Goal: Task Accomplishment & Management: Complete application form

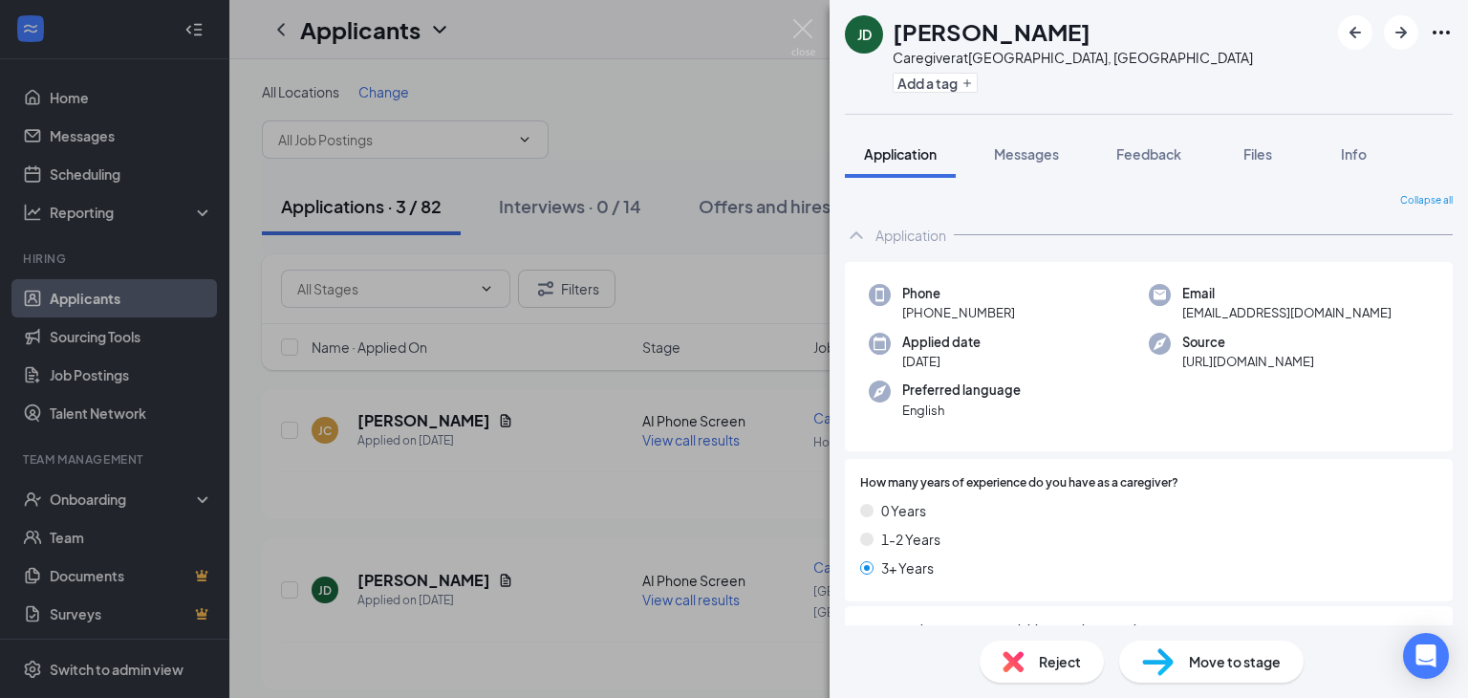
scroll to position [2653, 0]
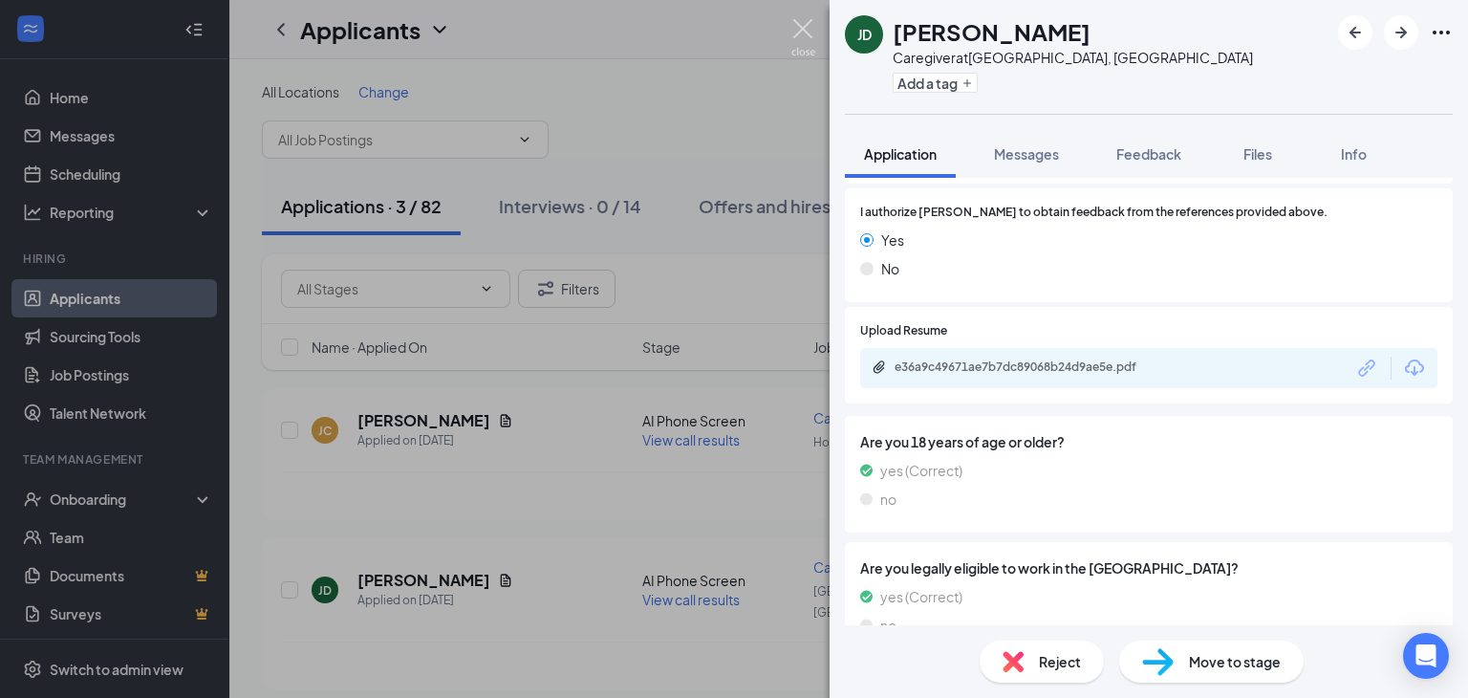
drag, startPoint x: 804, startPoint y: 20, endPoint x: 798, endPoint y: 30, distance: 11.1
click at [804, 21] on img at bounding box center [804, 37] width 24 height 37
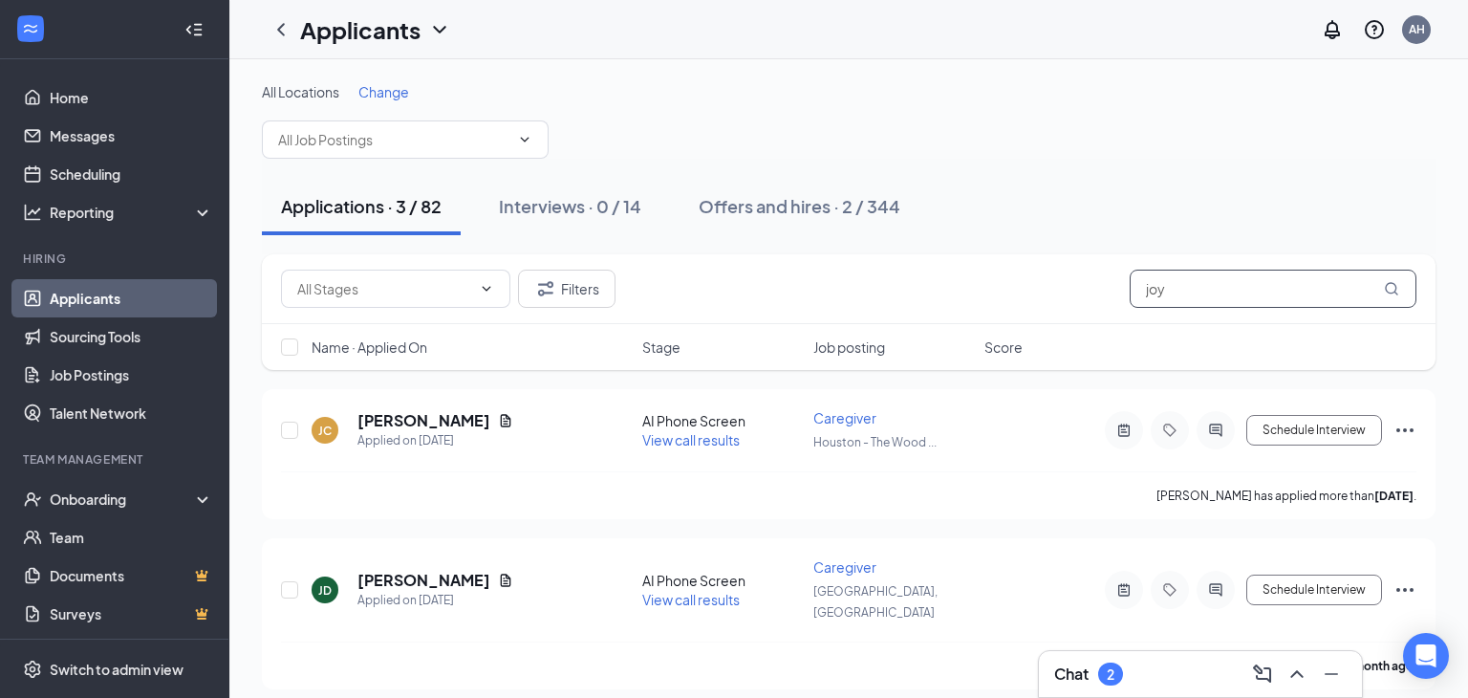
drag, startPoint x: 1195, startPoint y: 293, endPoint x: 1061, endPoint y: 310, distance: 134.9
click at [1061, 310] on div "Filters joy" at bounding box center [849, 289] width 1174 height 70
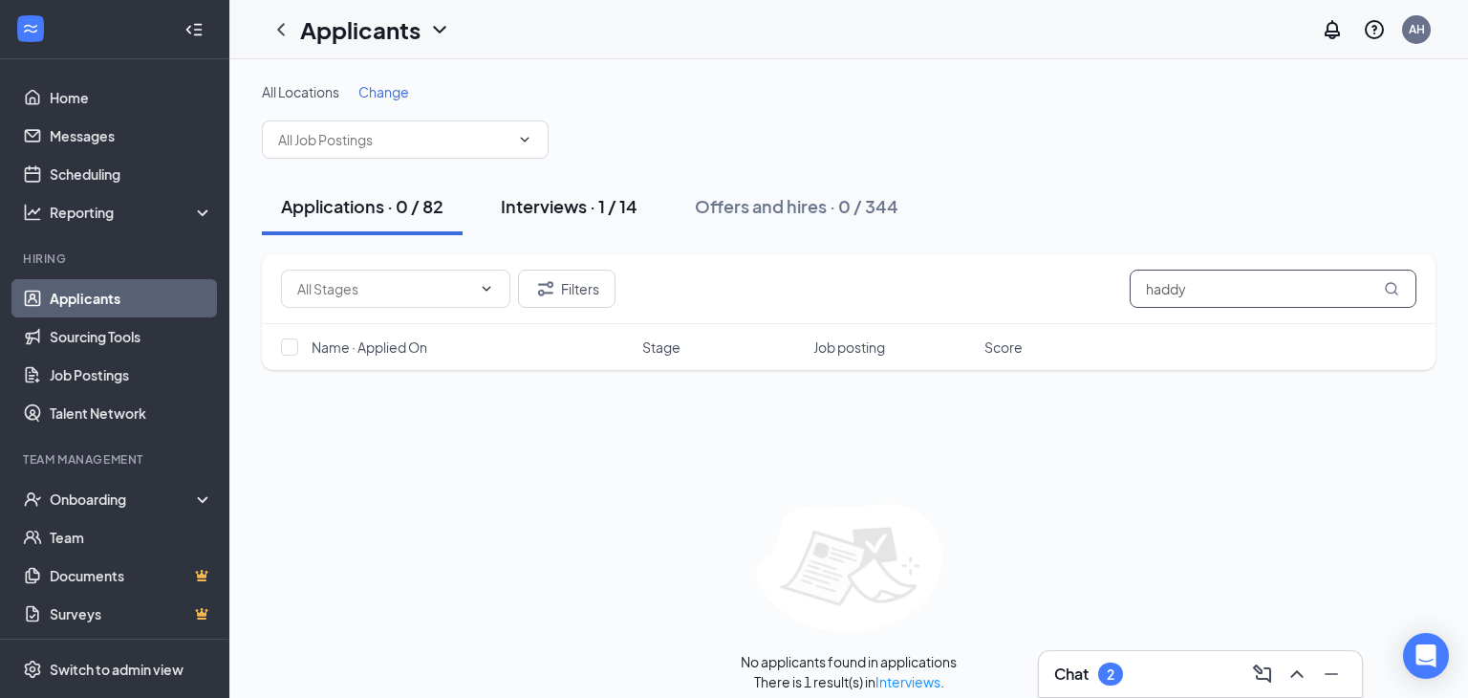
type input "haddy"
click at [597, 206] on div "Interviews · 1 / 14" at bounding box center [569, 206] width 137 height 24
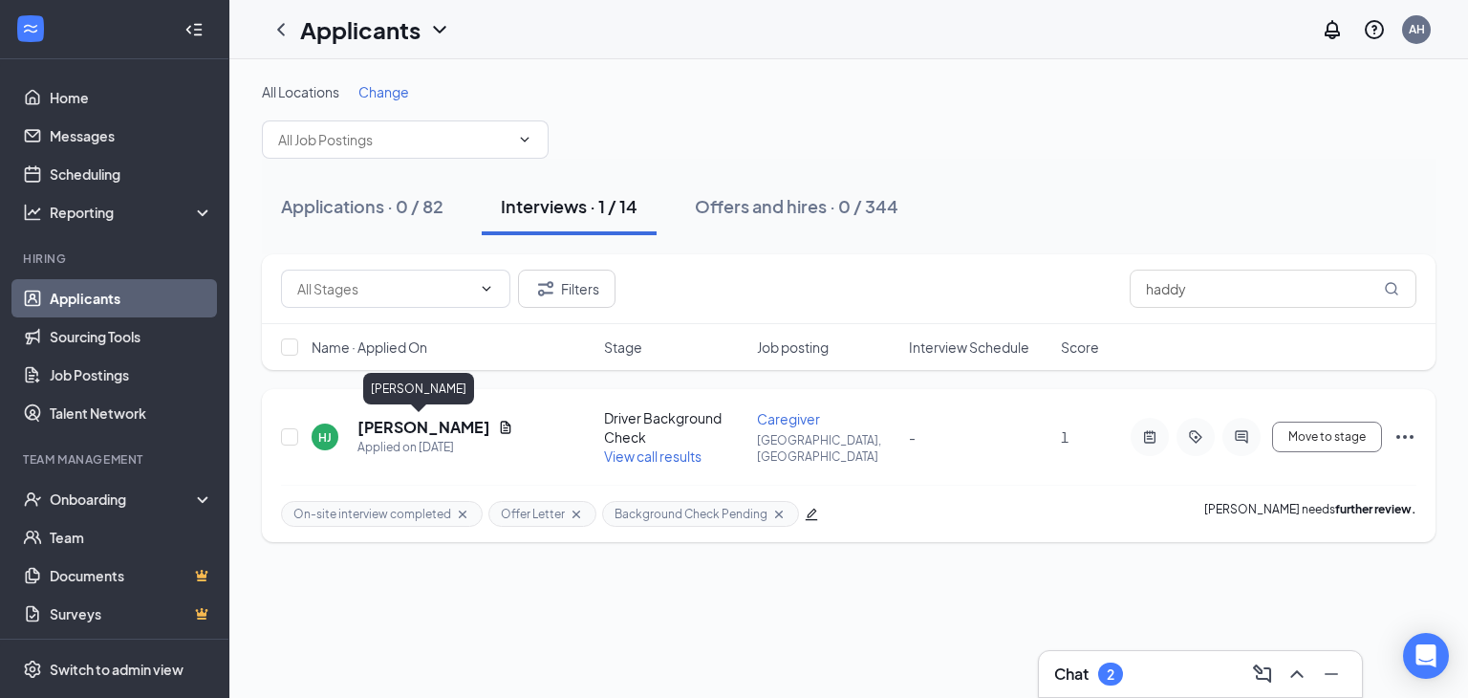
click at [418, 424] on h5 "[PERSON_NAME]" at bounding box center [424, 427] width 133 height 21
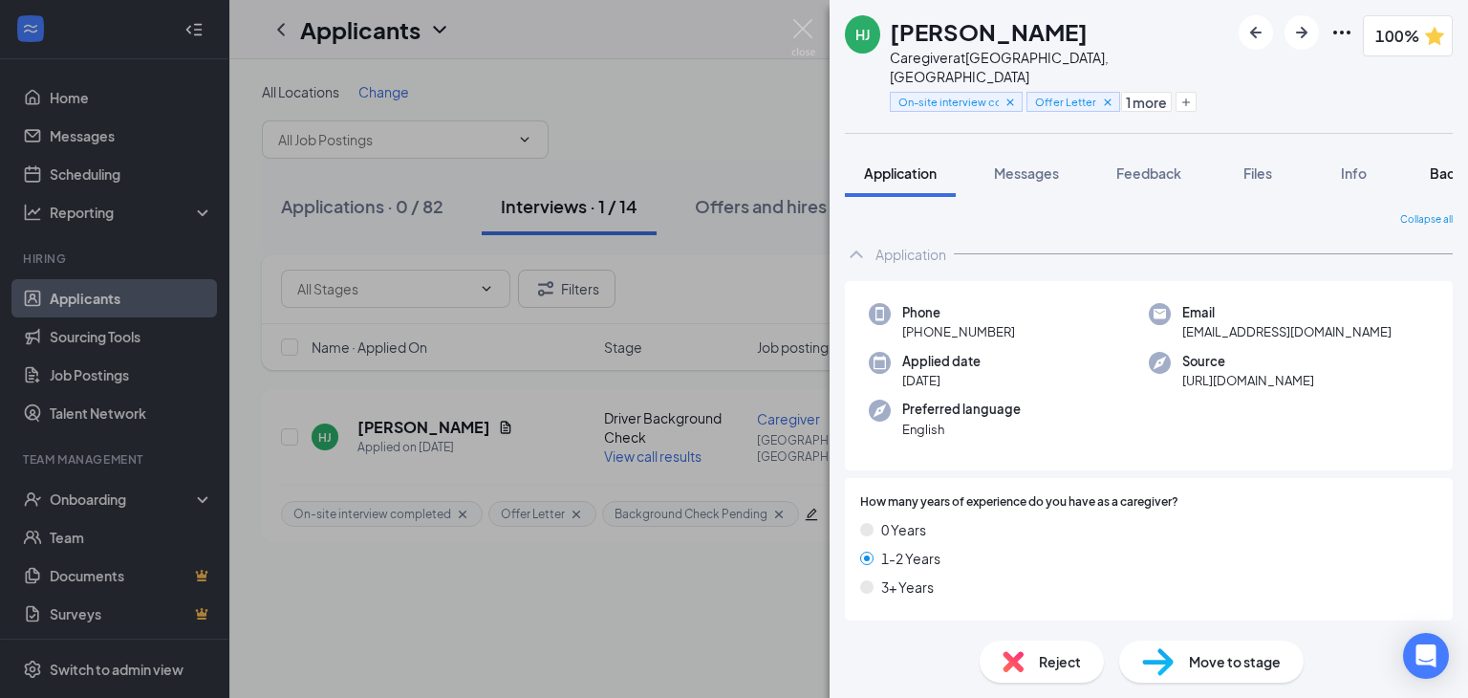
click at [1452, 164] on span "Background" at bounding box center [1469, 172] width 78 height 17
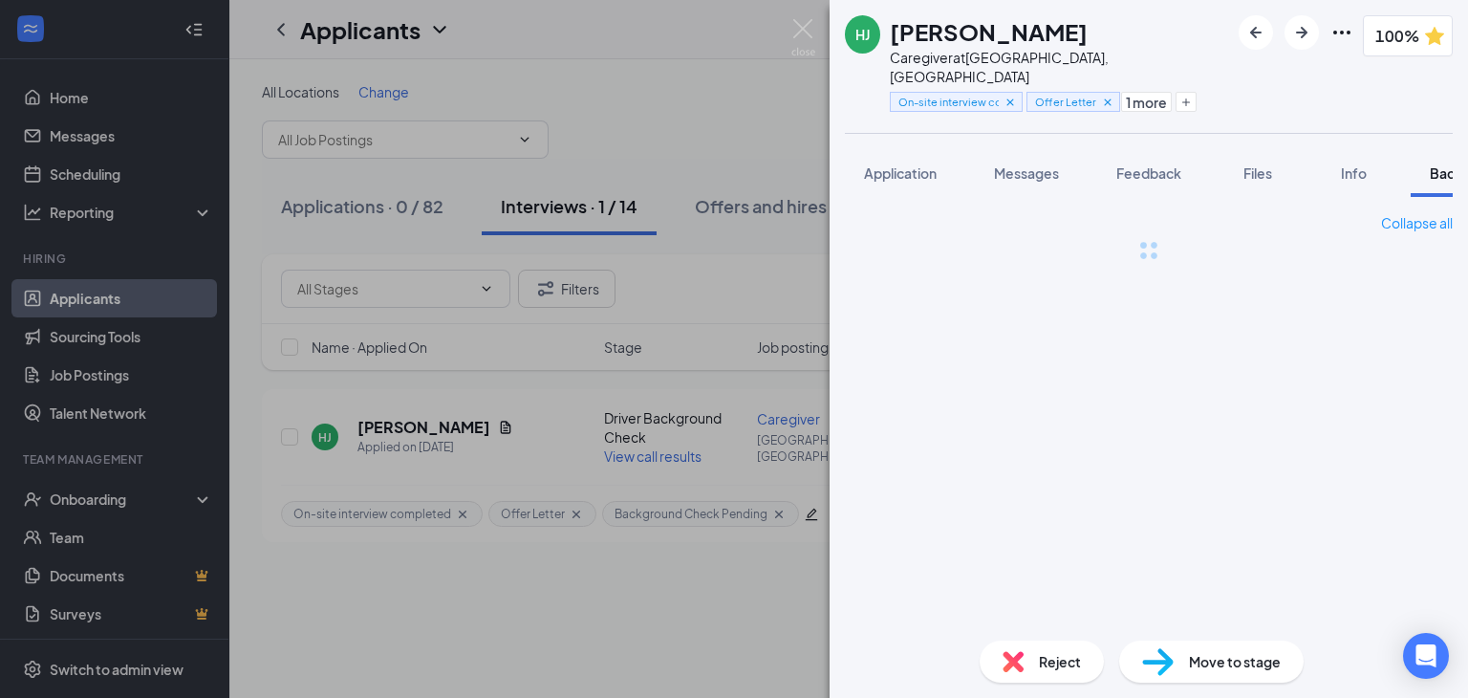
scroll to position [0, 77]
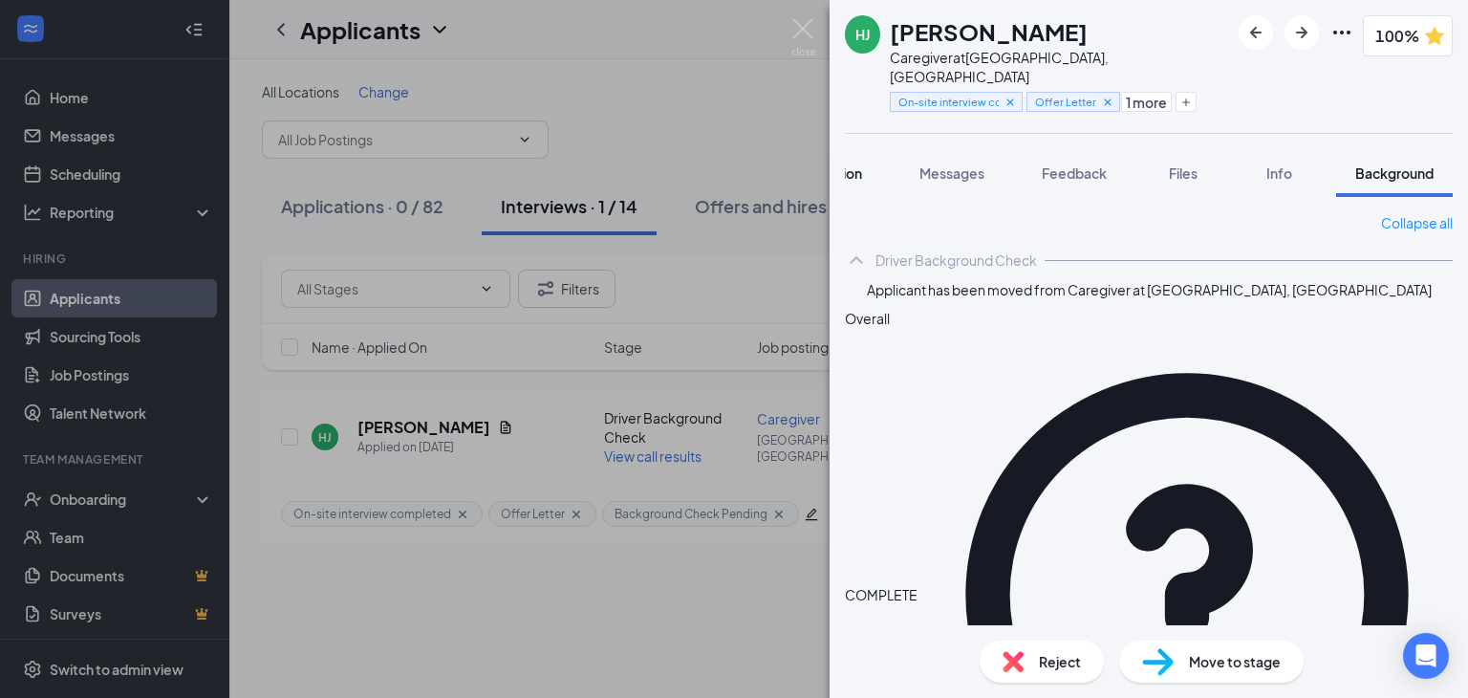
click at [858, 164] on span "Application" at bounding box center [826, 172] width 73 height 17
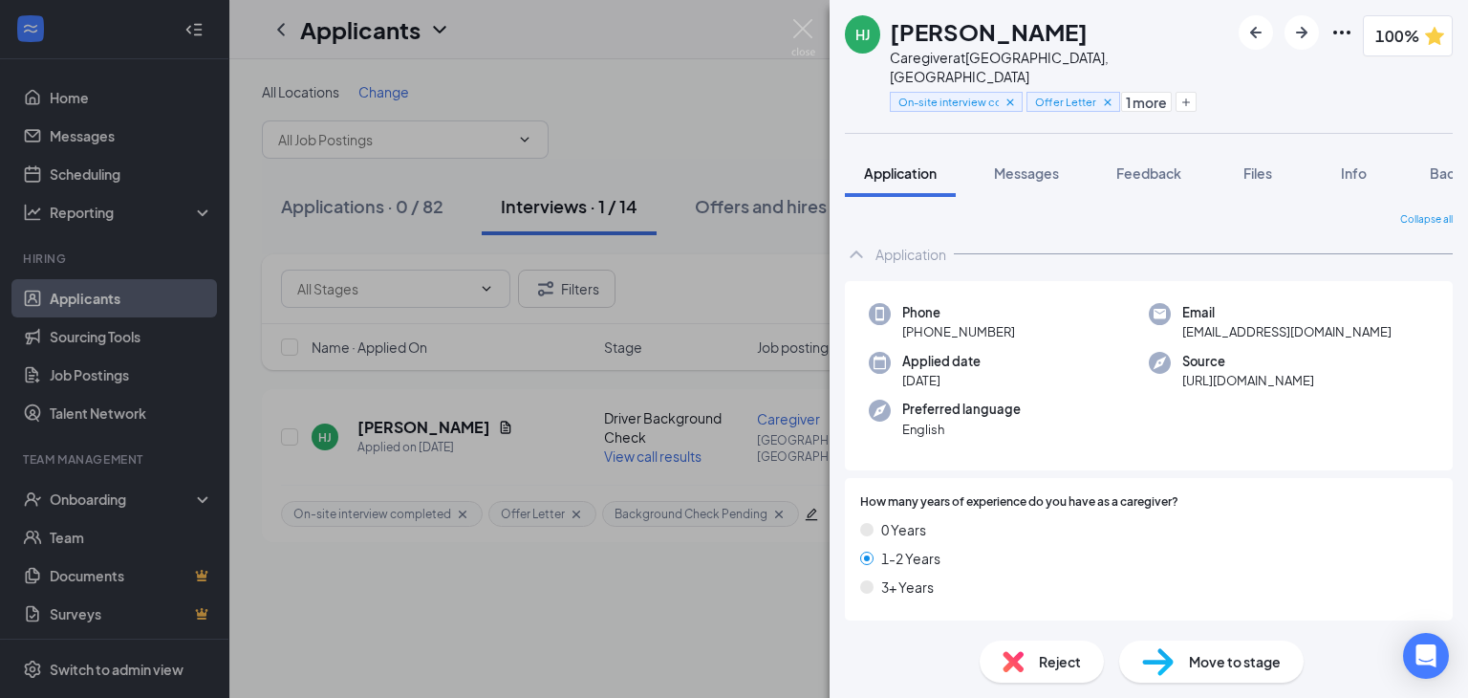
click at [1203, 663] on span "Move to stage" at bounding box center [1235, 661] width 92 height 21
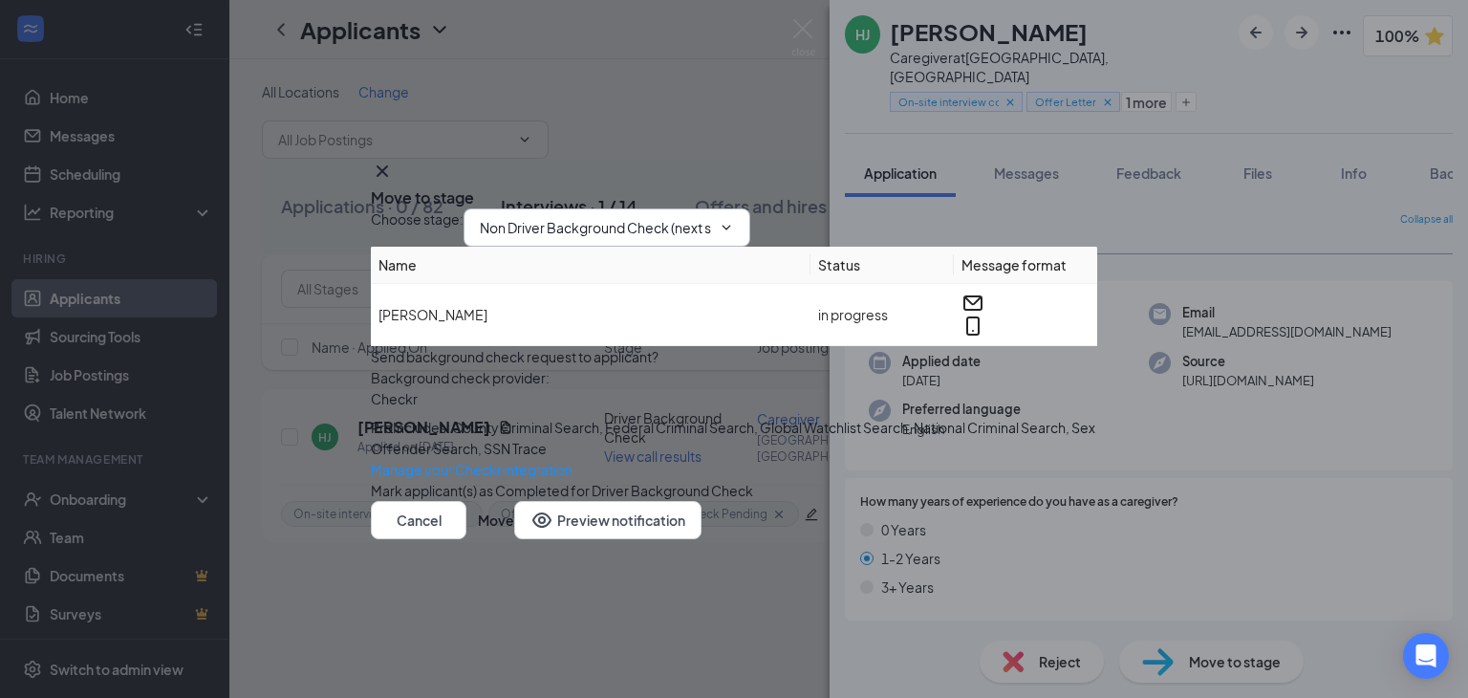
click at [659, 217] on input "Non Driver Background Check (next stage)" at bounding box center [595, 227] width 231 height 21
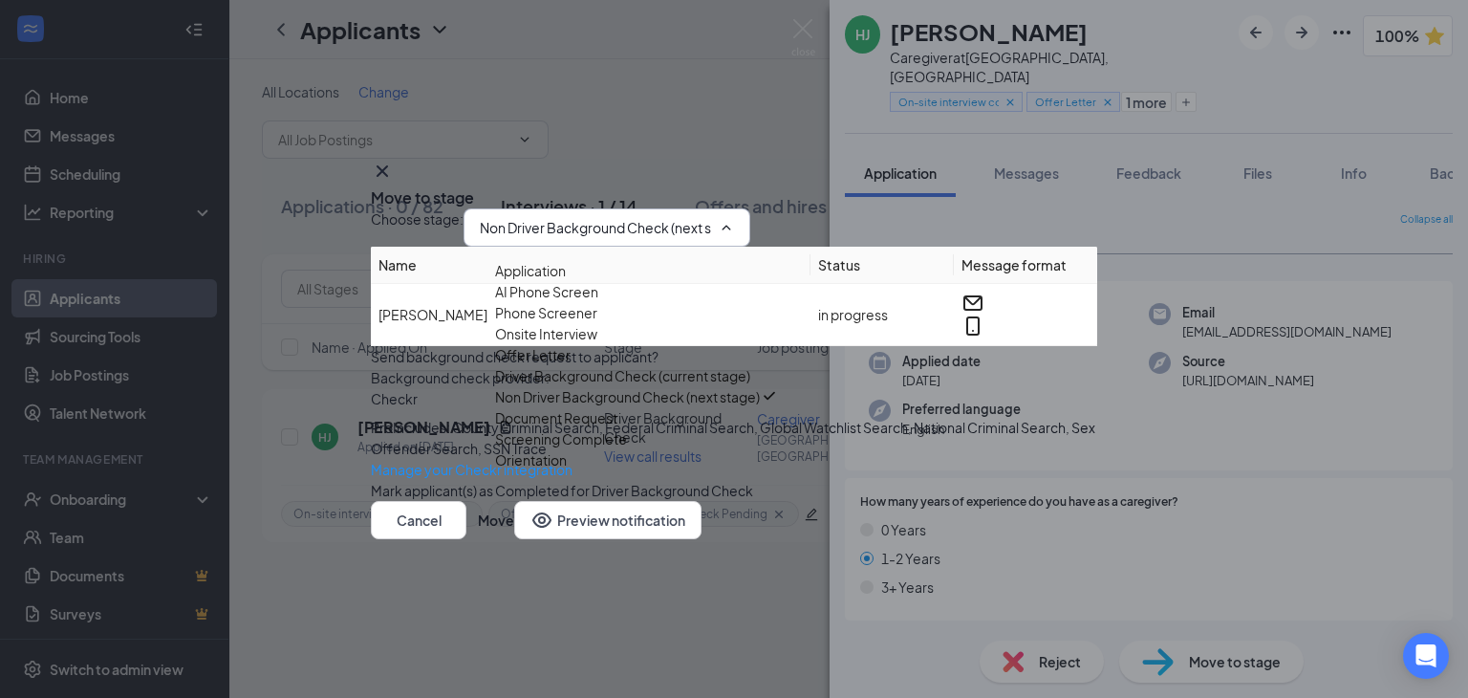
scroll to position [172, 0]
click at [619, 428] on div "Screening Complete" at bounding box center [561, 438] width 132 height 21
type input "Screening Complete"
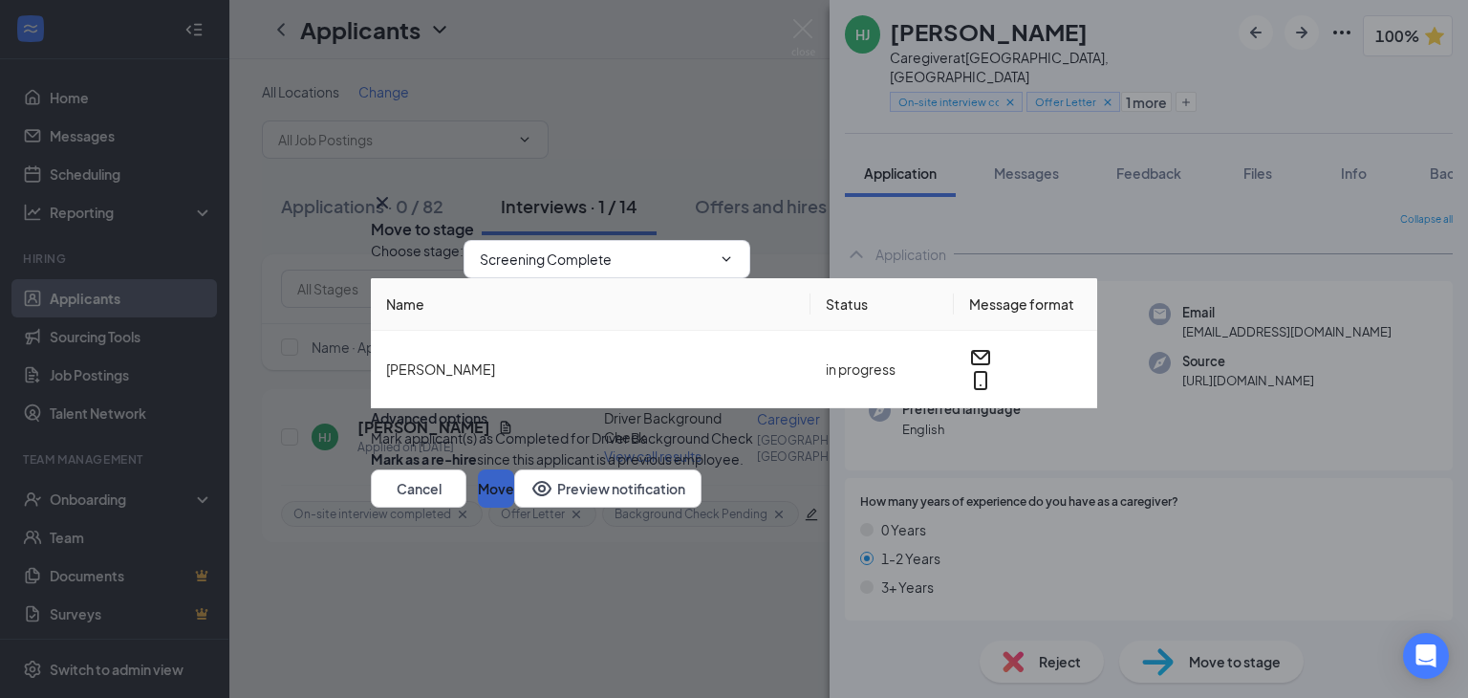
click at [514, 508] on button "Move" at bounding box center [496, 488] width 36 height 38
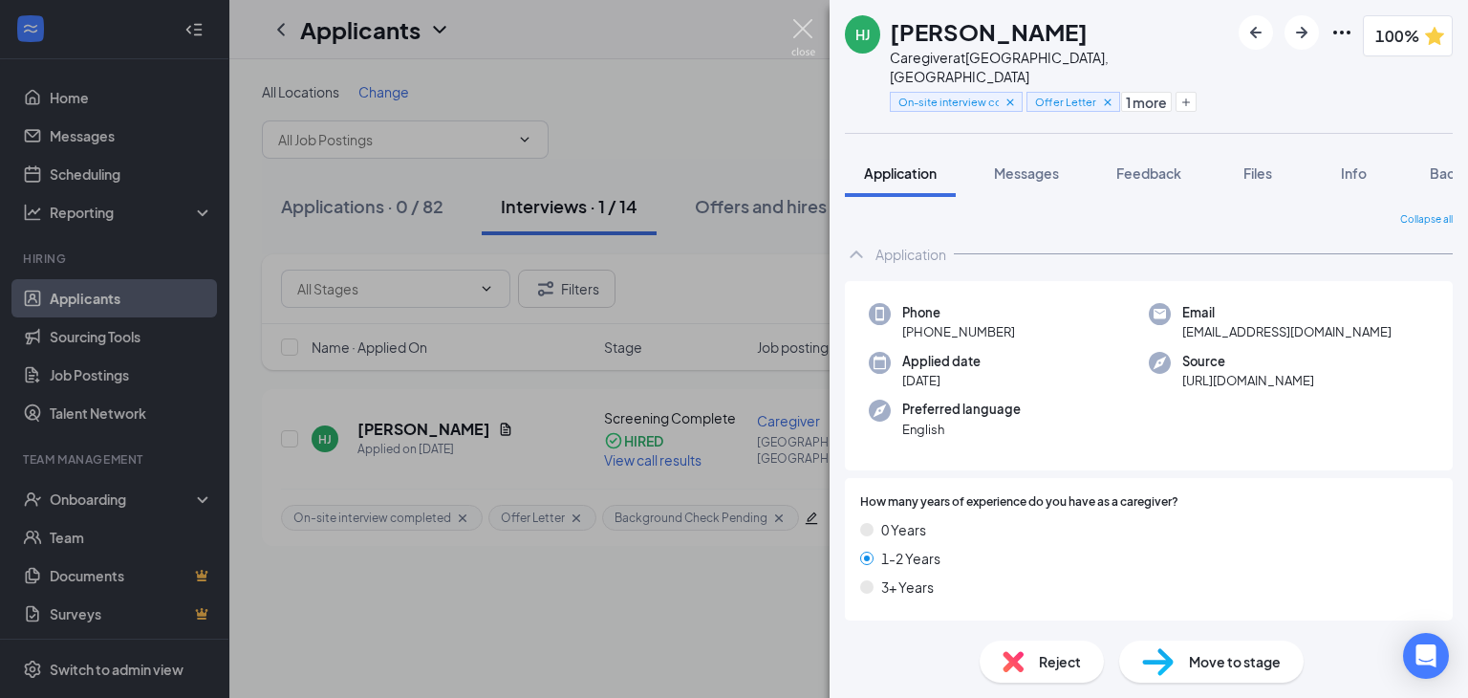
click at [812, 30] on img at bounding box center [804, 37] width 24 height 37
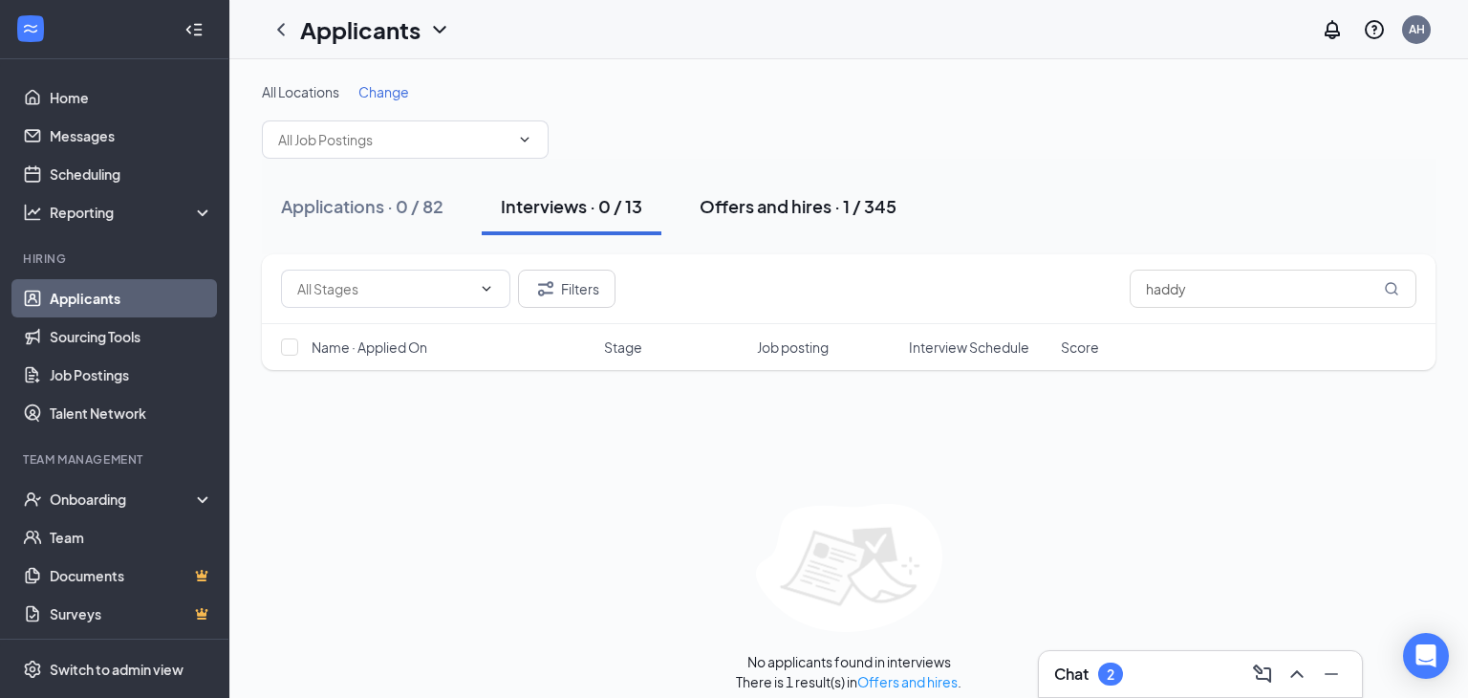
click at [832, 205] on div "Offers and hires · 1 / 345" at bounding box center [798, 206] width 197 height 24
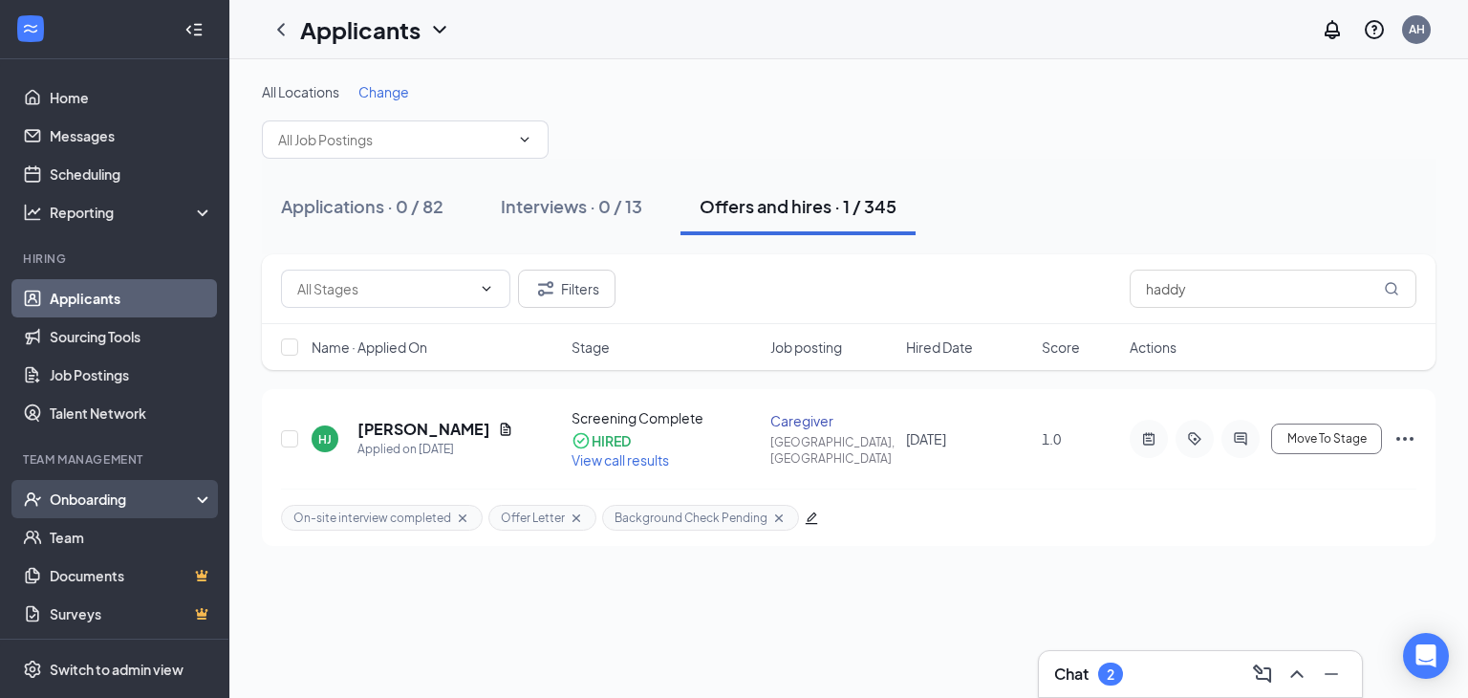
click at [109, 492] on div "Onboarding" at bounding box center [123, 498] width 147 height 19
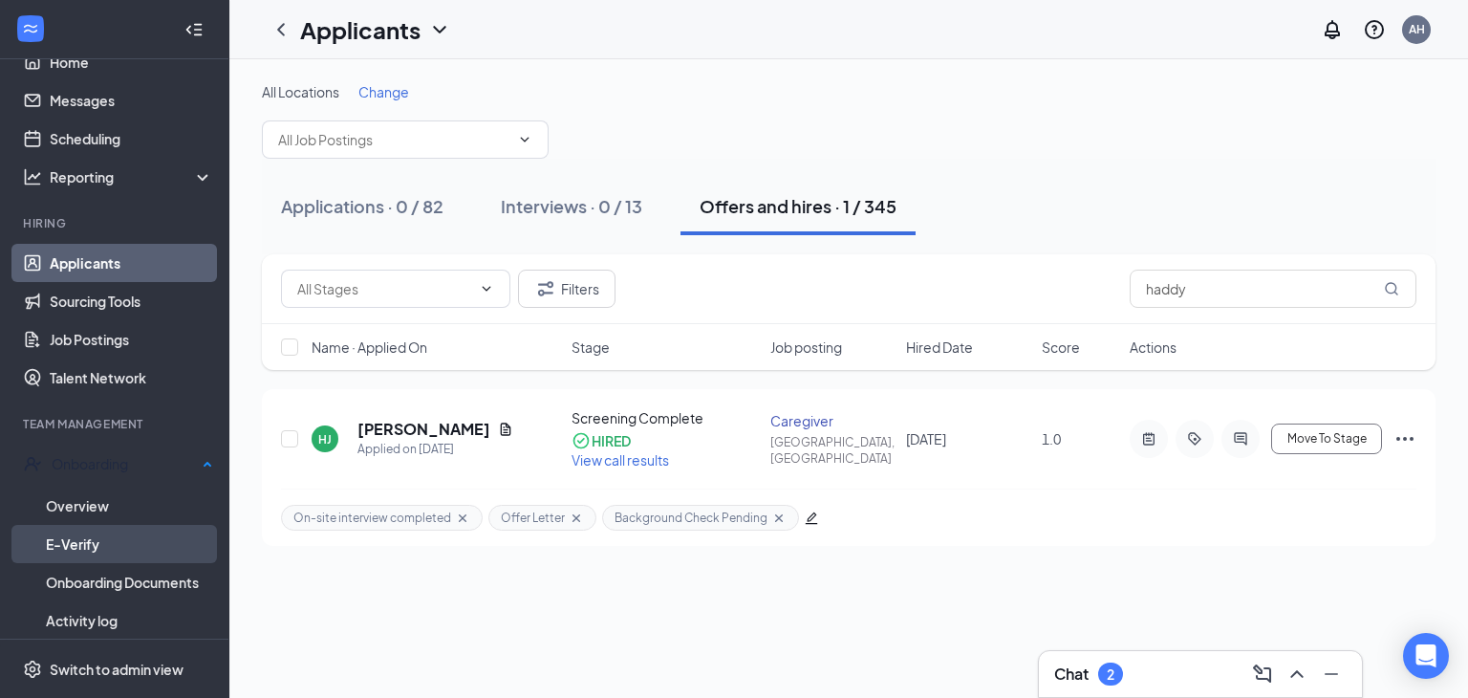
scroll to position [120, 0]
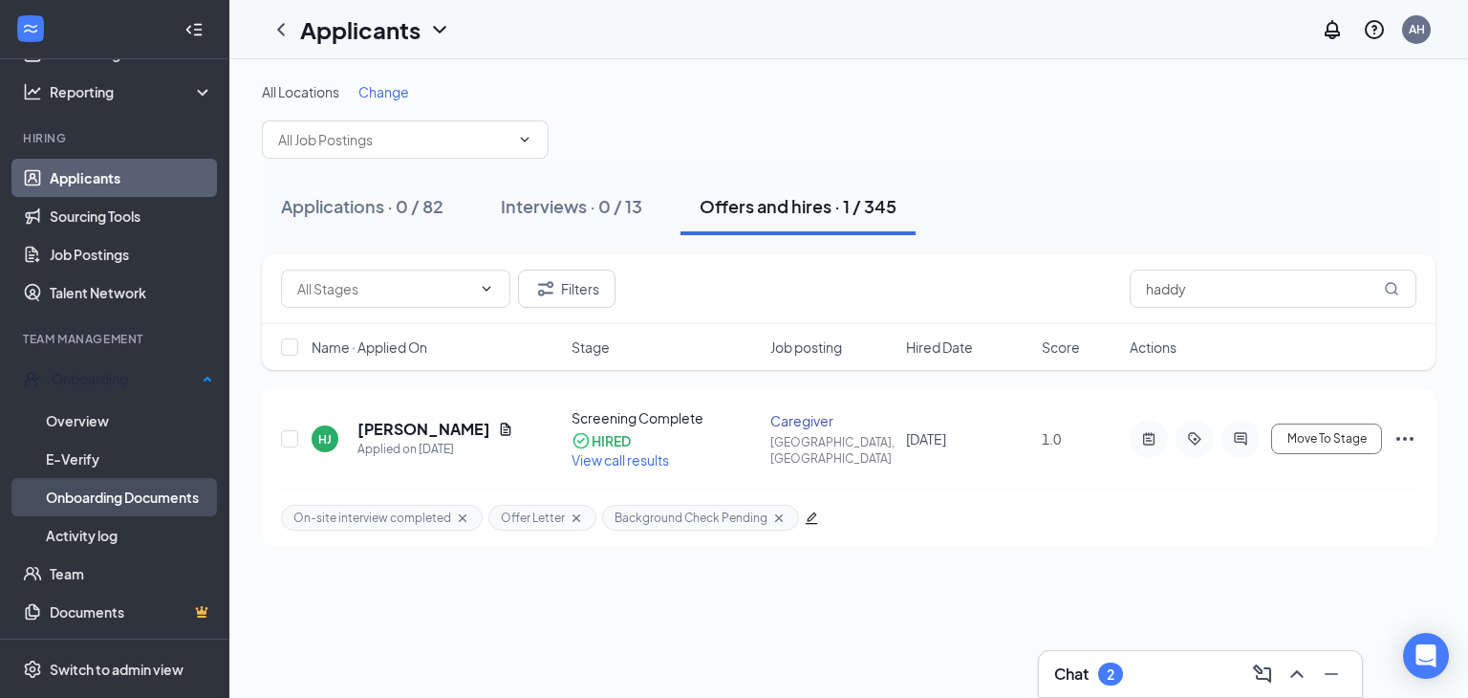
click at [91, 483] on link "Onboarding Documents" at bounding box center [129, 497] width 167 height 38
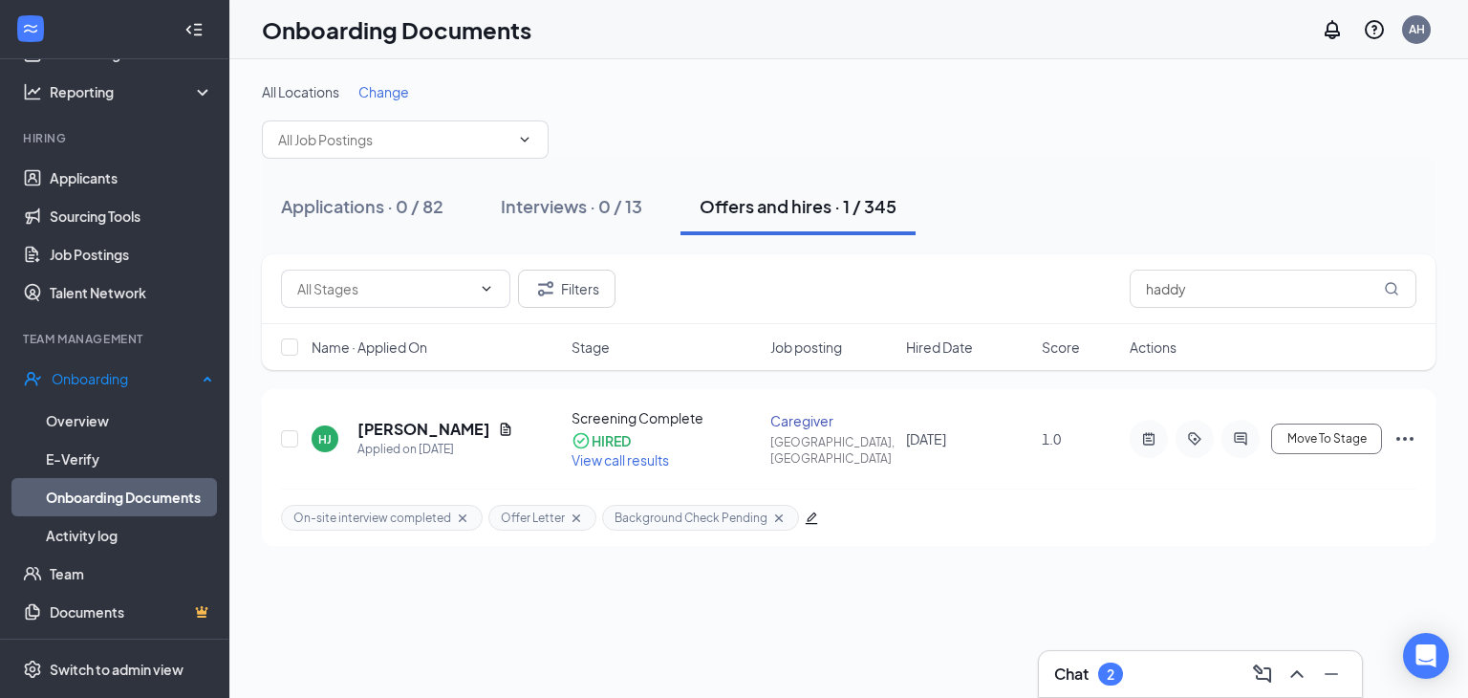
click at [74, 500] on link "Onboarding Documents" at bounding box center [129, 497] width 167 height 38
click at [110, 415] on link "Overview" at bounding box center [129, 421] width 167 height 38
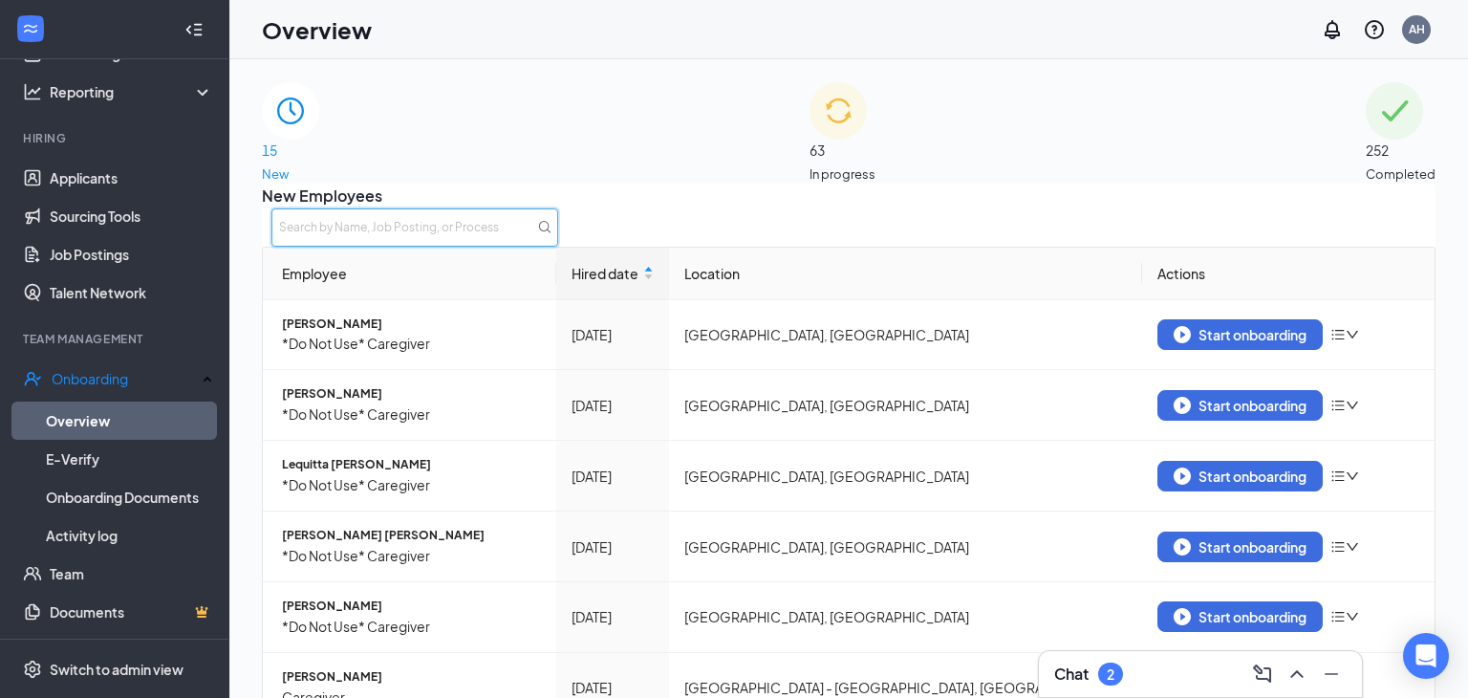
drag, startPoint x: 1189, startPoint y: 234, endPoint x: 1207, endPoint y: 237, distance: 18.4
click at [558, 234] on input "text" at bounding box center [414, 227] width 287 height 38
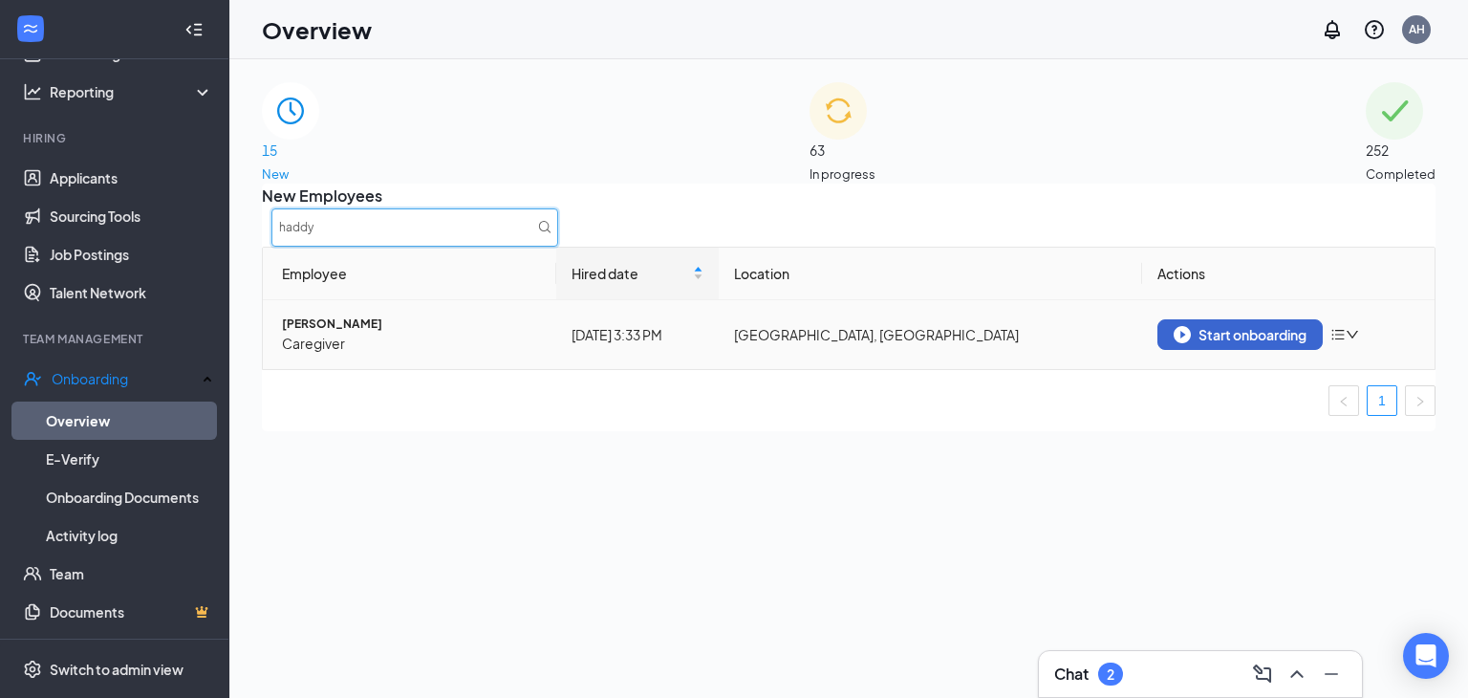
type input "haddy"
click at [1221, 343] on div "Start onboarding" at bounding box center [1240, 334] width 133 height 17
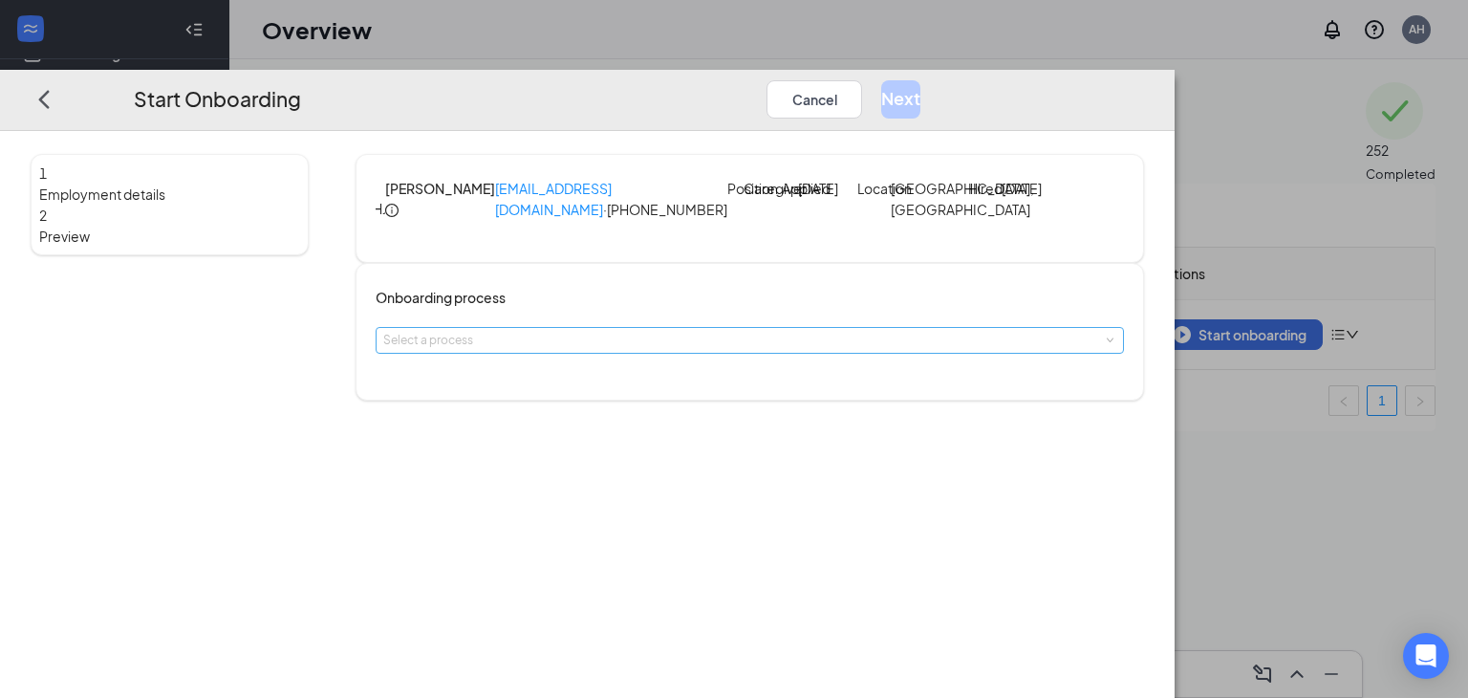
click at [662, 350] on div "Select a process" at bounding box center [745, 340] width 725 height 19
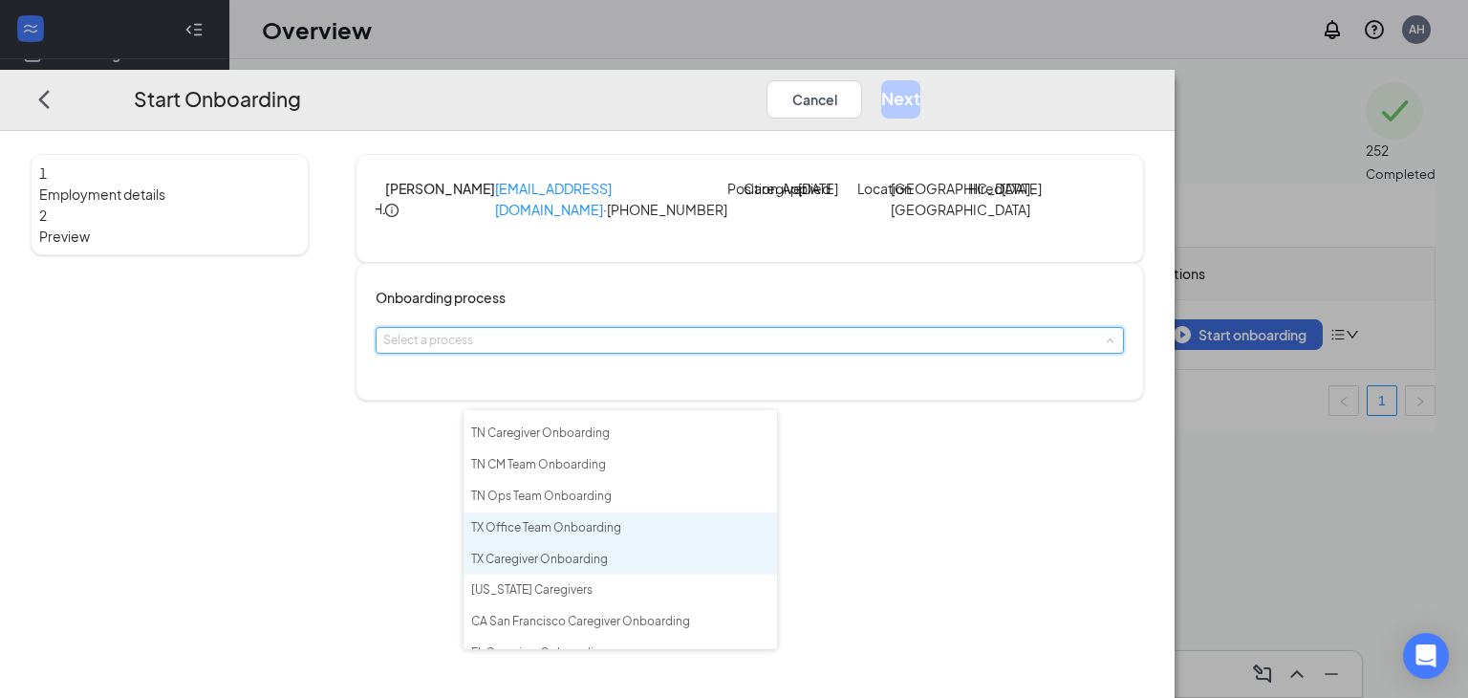
scroll to position [767, 0]
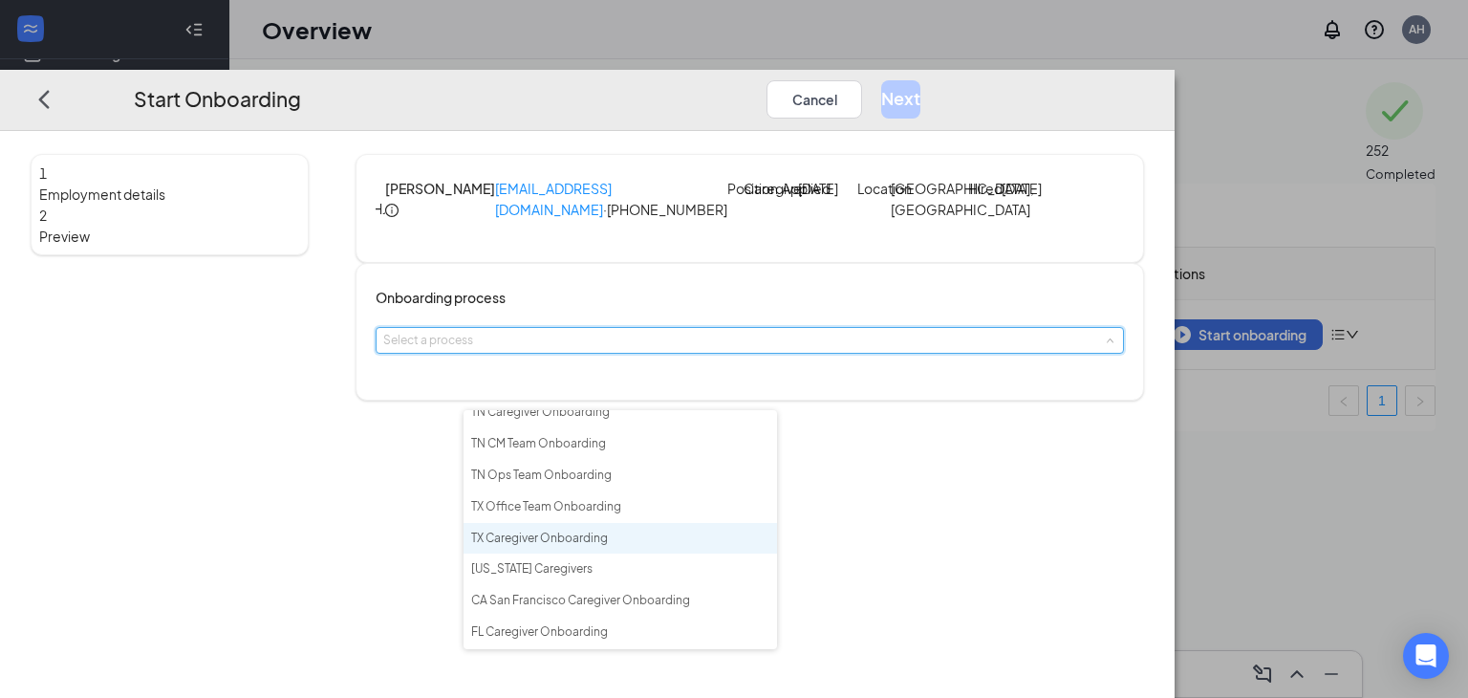
click at [557, 545] on span "TX Caregiver Onboarding" at bounding box center [539, 538] width 137 height 14
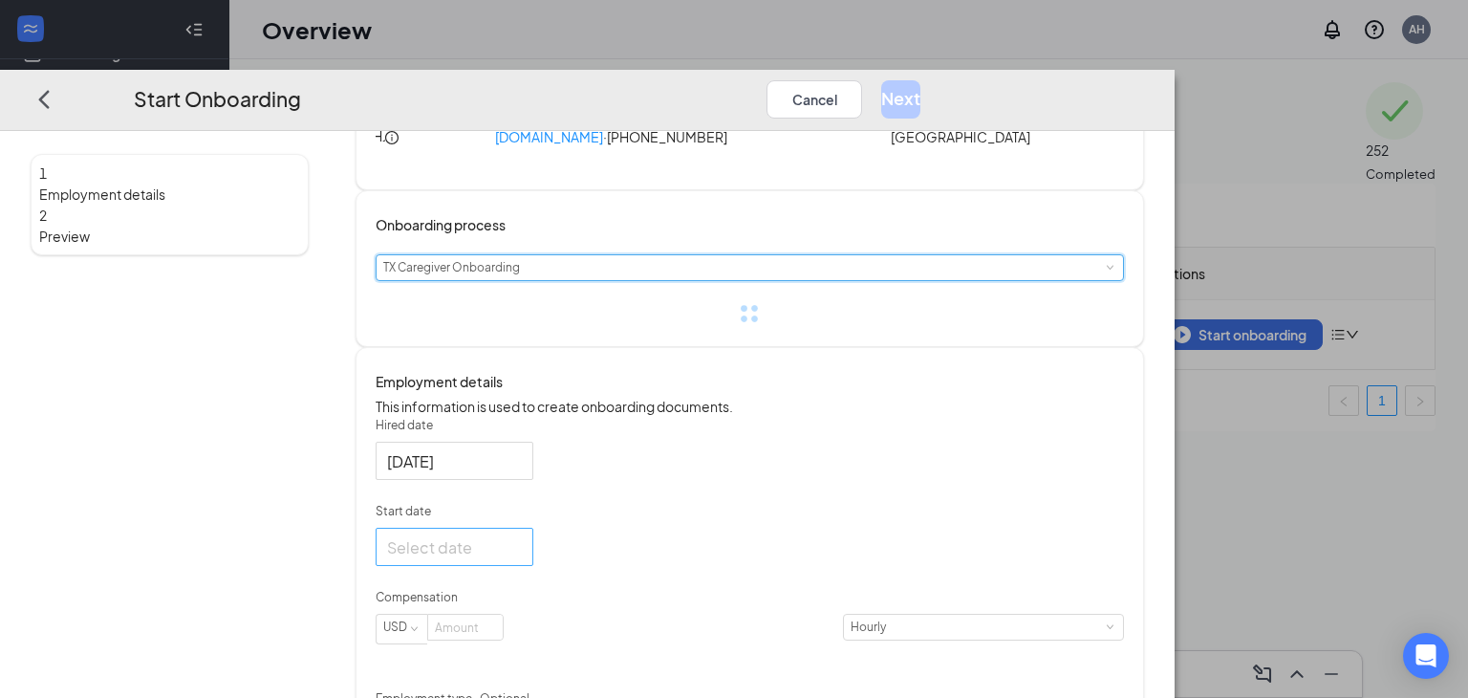
scroll to position [126, 0]
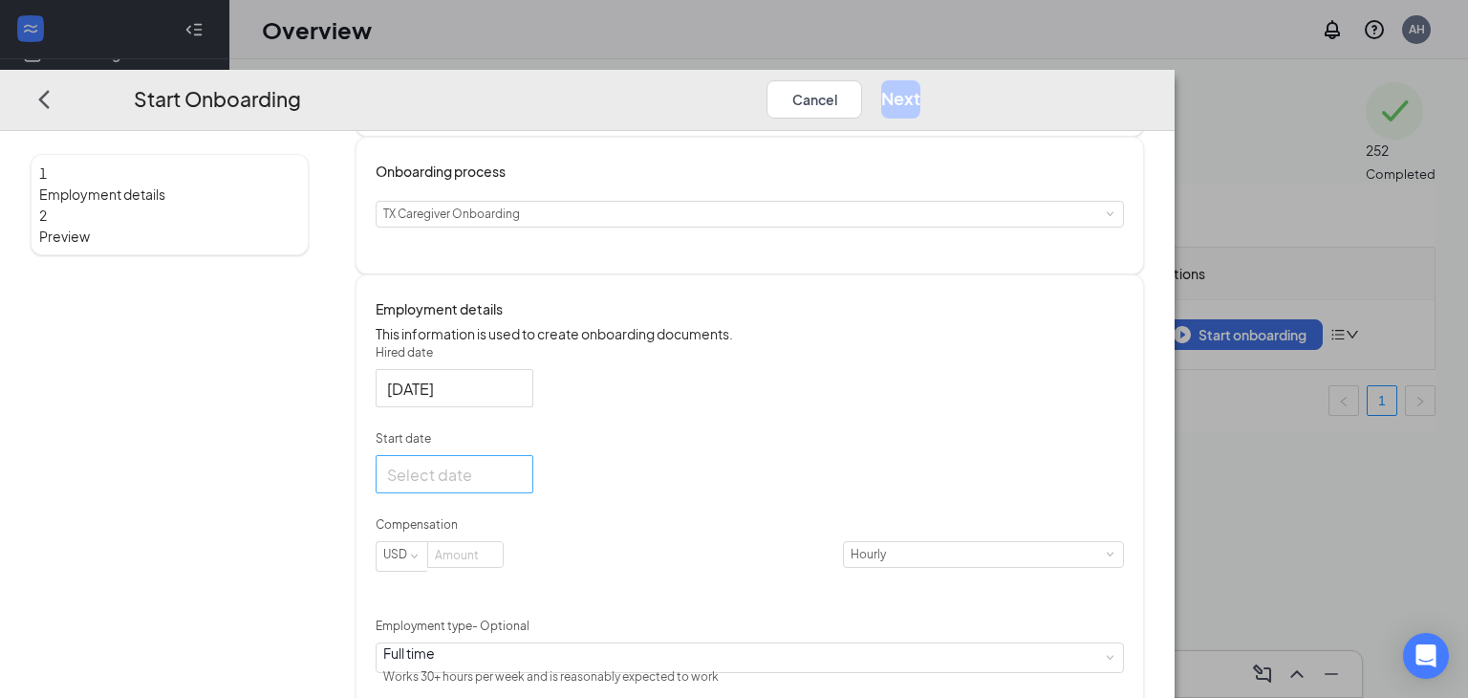
click at [522, 487] on div at bounding box center [454, 475] width 135 height 24
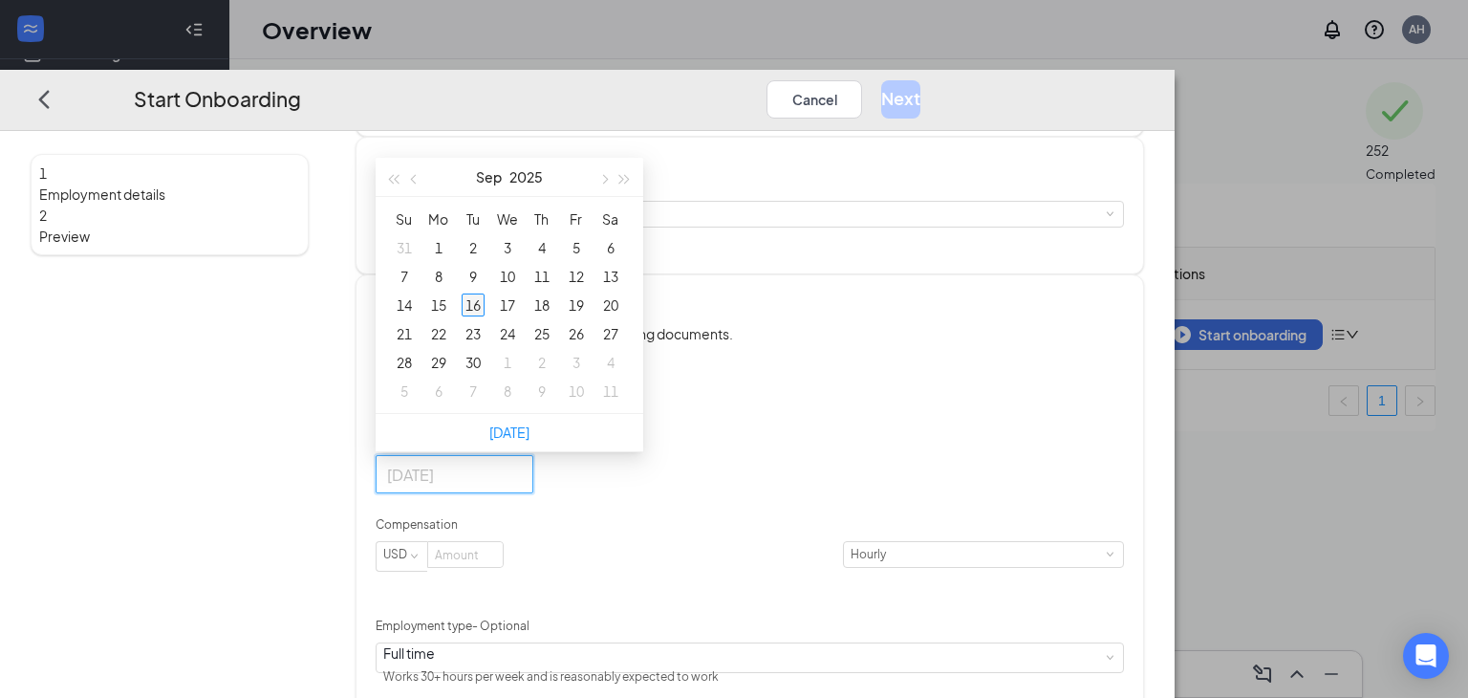
type input "Sep 16, 2025"
click at [485, 316] on div "16" at bounding box center [473, 304] width 23 height 23
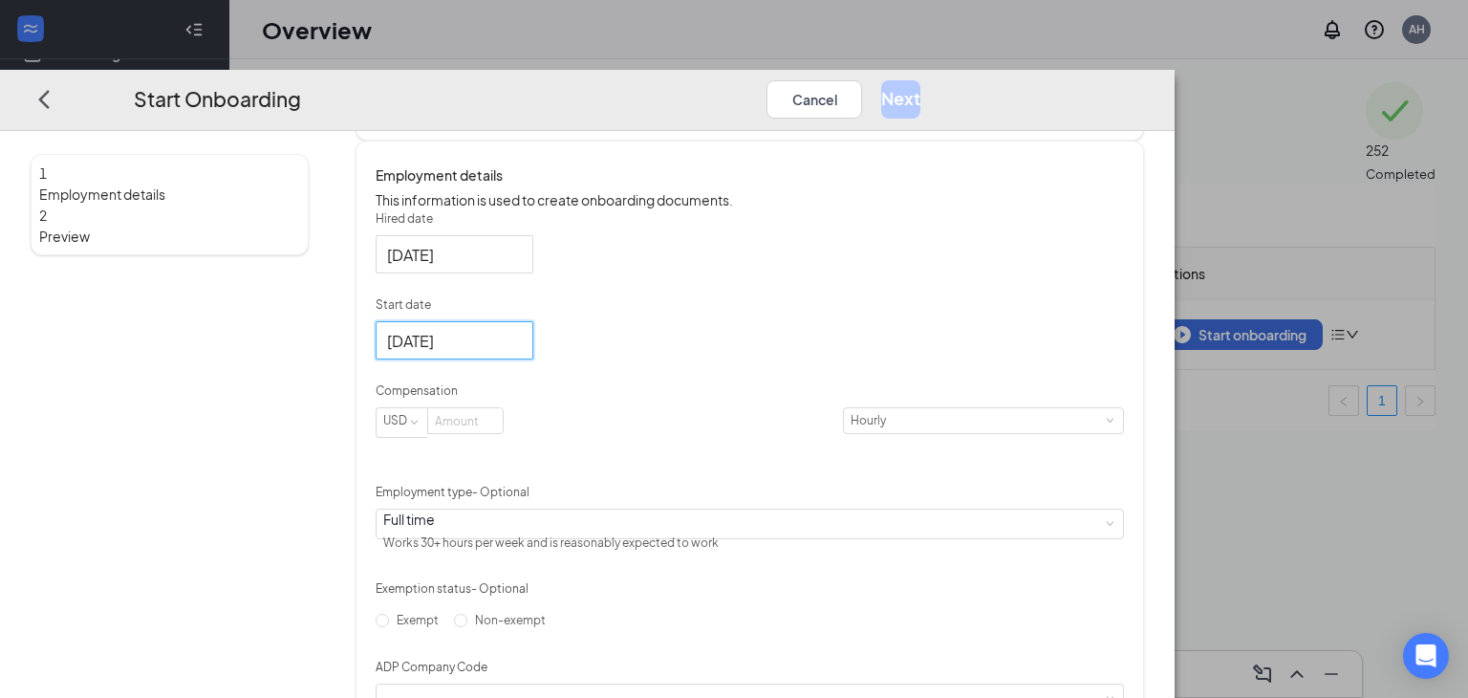
scroll to position [267, 0]
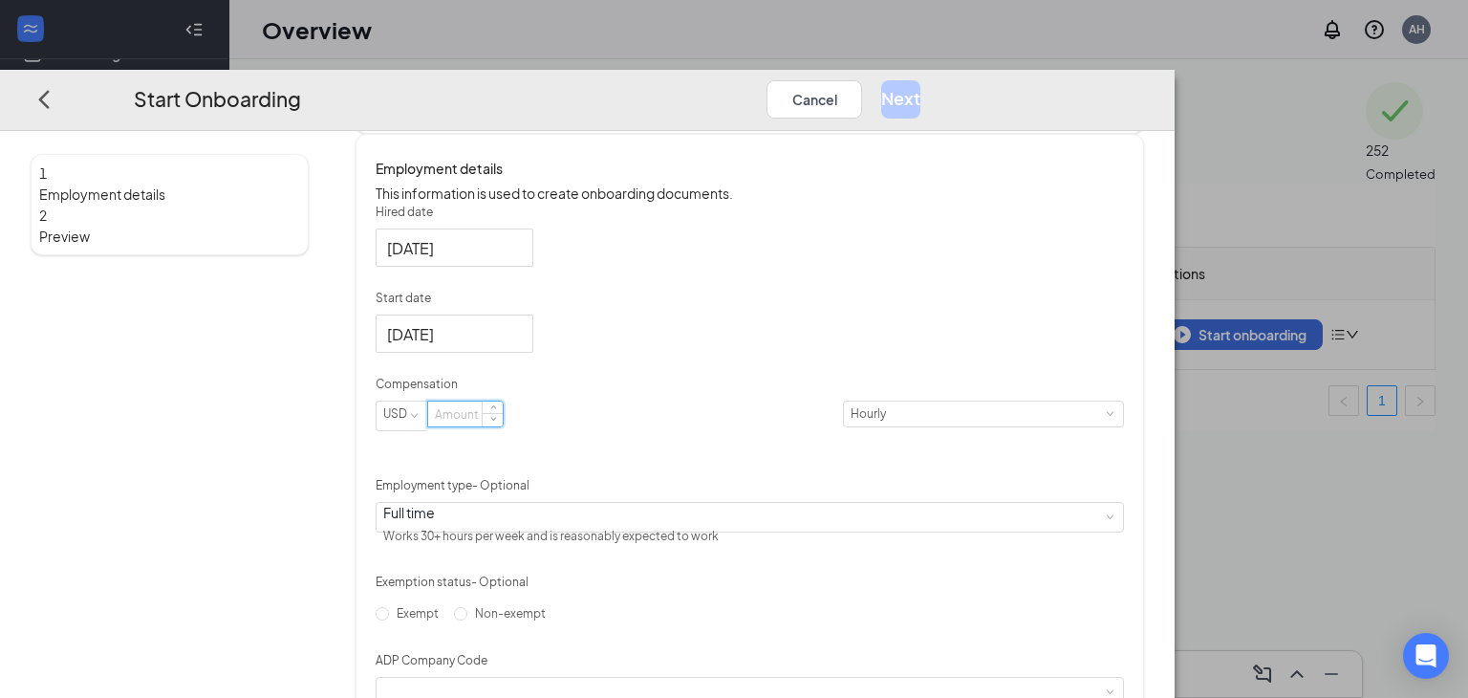
click at [503, 426] on input at bounding box center [465, 414] width 75 height 25
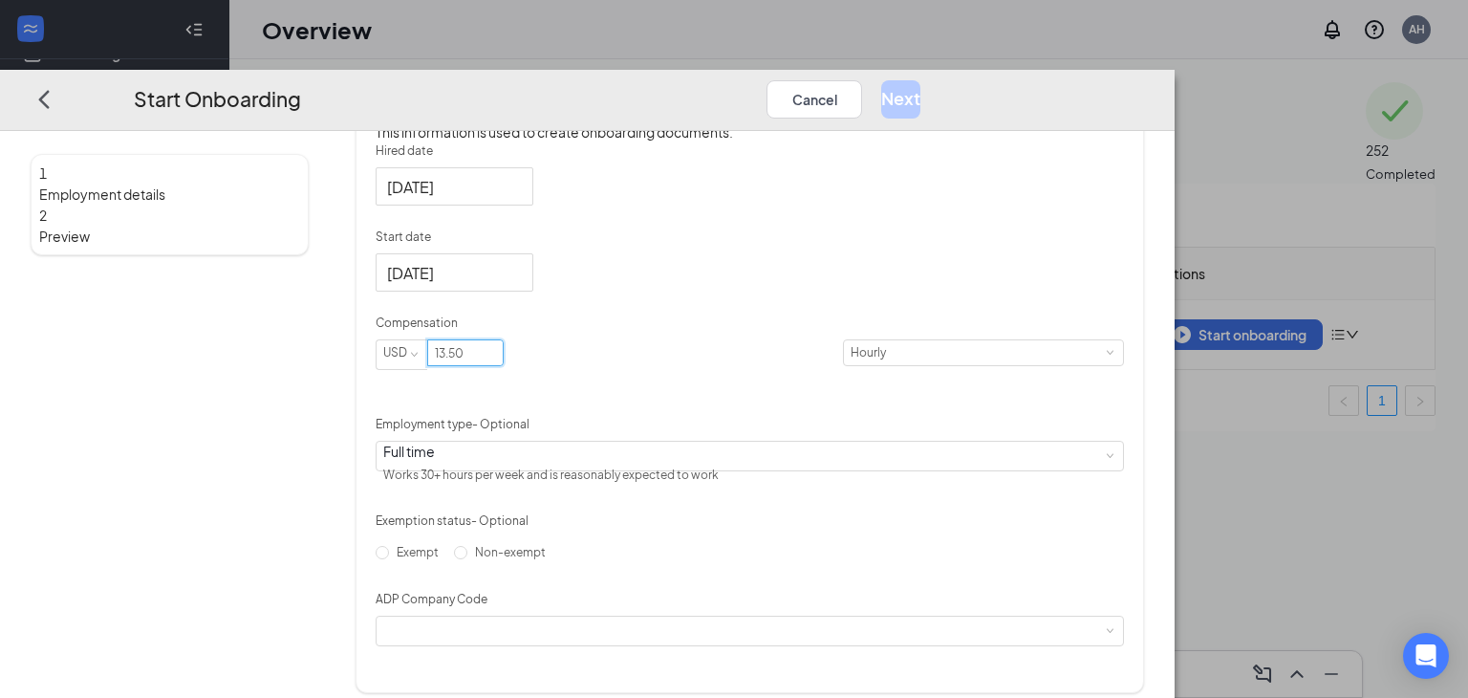
scroll to position [333, 0]
type input "13.5"
click at [489, 554] on span "Non-exempt" at bounding box center [510, 547] width 86 height 14
click at [467, 554] on input "Non-exempt" at bounding box center [460, 547] width 13 height 13
radio input "true"
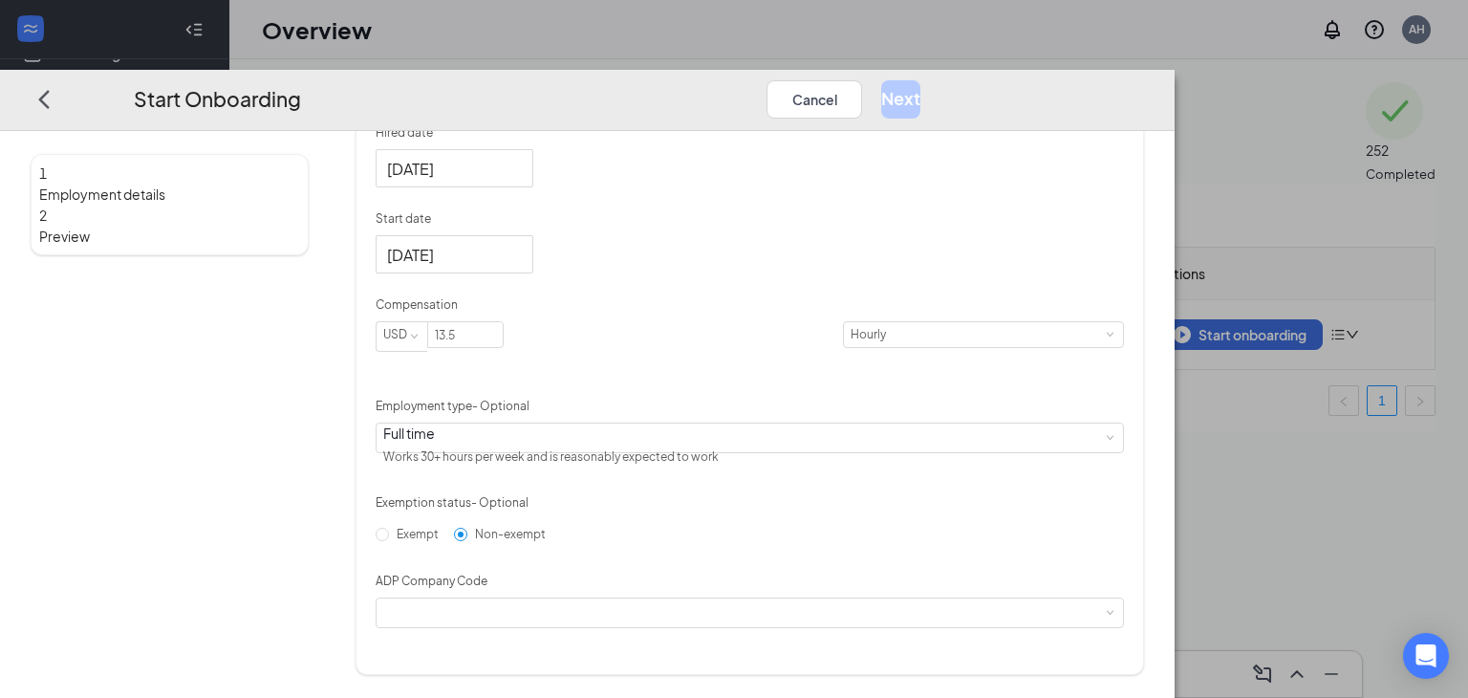
scroll to position [422, 0]
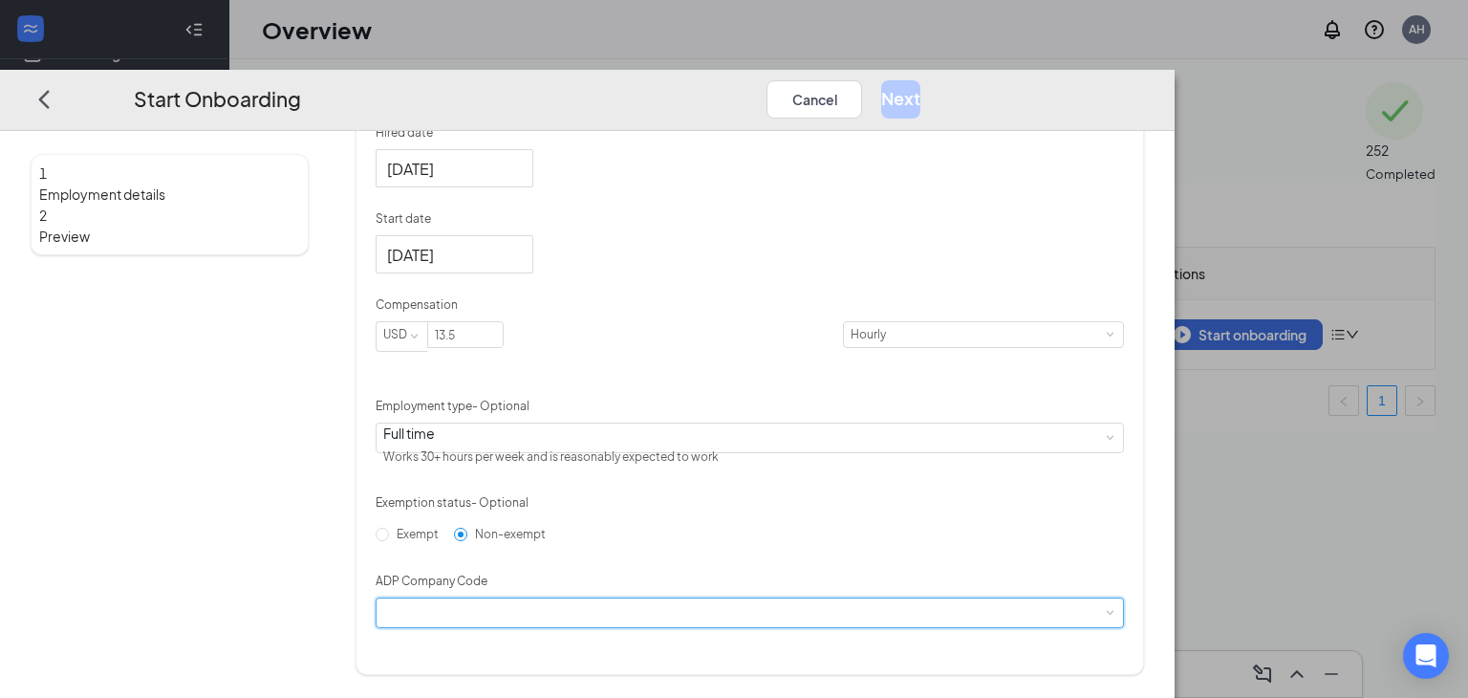
click at [594, 627] on div at bounding box center [749, 612] width 733 height 29
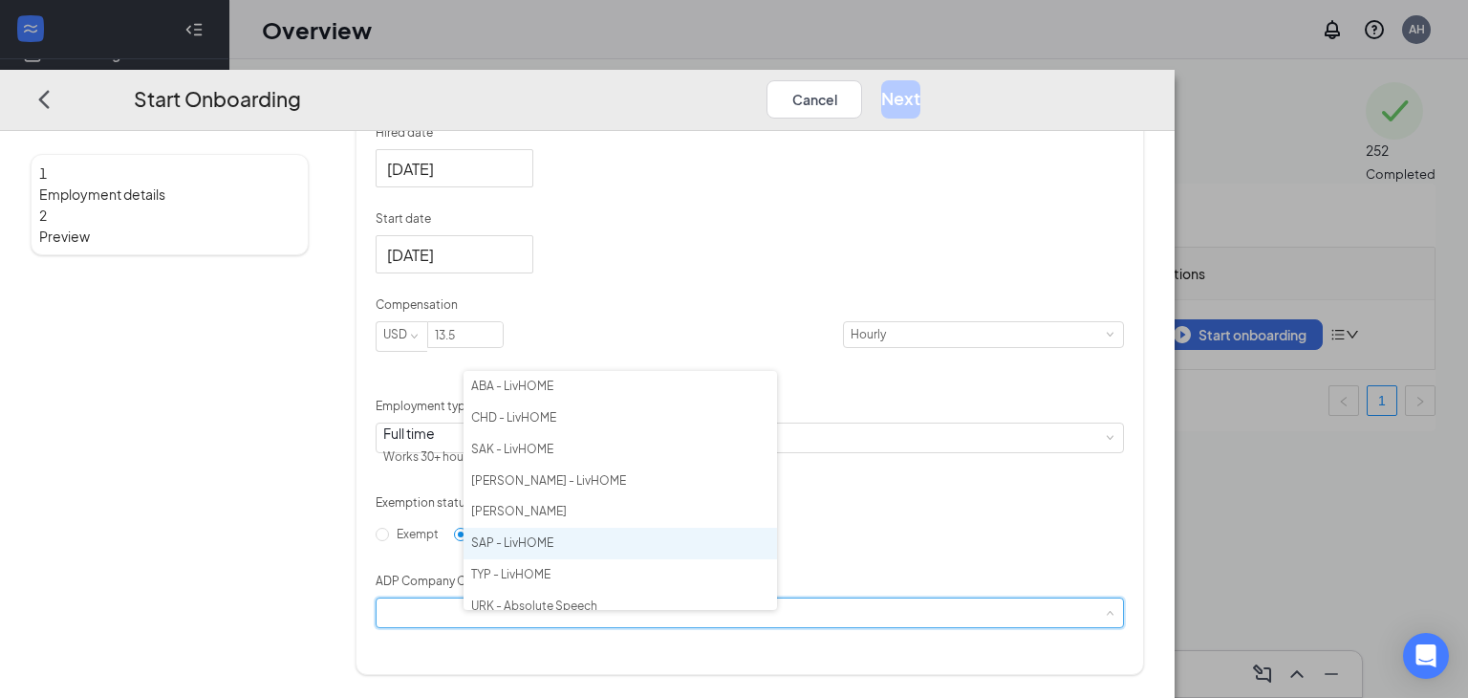
click at [515, 543] on li "SAP - LivHOME" at bounding box center [621, 544] width 314 height 32
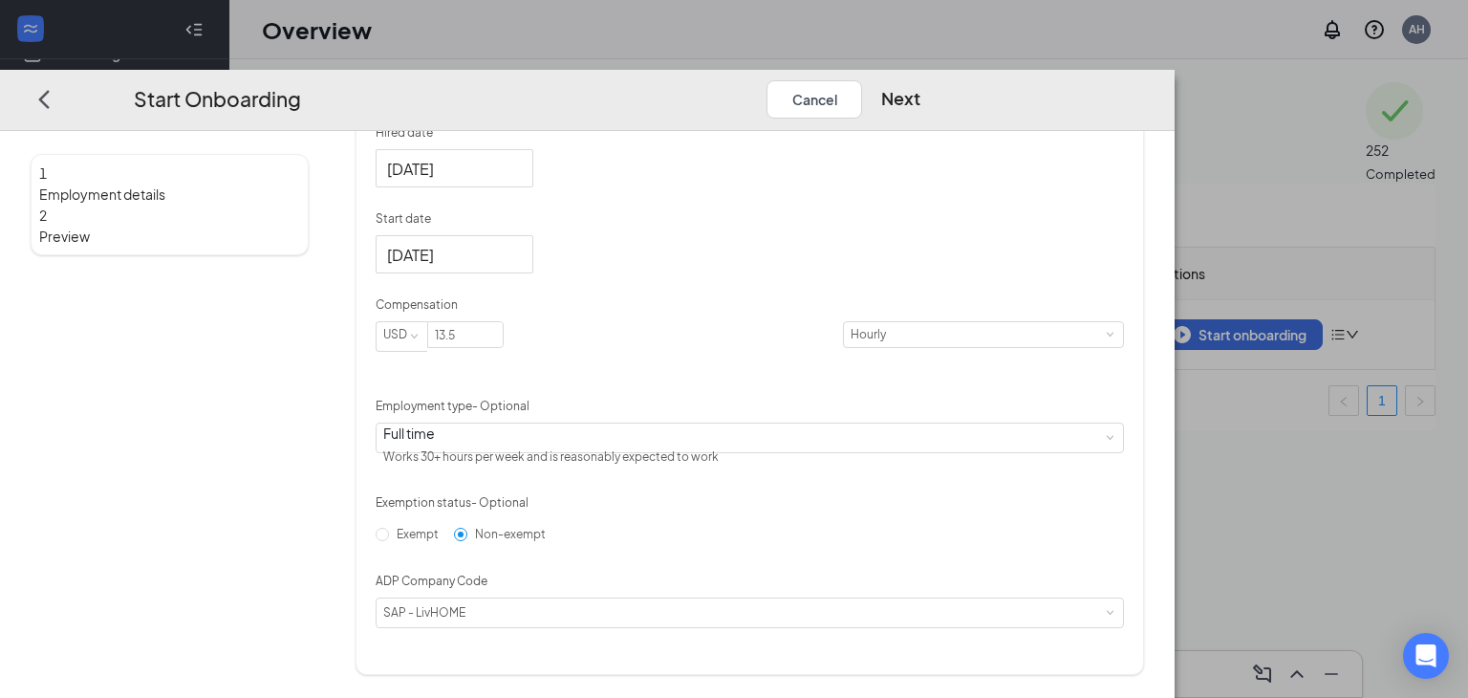
click at [1124, 484] on div "Hired date Sep 16, 2025 Start date Sep 16, 2025 Sep 2025 Su Mo Tu We Th Fr Sa 3…" at bounding box center [750, 376] width 749 height 504
click at [921, 80] on button "Next" at bounding box center [900, 99] width 39 height 38
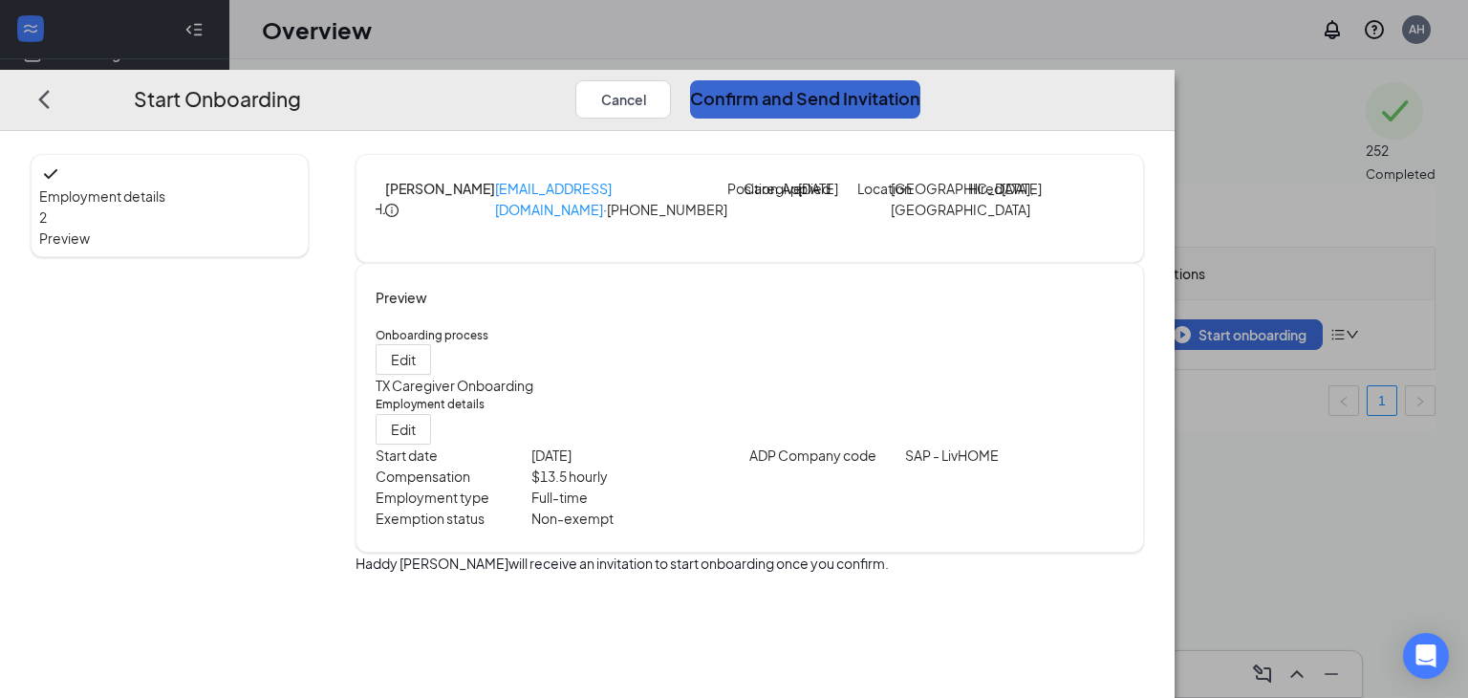
scroll to position [0, 0]
click at [921, 80] on button "Confirm and Send Invitation" at bounding box center [805, 99] width 230 height 38
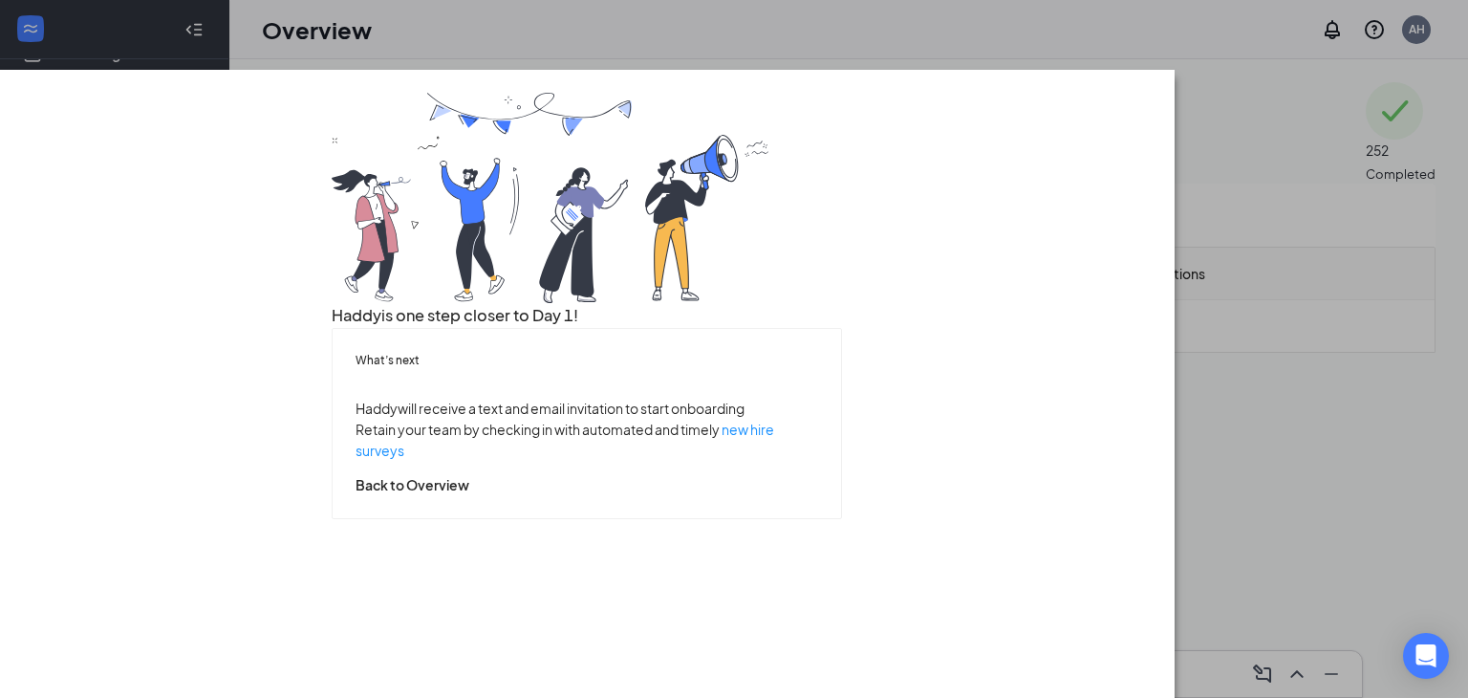
scroll to position [87, 0]
click at [469, 495] on button "Back to Overview" at bounding box center [413, 484] width 114 height 21
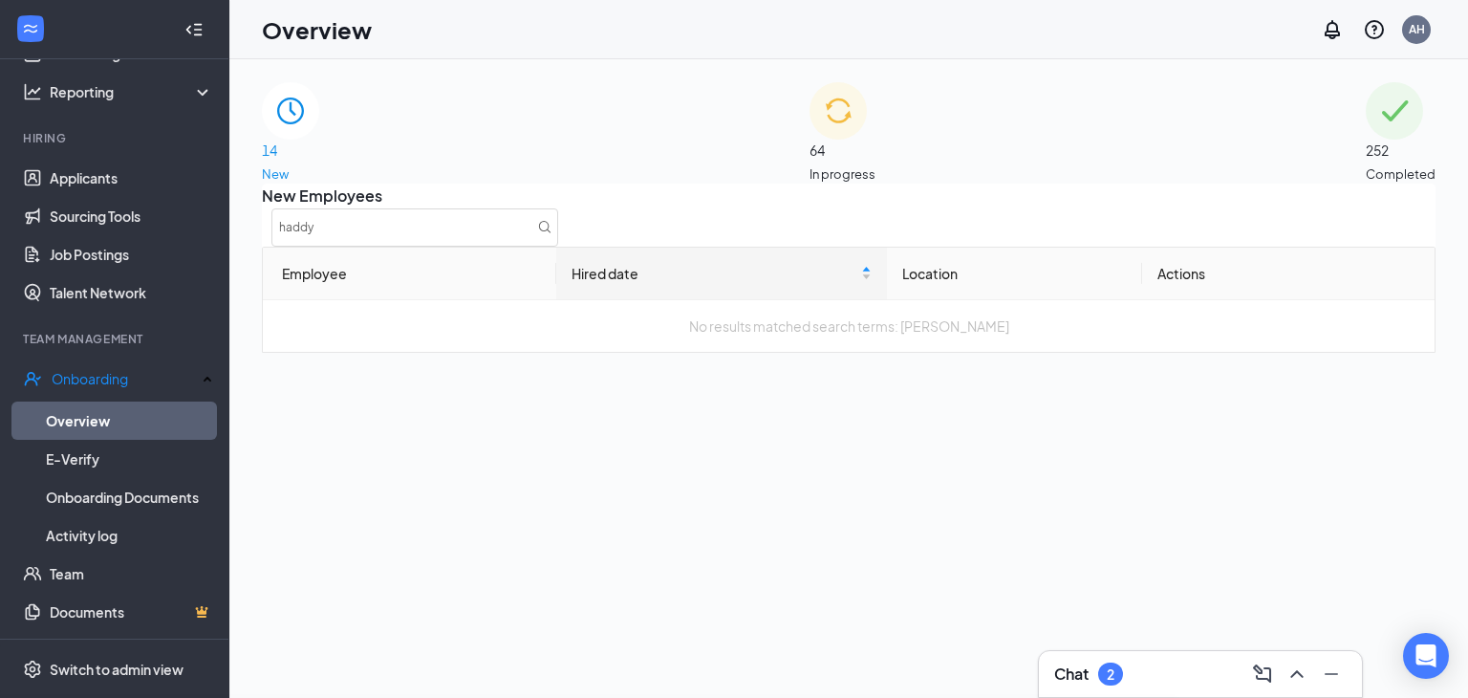
scroll to position [0, 0]
click at [815, 139] on div "64 In progress" at bounding box center [843, 132] width 66 height 101
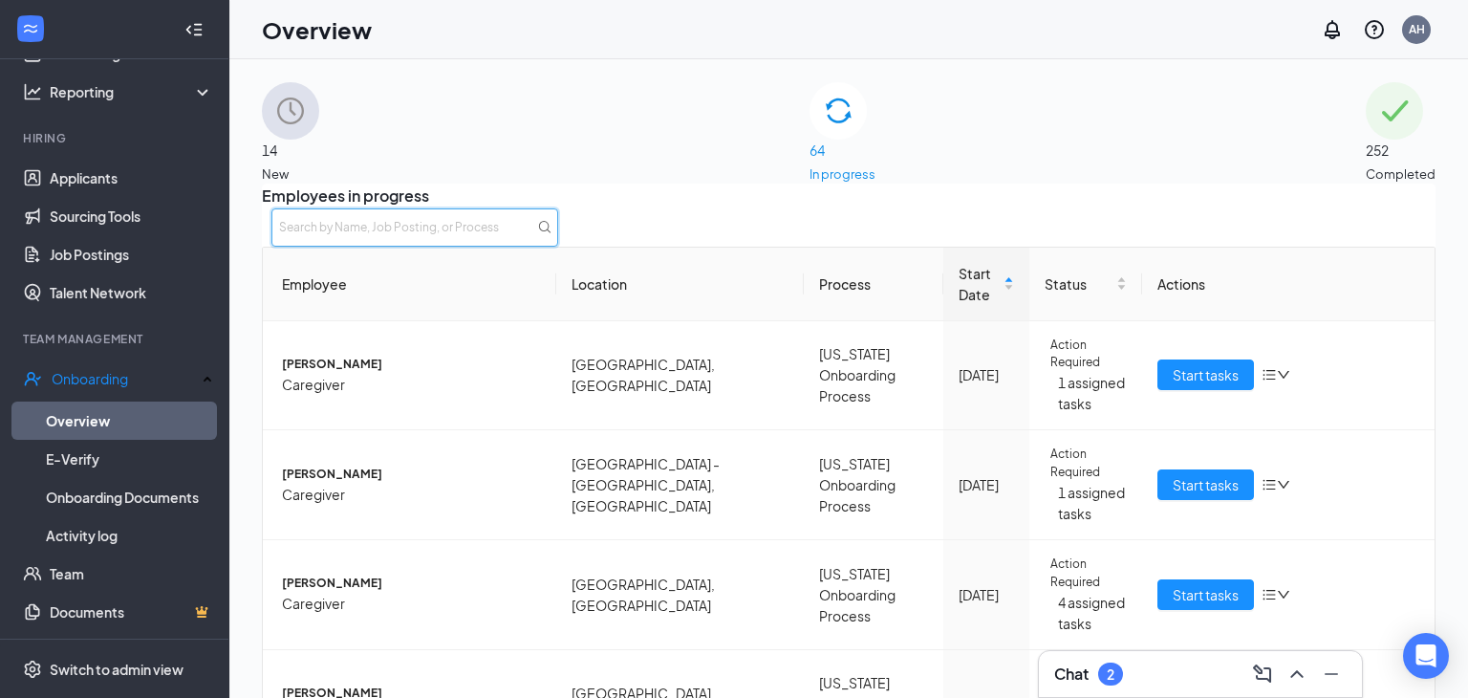
click at [558, 236] on input "text" at bounding box center [414, 227] width 287 height 38
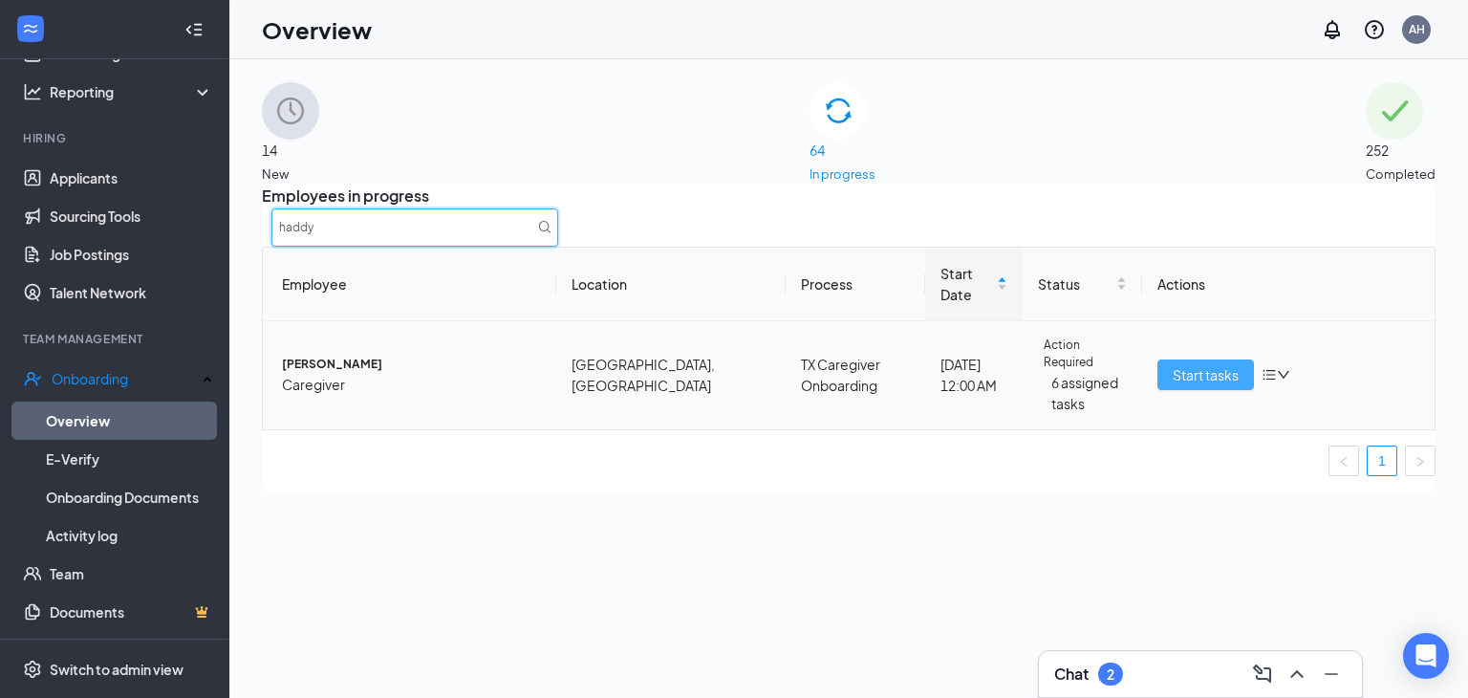
type input "haddy"
click at [1210, 364] on span "Start tasks" at bounding box center [1206, 374] width 66 height 21
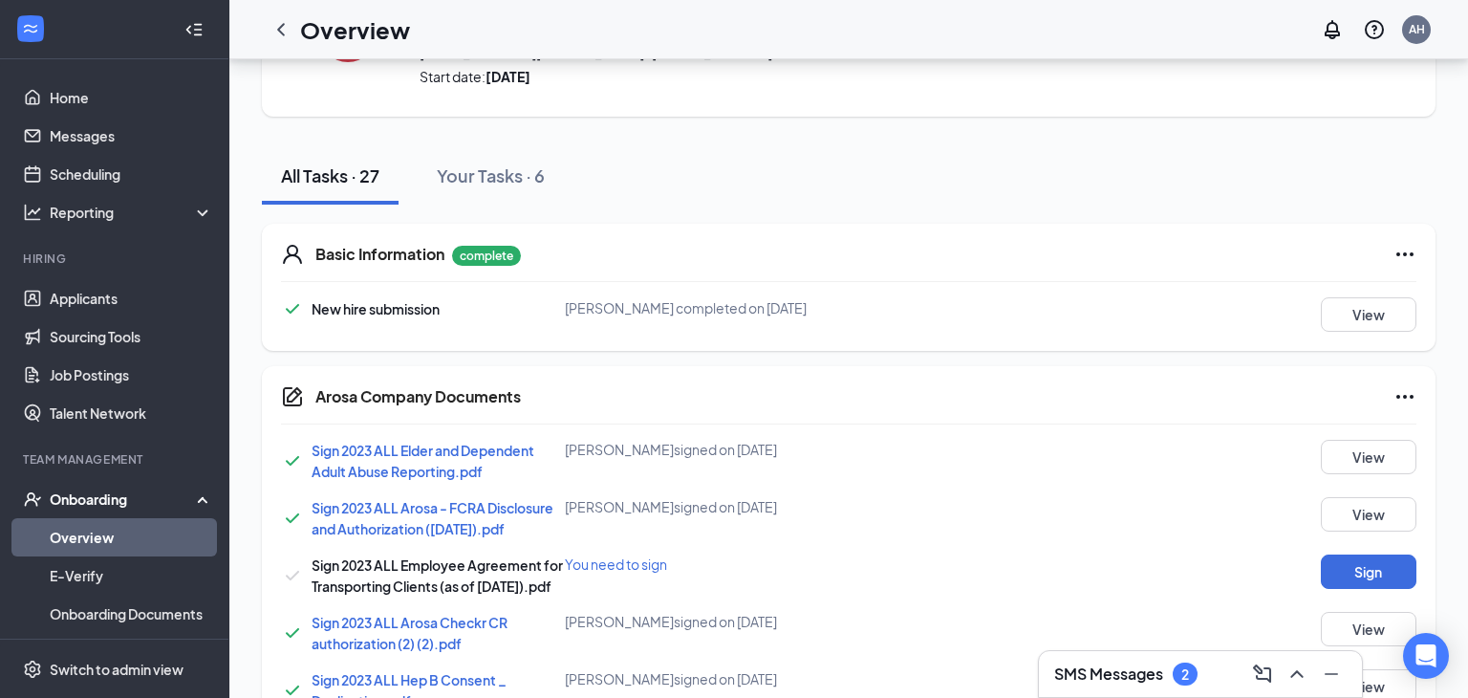
scroll to position [187, 0]
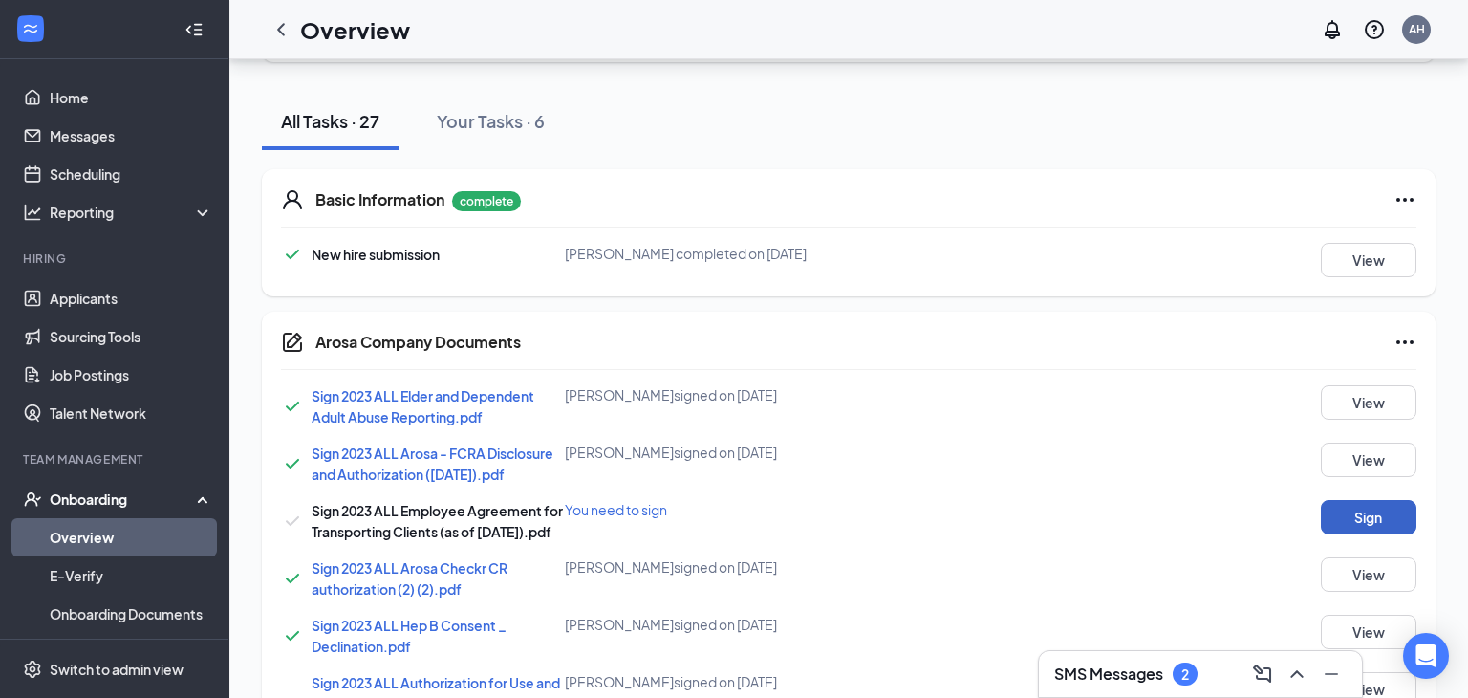
click at [1377, 518] on button "Sign" at bounding box center [1369, 517] width 96 height 34
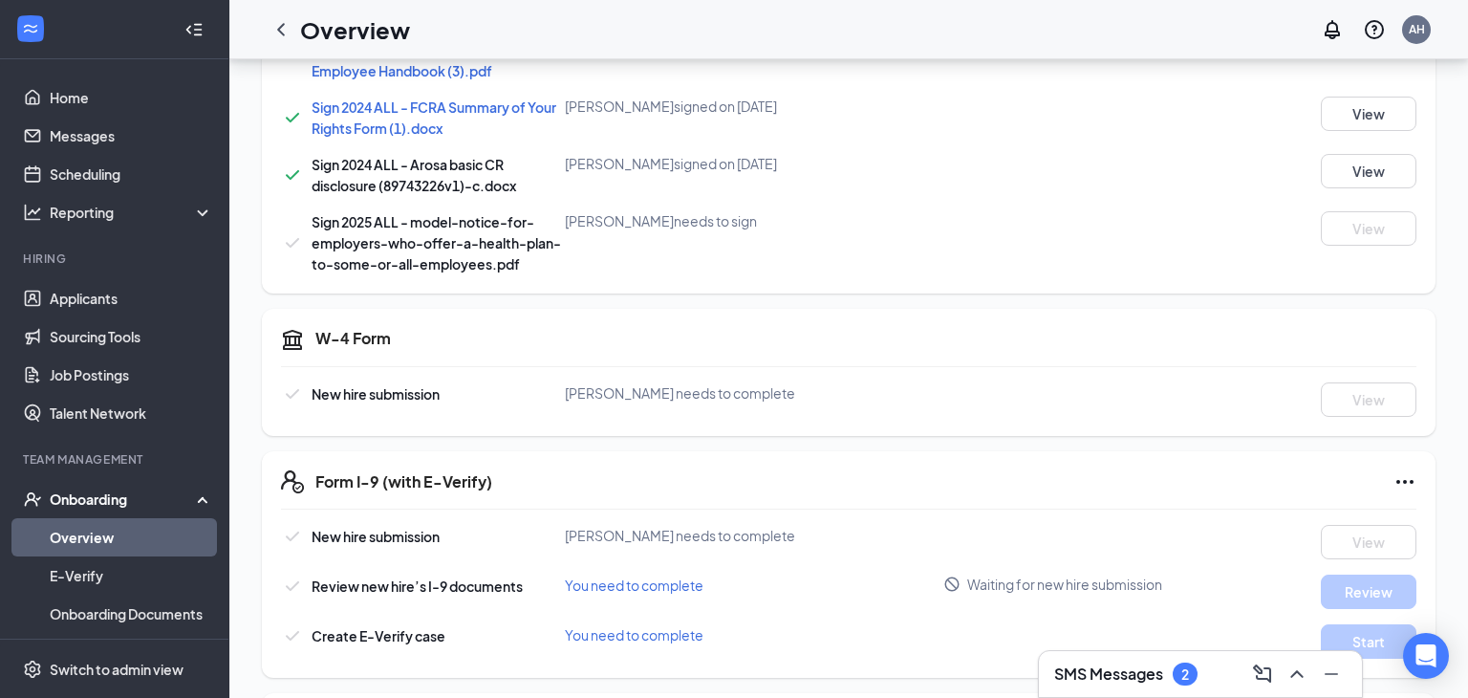
scroll to position [1825, 0]
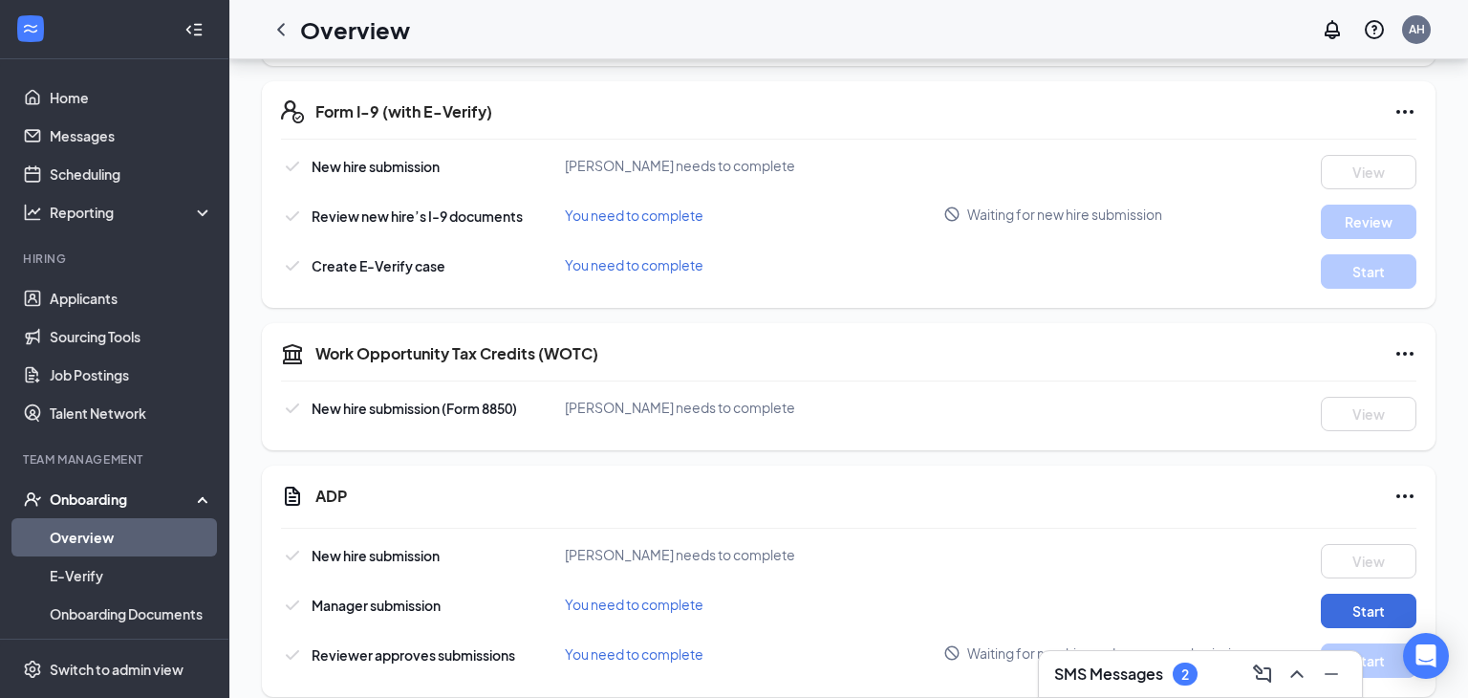
click at [1028, 412] on div "Work Opportunity Tax Credits (WOTC) New hire submission (Form 8850) Haddy Jallo…" at bounding box center [849, 386] width 1174 height 127
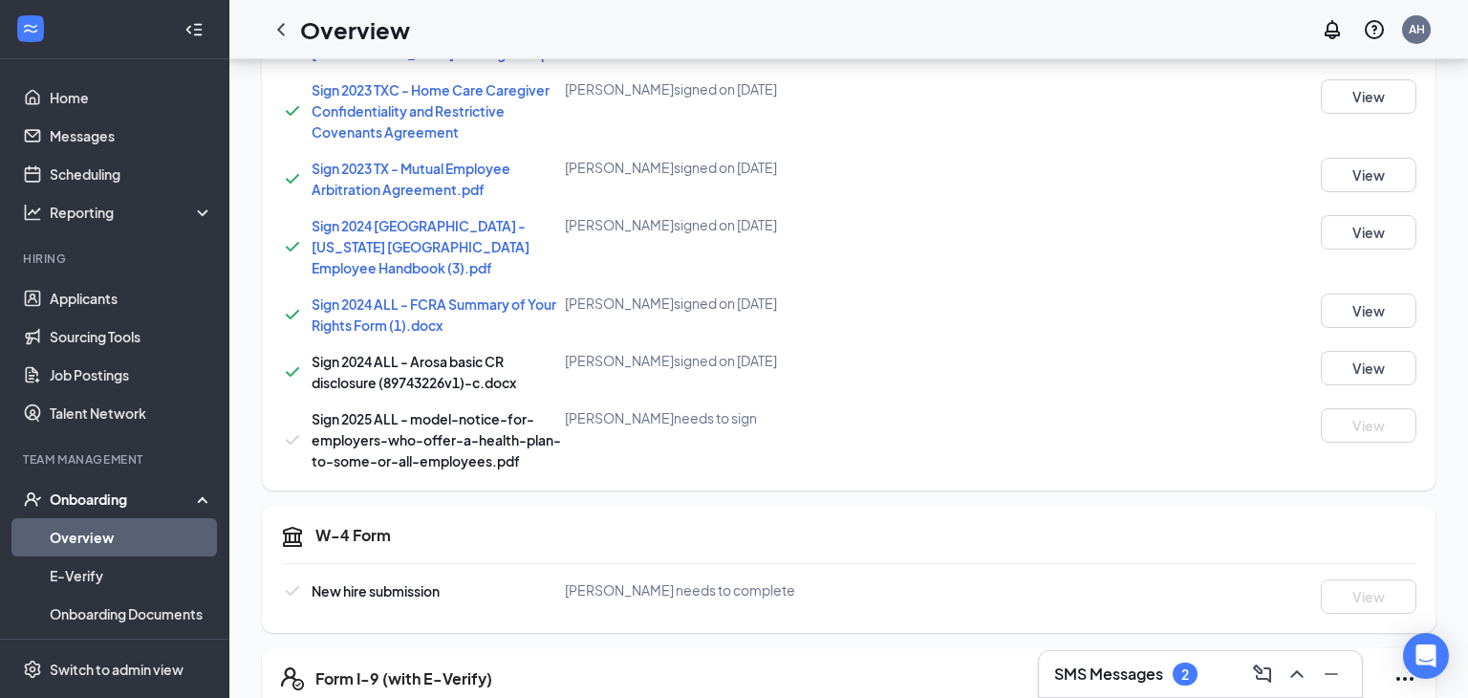
scroll to position [1254, 0]
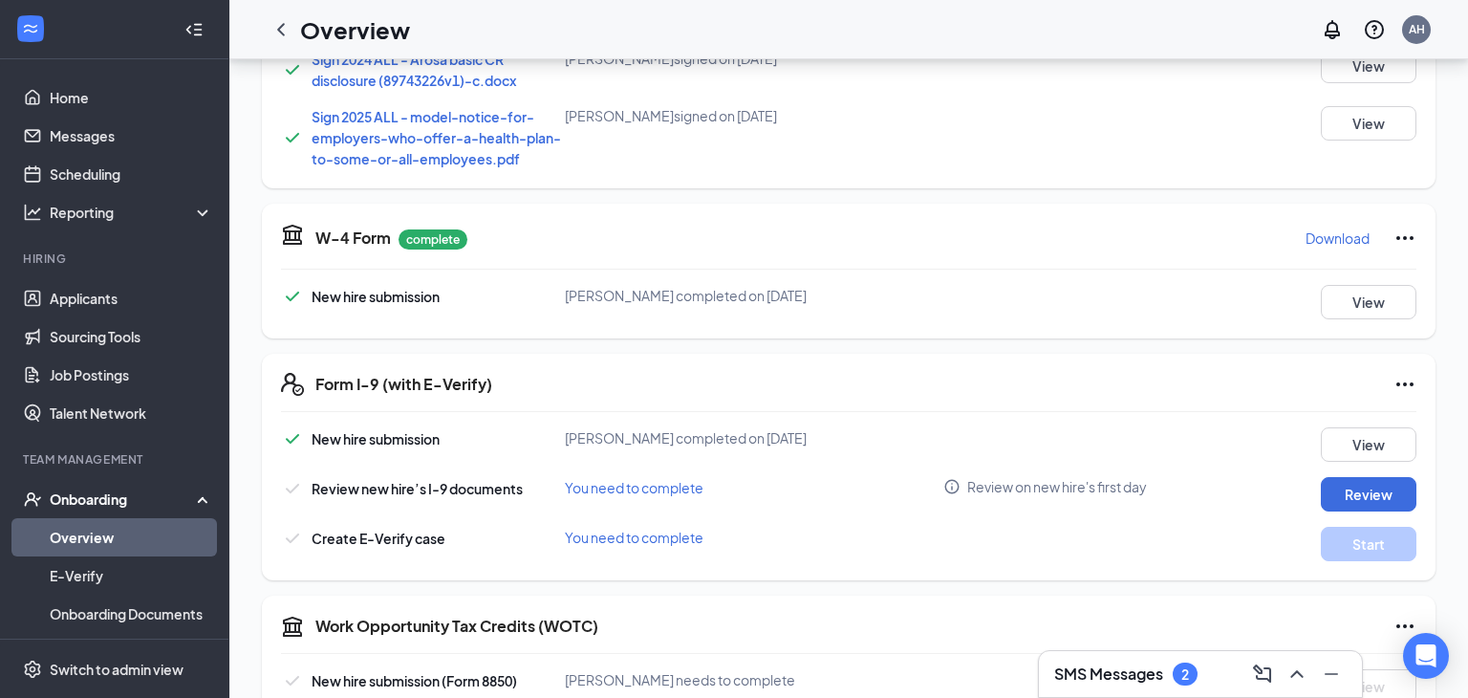
scroll to position [1556, 0]
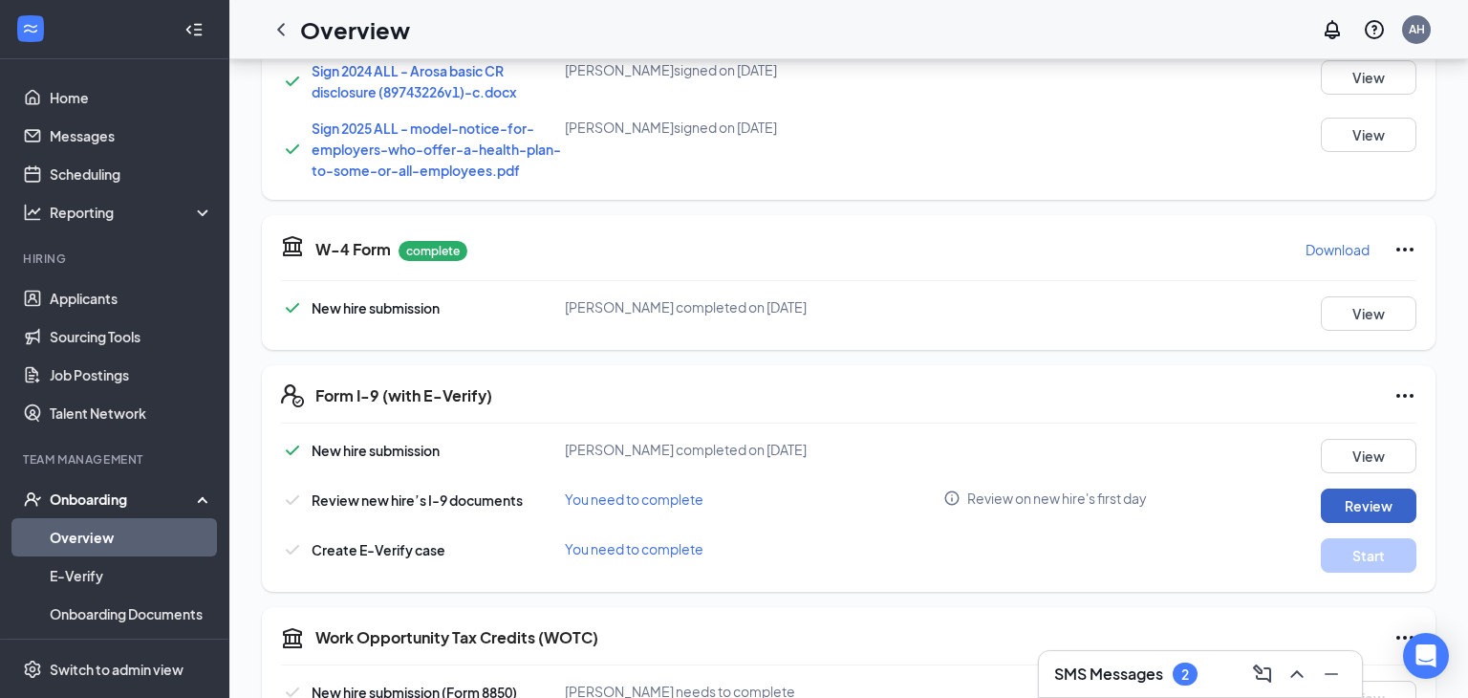
click at [1362, 489] on button "Review" at bounding box center [1369, 506] width 96 height 34
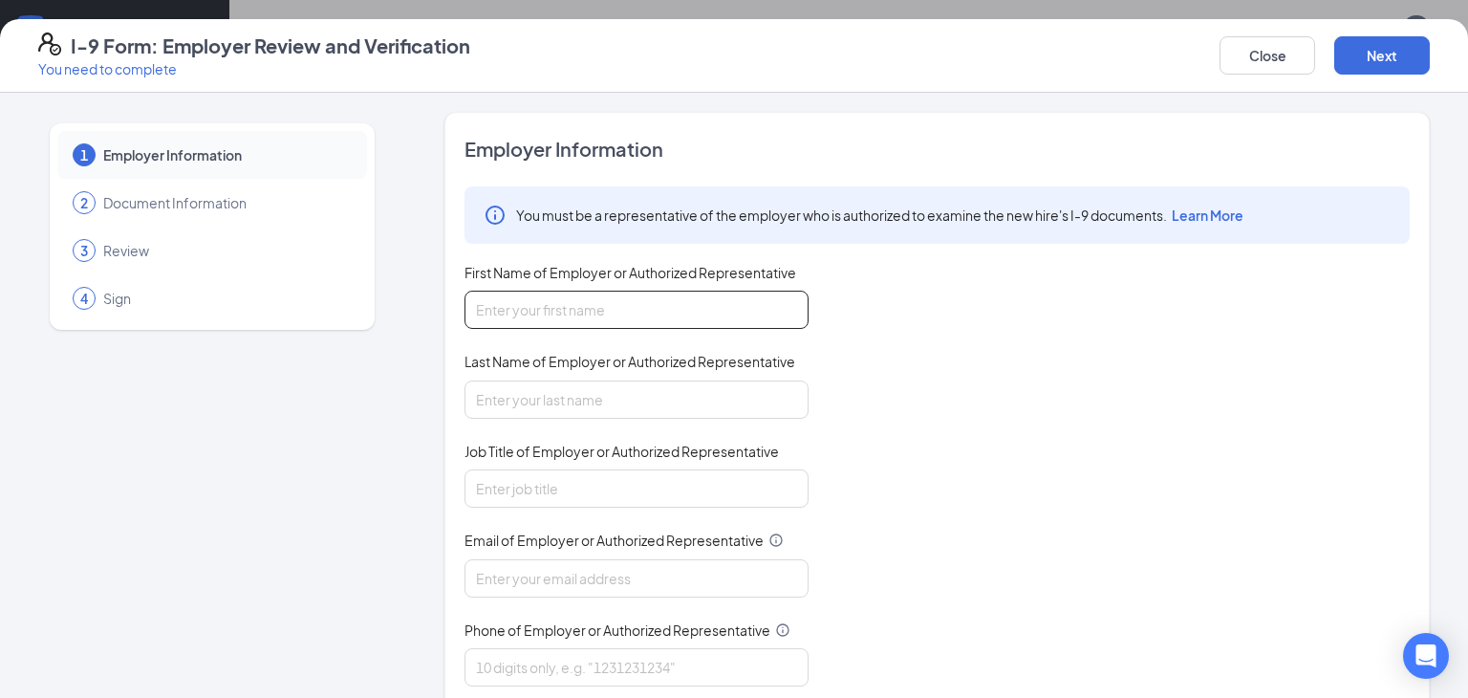
drag, startPoint x: 684, startPoint y: 306, endPoint x: 692, endPoint y: 324, distance: 20.1
click at [689, 315] on input "First Name of Employer or Authorized Representative" at bounding box center [637, 310] width 344 height 38
type input "[PERSON_NAME]"
click at [664, 396] on input "Last Name of Employer or Authorized Representative" at bounding box center [637, 399] width 344 height 38
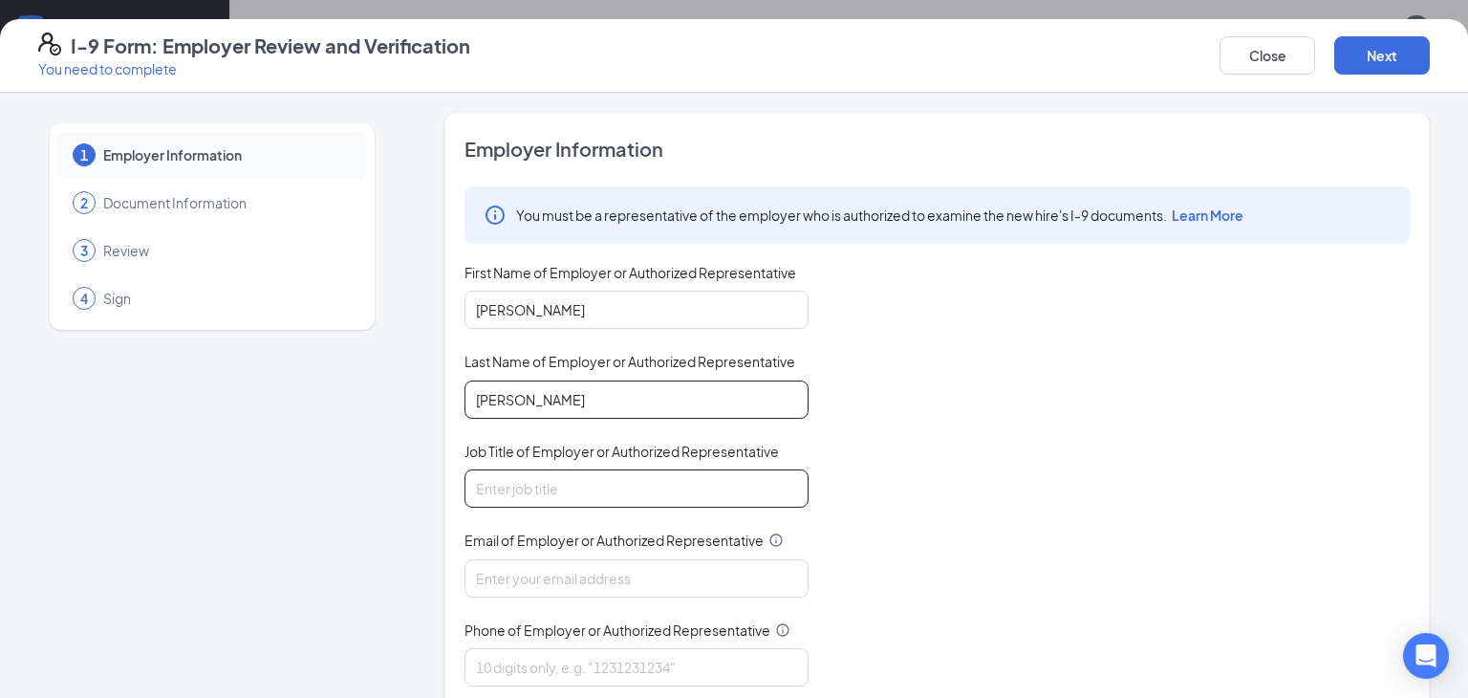
type input "[PERSON_NAME]"
click at [628, 474] on input "Job Title of Employer or Authorized Representative" at bounding box center [637, 488] width 344 height 38
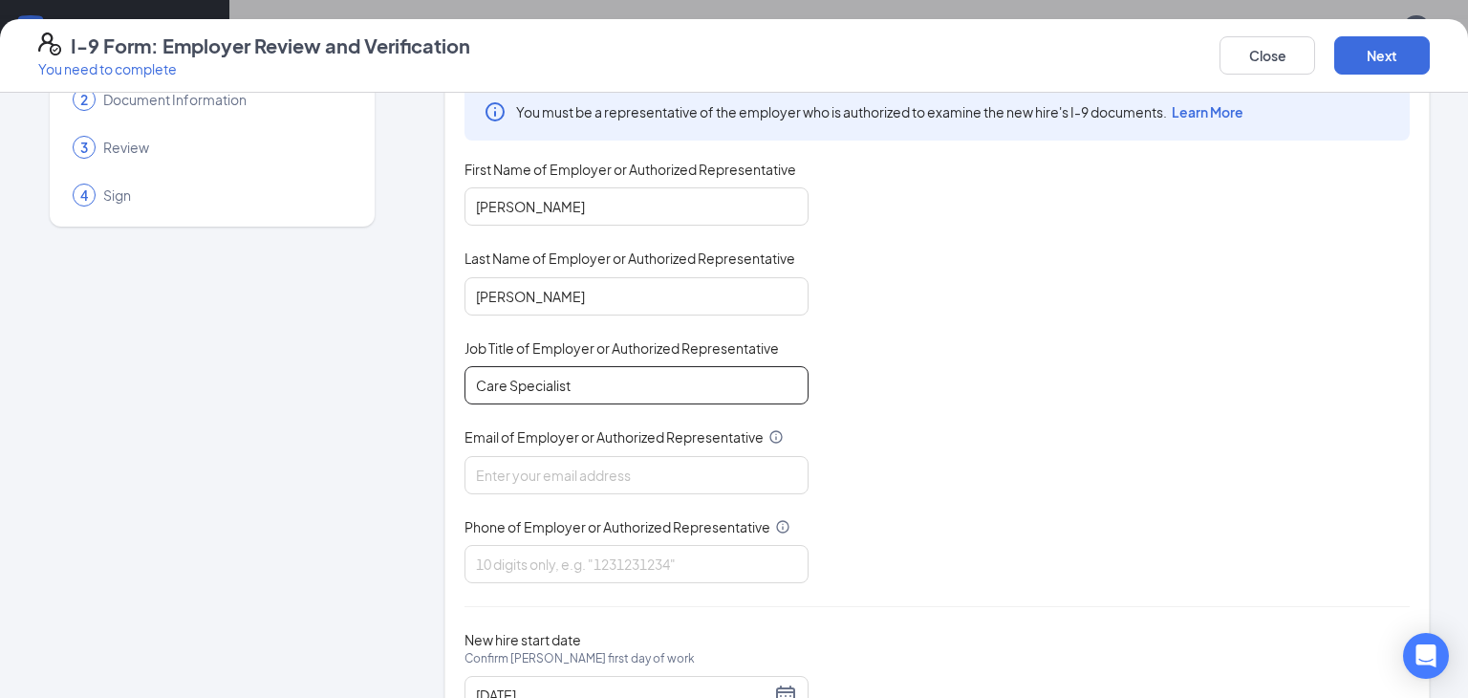
scroll to position [130, 0]
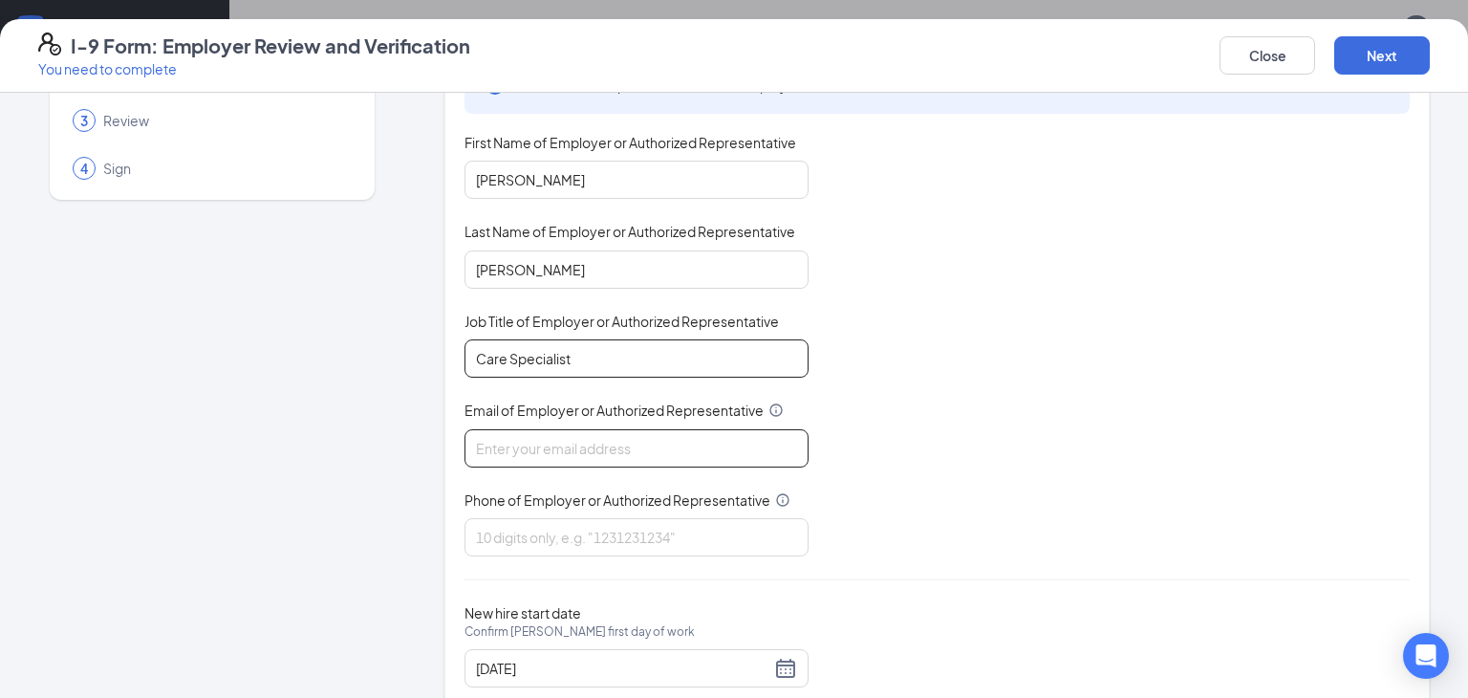
type input "Care Specialist"
click at [604, 441] on input "Email of Employer or Authorized Representative" at bounding box center [637, 448] width 344 height 38
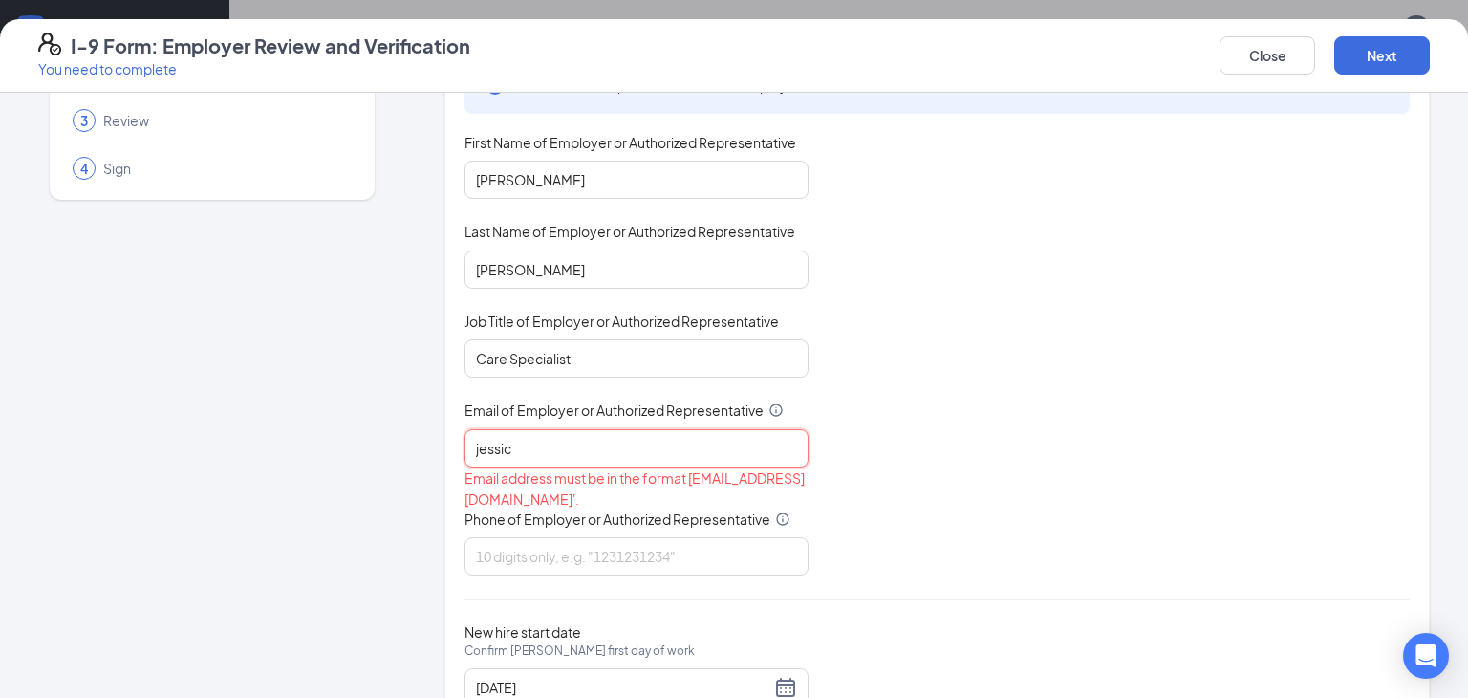
type input "[PERSON_NAME]"
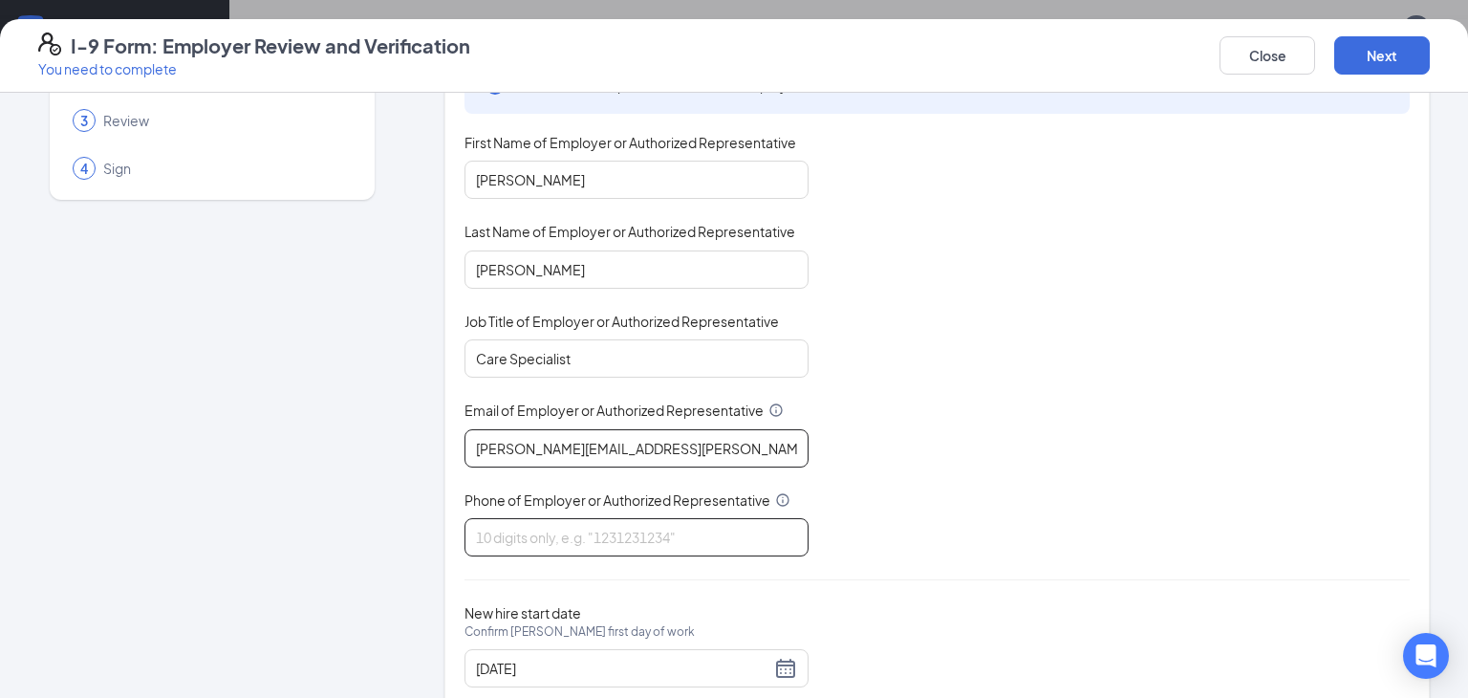
type input "[PERSON_NAME][EMAIL_ADDRESS][PERSON_NAME][DOMAIN_NAME]"
click at [589, 536] on input "Phone of Employer or Authorized Representative" at bounding box center [637, 537] width 344 height 38
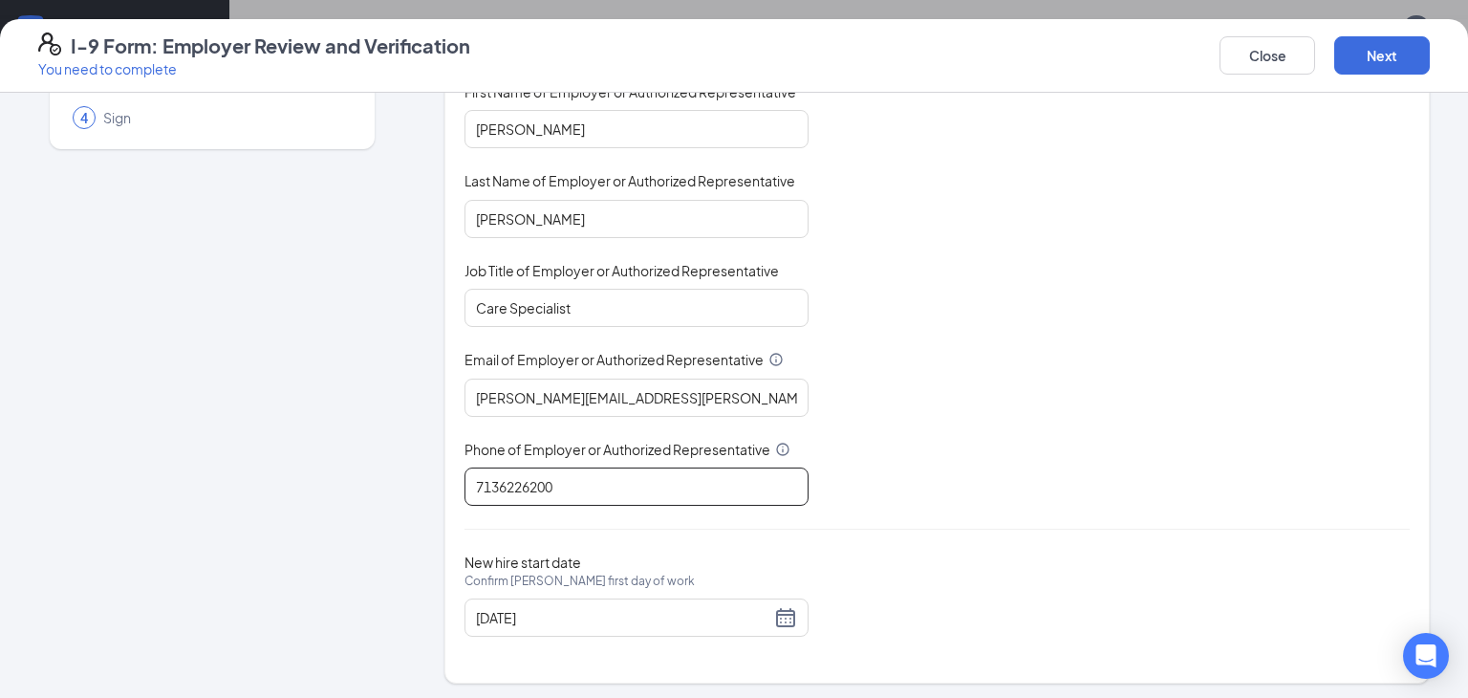
scroll to position [1614, 0]
type input "7136226200"
click at [1381, 54] on button "Next" at bounding box center [1383, 55] width 96 height 38
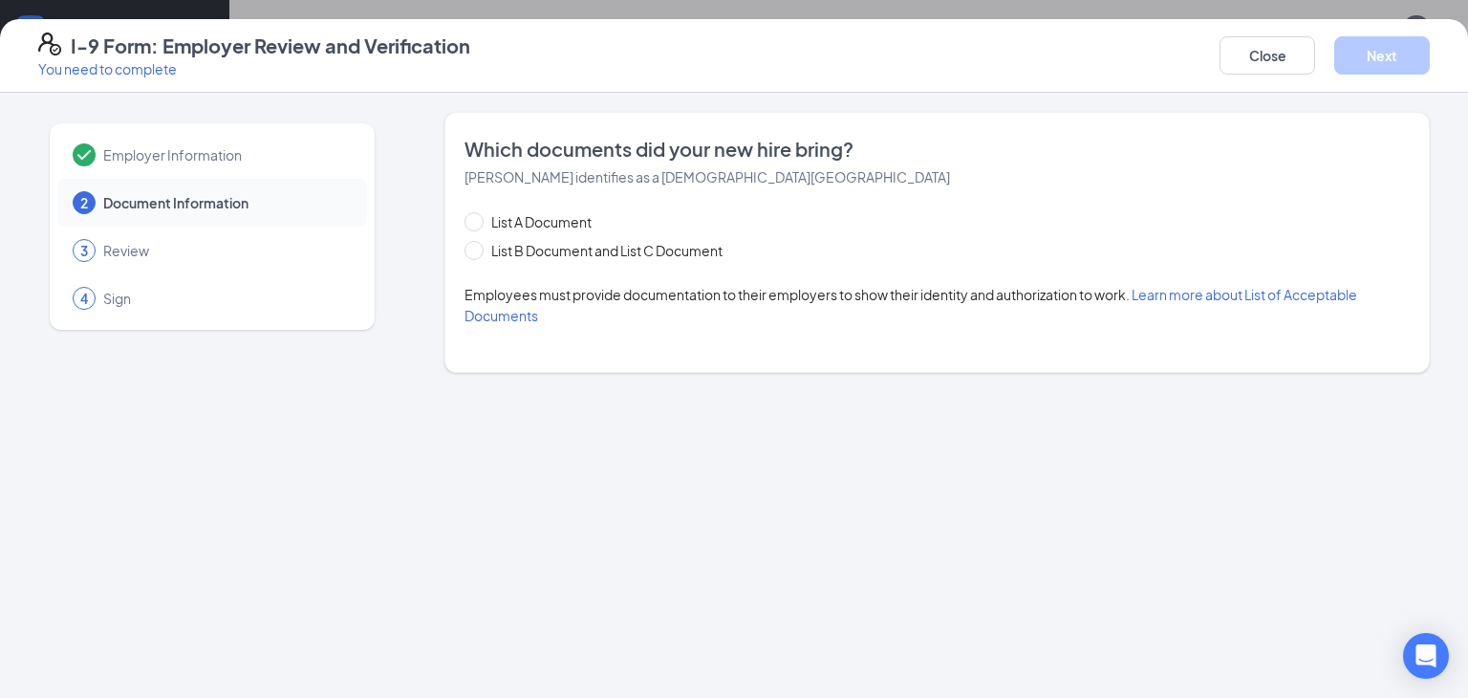
scroll to position [0, 0]
click at [550, 249] on span "List B Document and List C Document" at bounding box center [607, 250] width 247 height 21
click at [478, 249] on input "List B Document and List C Document" at bounding box center [471, 247] width 13 height 13
radio input "true"
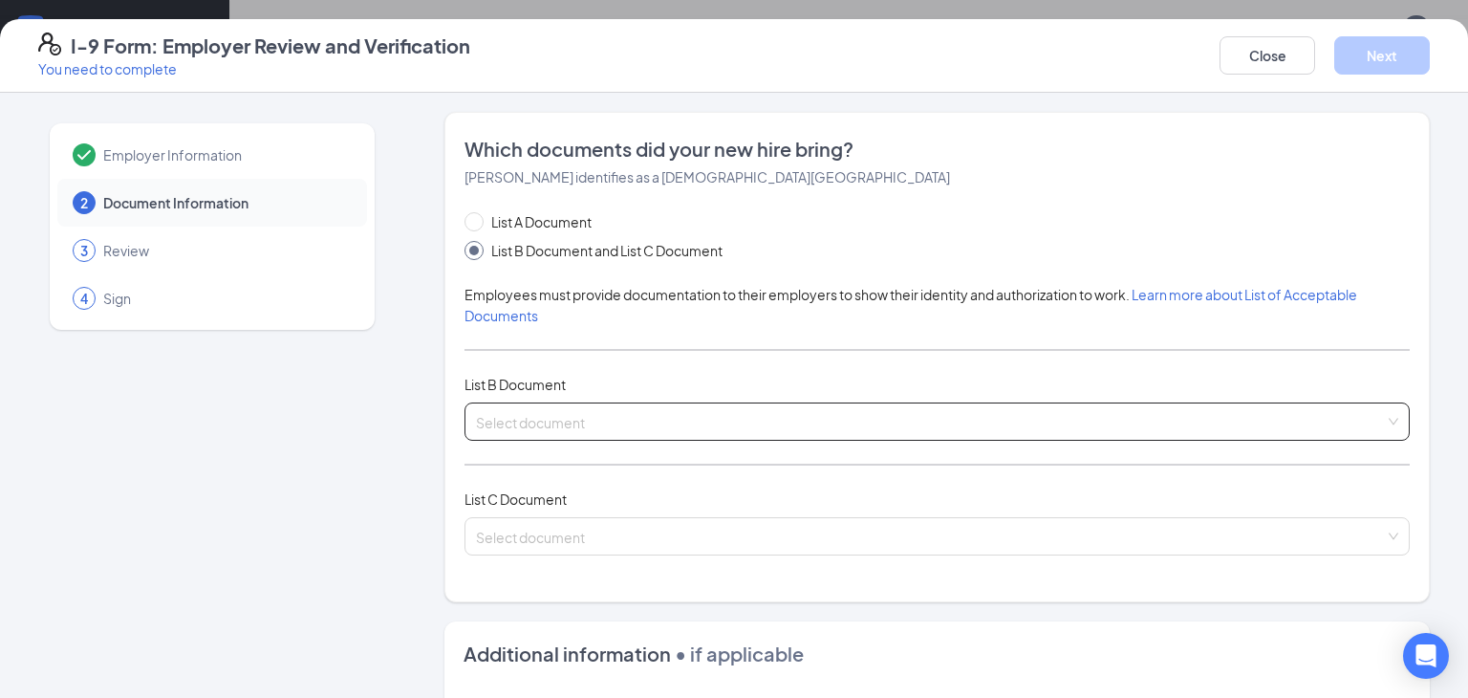
click at [556, 413] on input "search" at bounding box center [930, 417] width 909 height 29
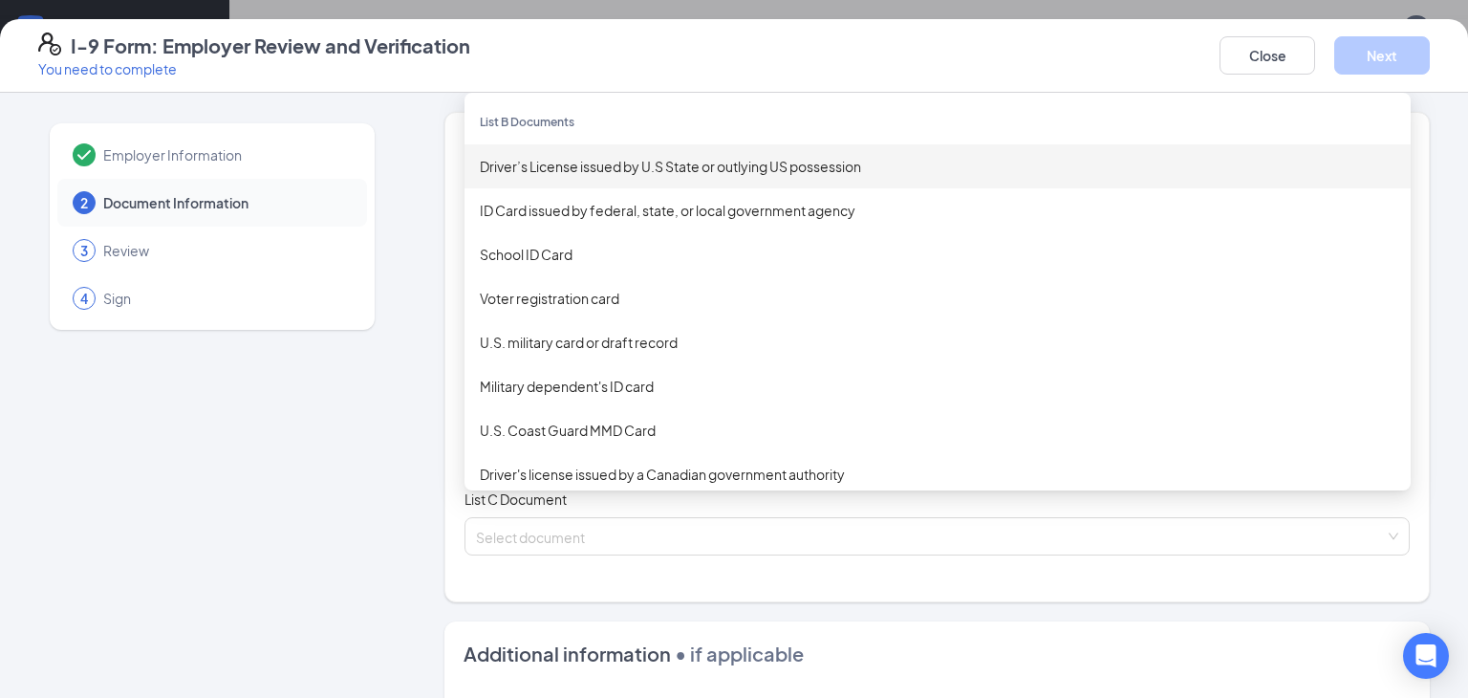
click at [557, 156] on div "Driver’s License issued by U.S State or outlying US possession" at bounding box center [938, 166] width 916 height 21
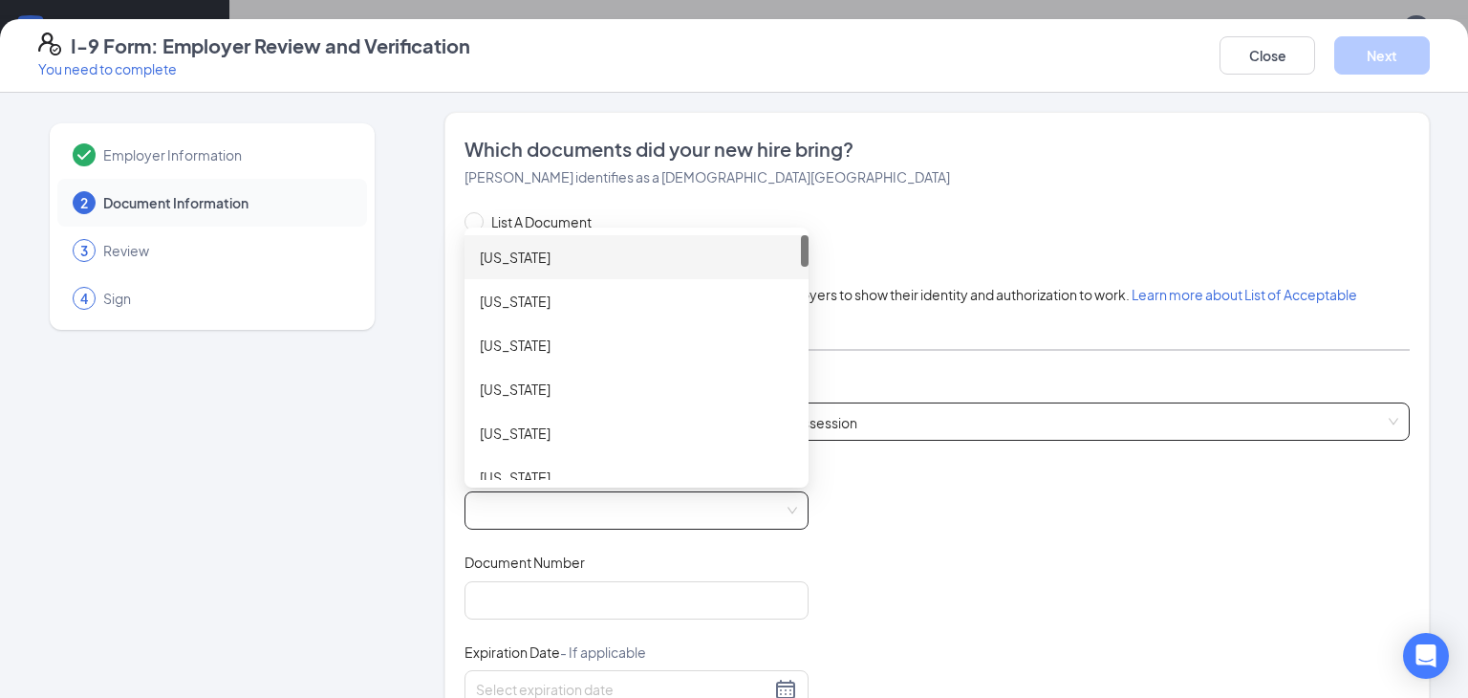
click at [540, 508] on span at bounding box center [636, 510] width 321 height 36
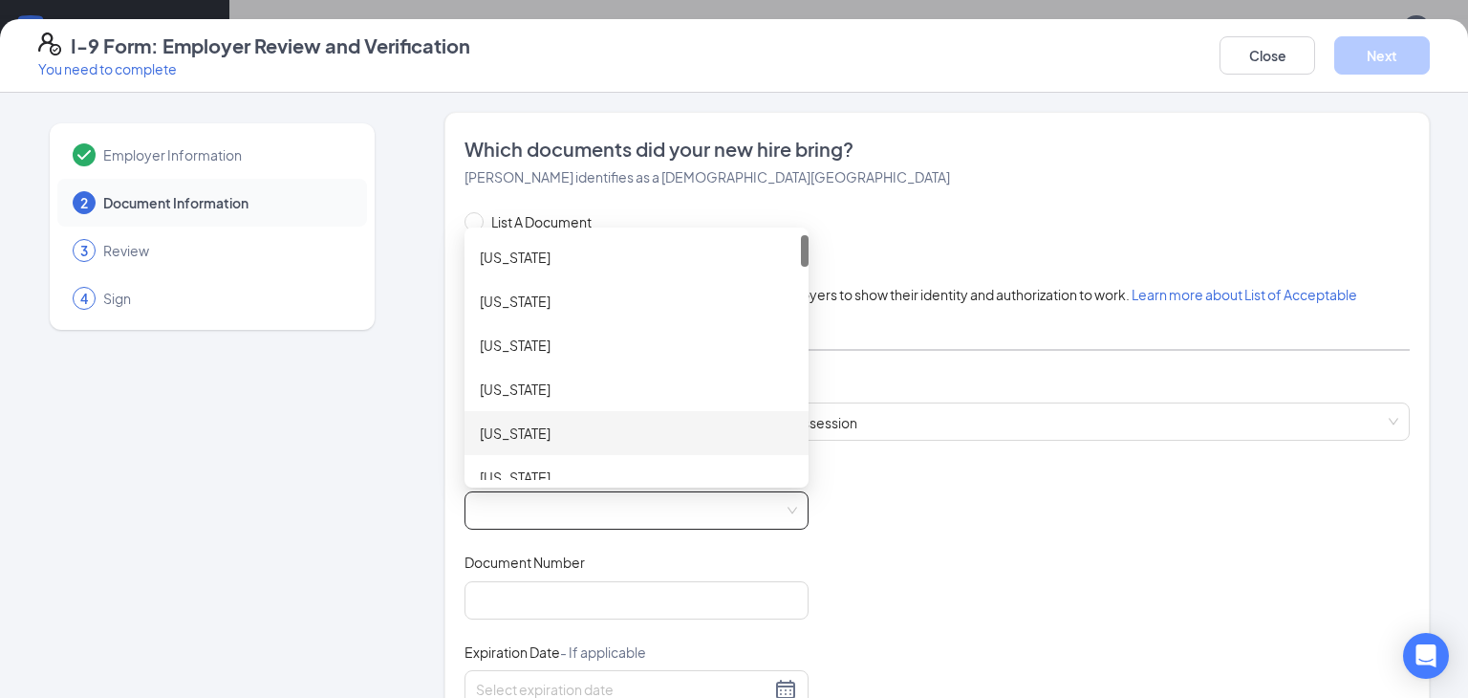
scroll to position [1736, 0]
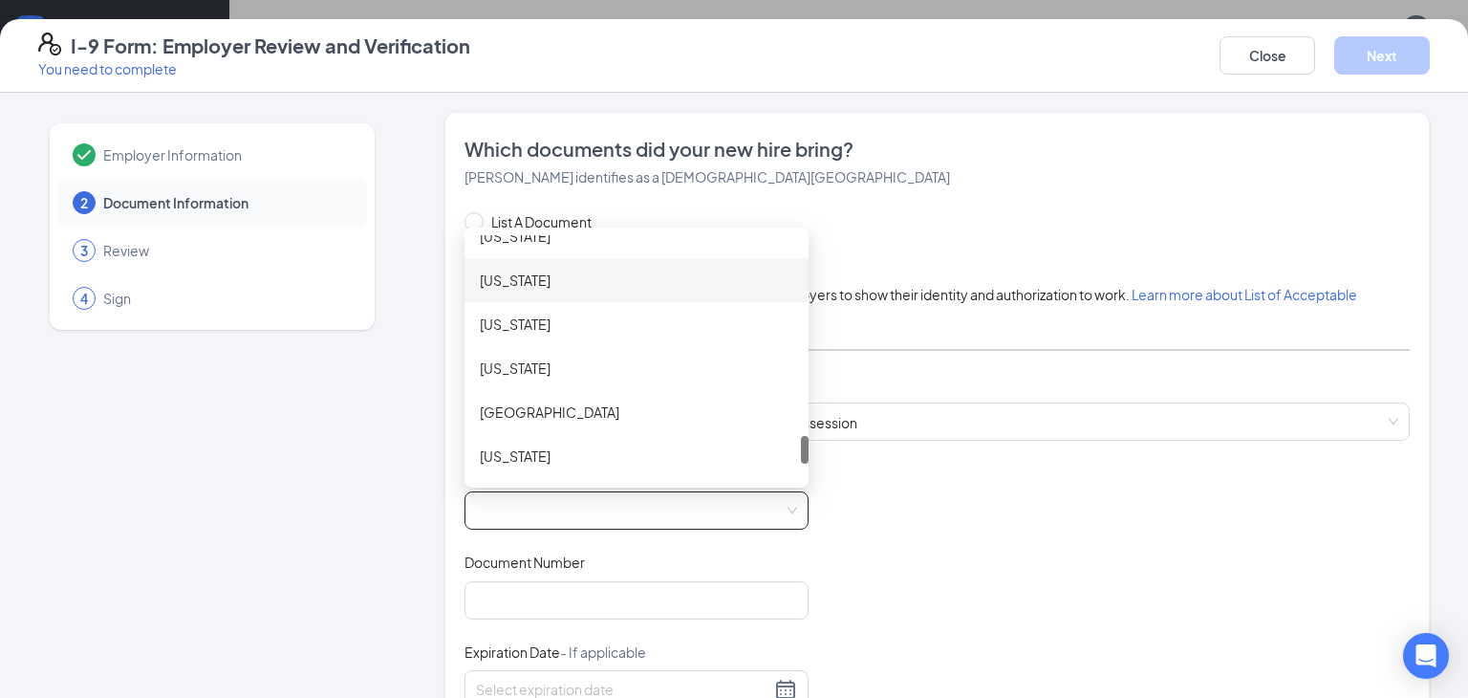
click at [540, 277] on div "[US_STATE]" at bounding box center [637, 280] width 314 height 21
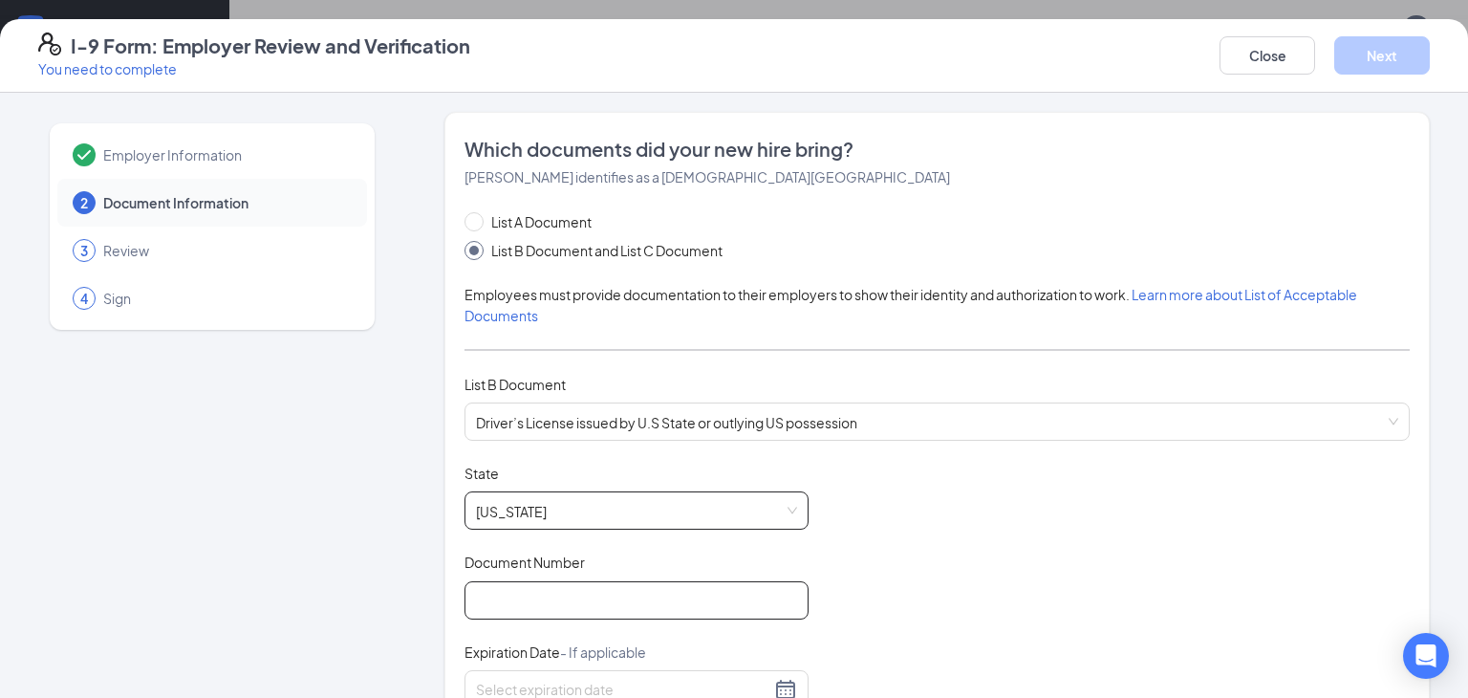
click at [559, 593] on input "Document Number" at bounding box center [637, 600] width 344 height 38
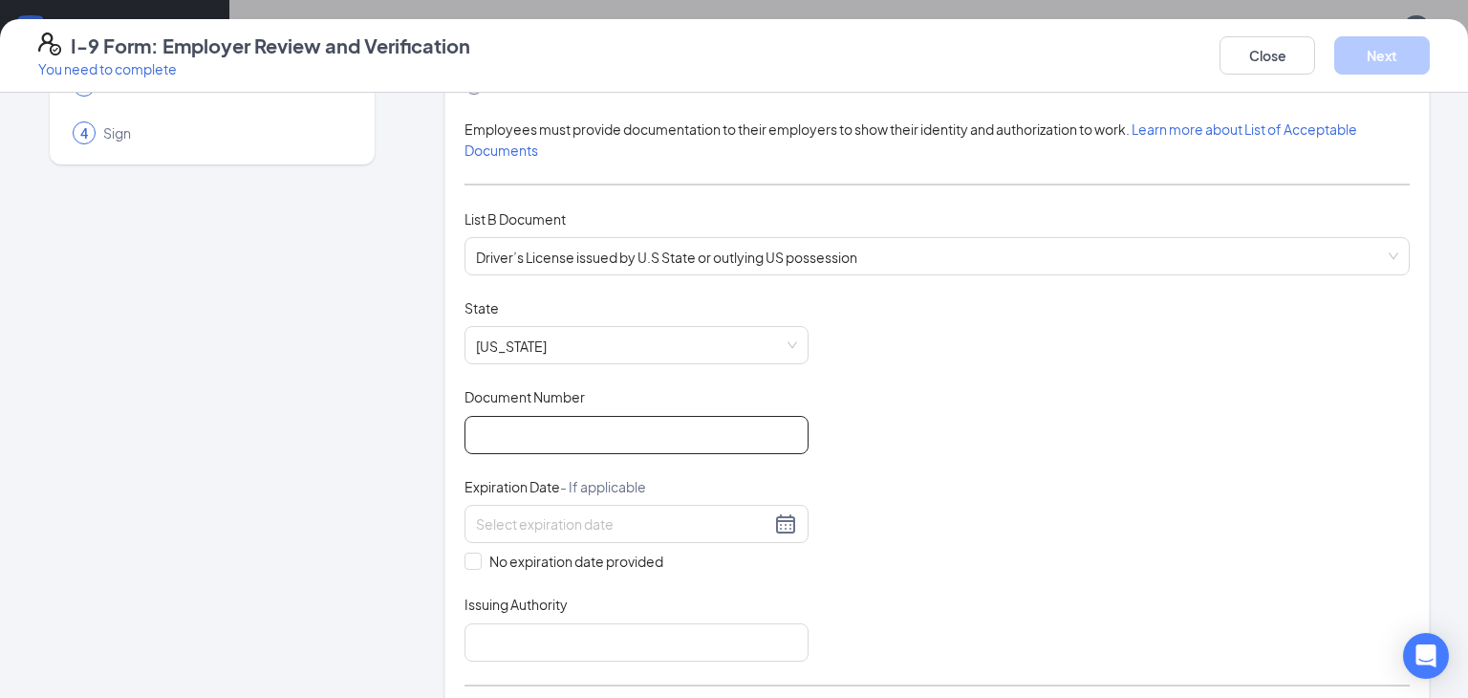
scroll to position [209, 0]
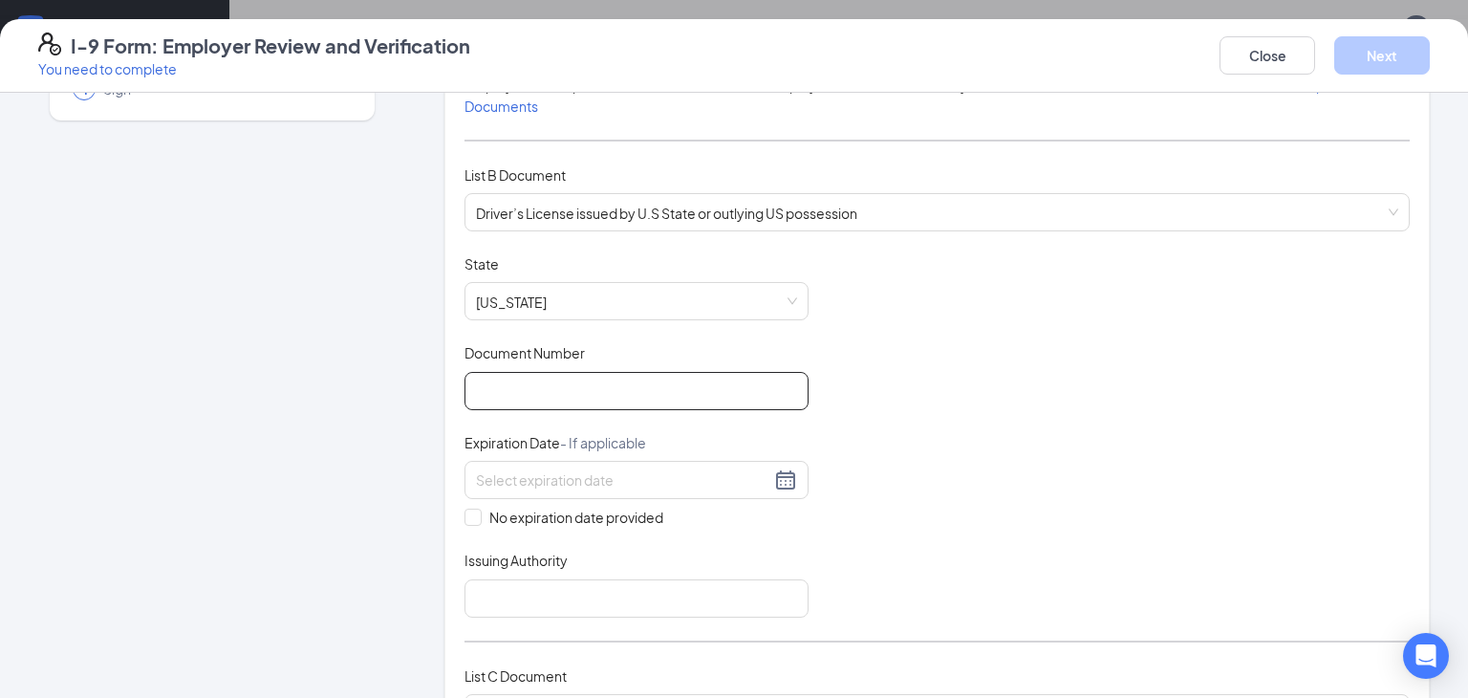
click at [496, 382] on input "Document Number" at bounding box center [637, 391] width 344 height 38
type input "43843672"
click at [775, 478] on div at bounding box center [636, 479] width 321 height 23
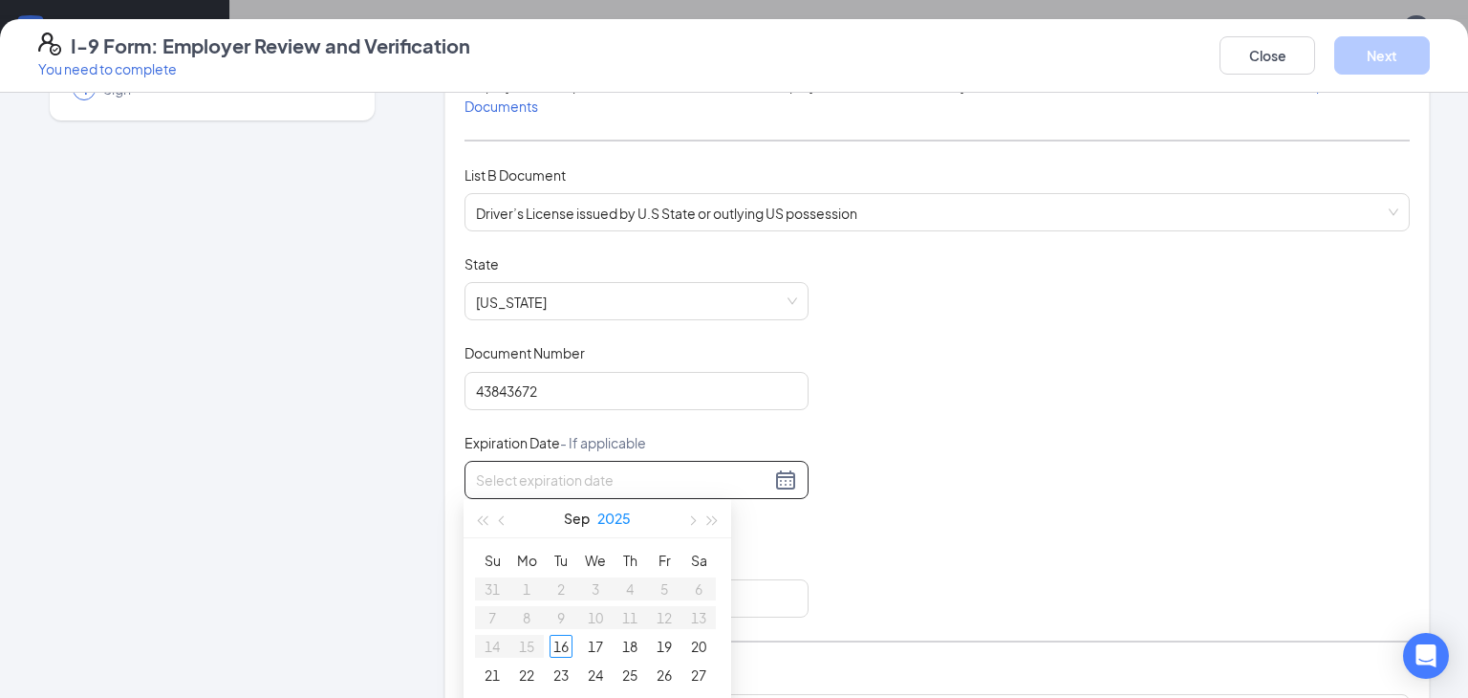
click at [630, 521] on button "2025" at bounding box center [613, 518] width 33 height 38
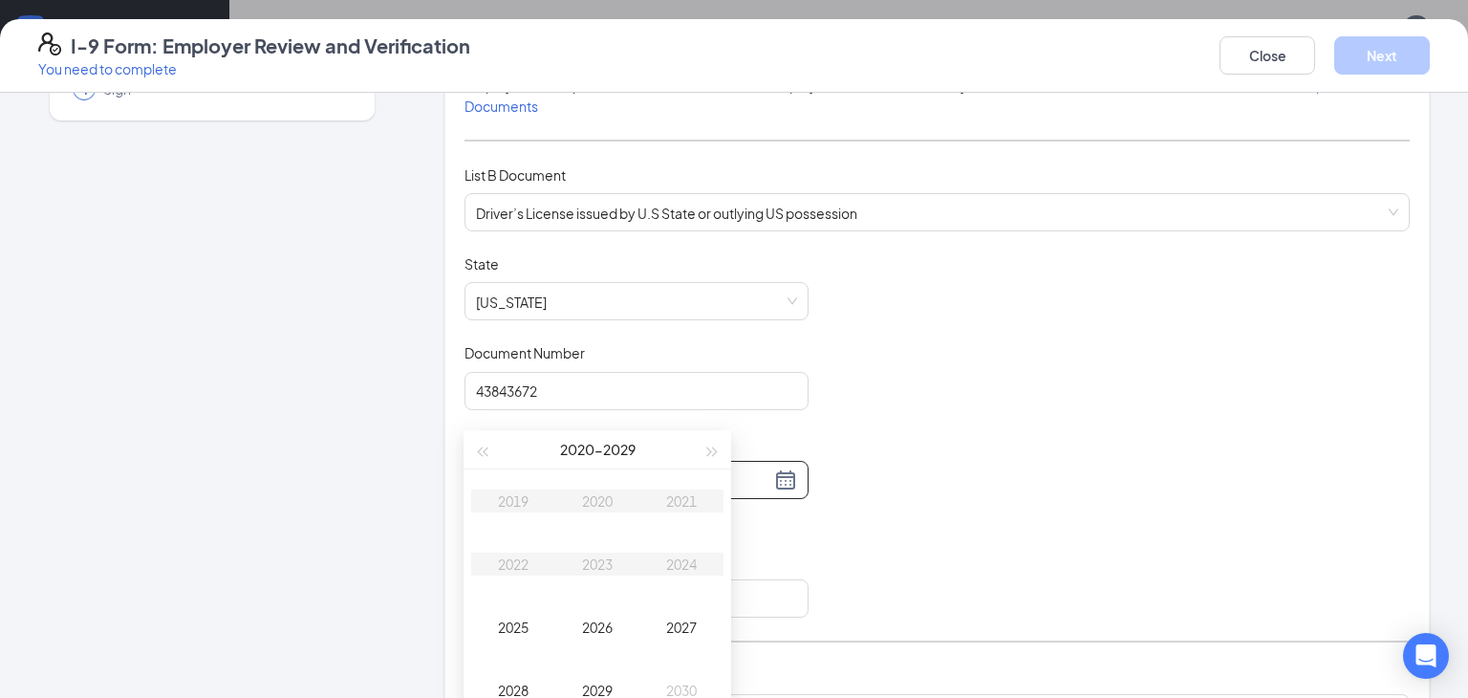
type input "[DATE]"
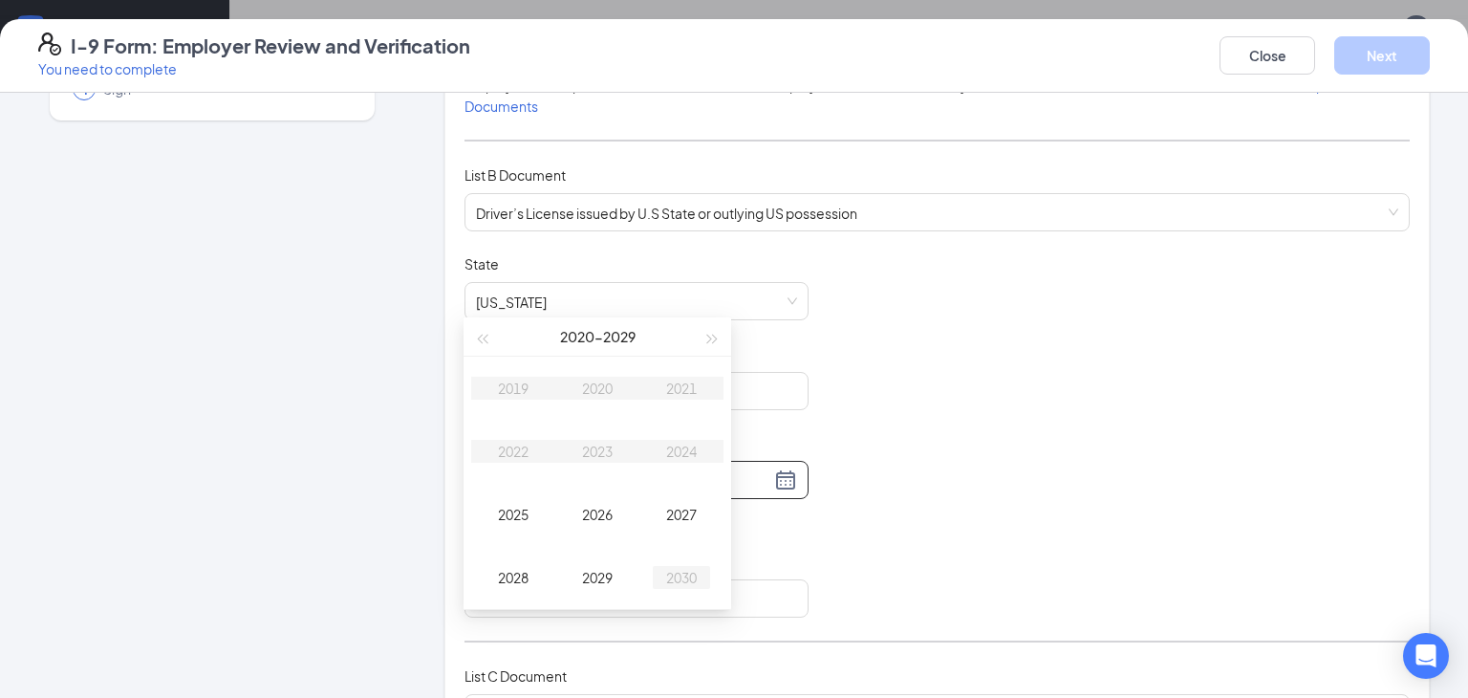
type input "[DATE]"
click at [674, 584] on div "2030" at bounding box center [681, 577] width 57 height 23
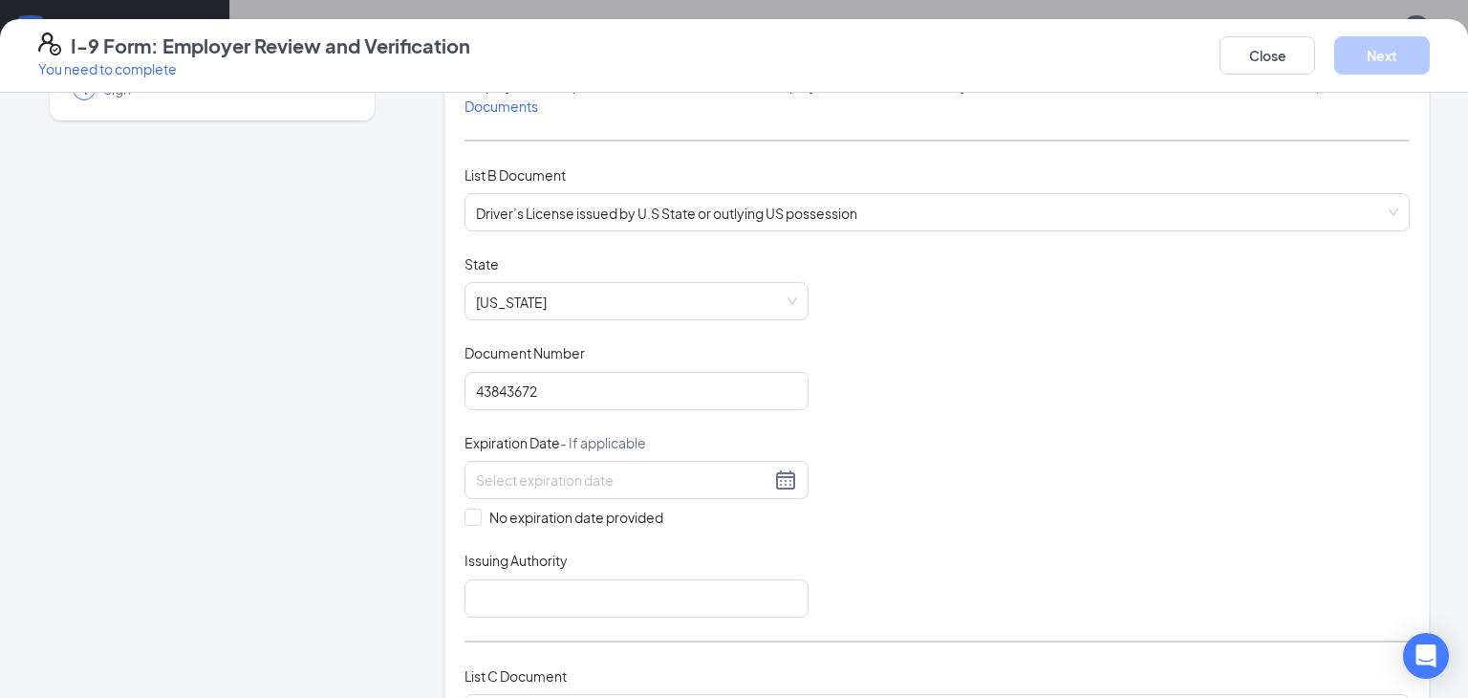
click at [892, 461] on div "Document Title Driver’s License issued by U.S State or outlying US possession S…" at bounding box center [937, 435] width 945 height 363
click at [789, 472] on div at bounding box center [636, 479] width 321 height 23
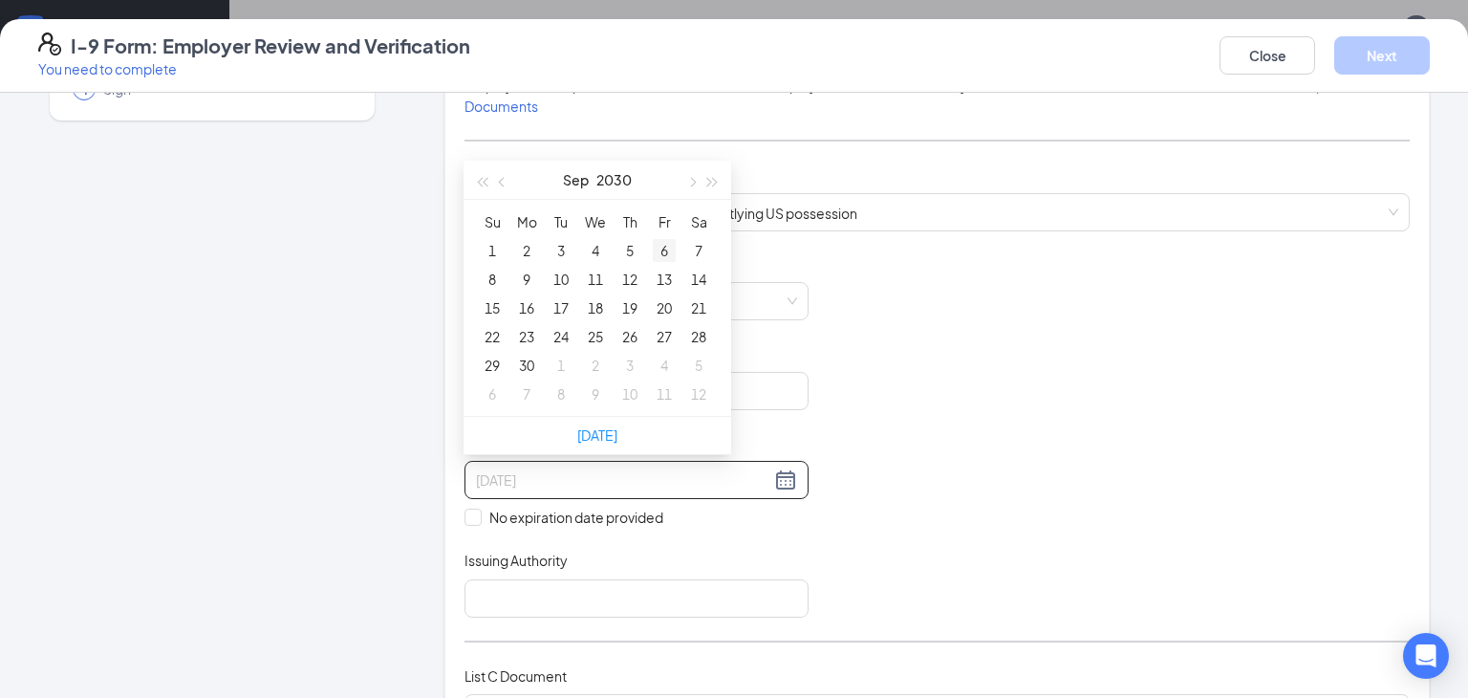
type input "[DATE]"
click at [618, 181] on button "2030" at bounding box center [614, 180] width 35 height 38
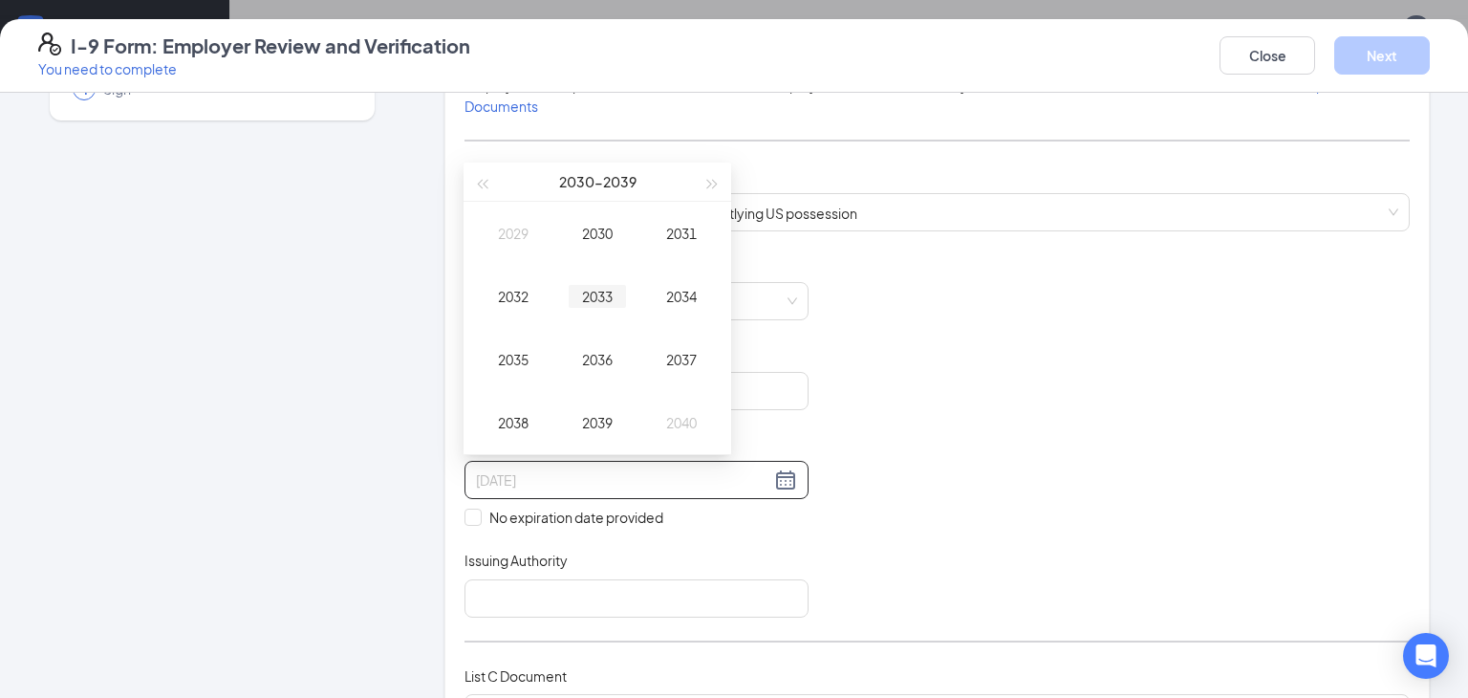
click at [590, 298] on div "2033" at bounding box center [597, 296] width 57 height 23
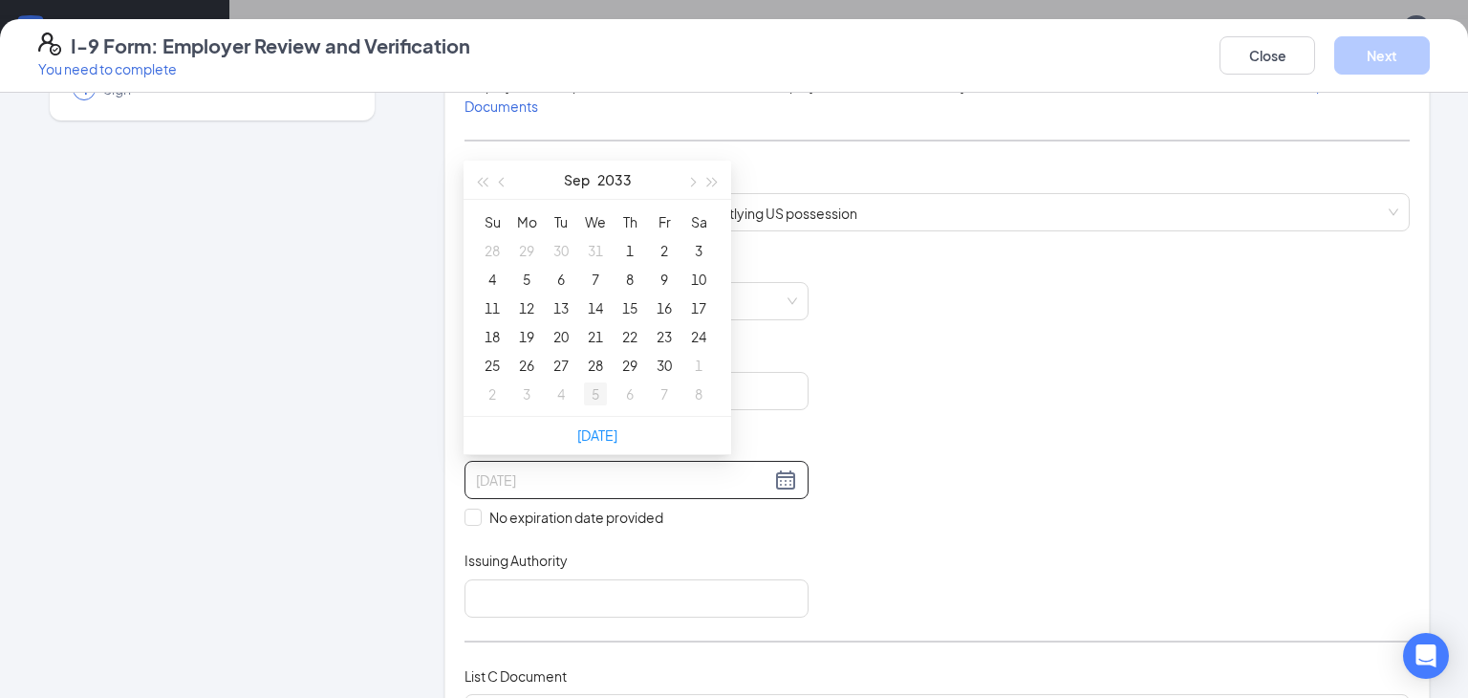
type input "[DATE]"
click at [591, 179] on div "[DATE]" at bounding box center [597, 180] width 166 height 38
click at [504, 184] on button "button" at bounding box center [502, 180] width 21 height 38
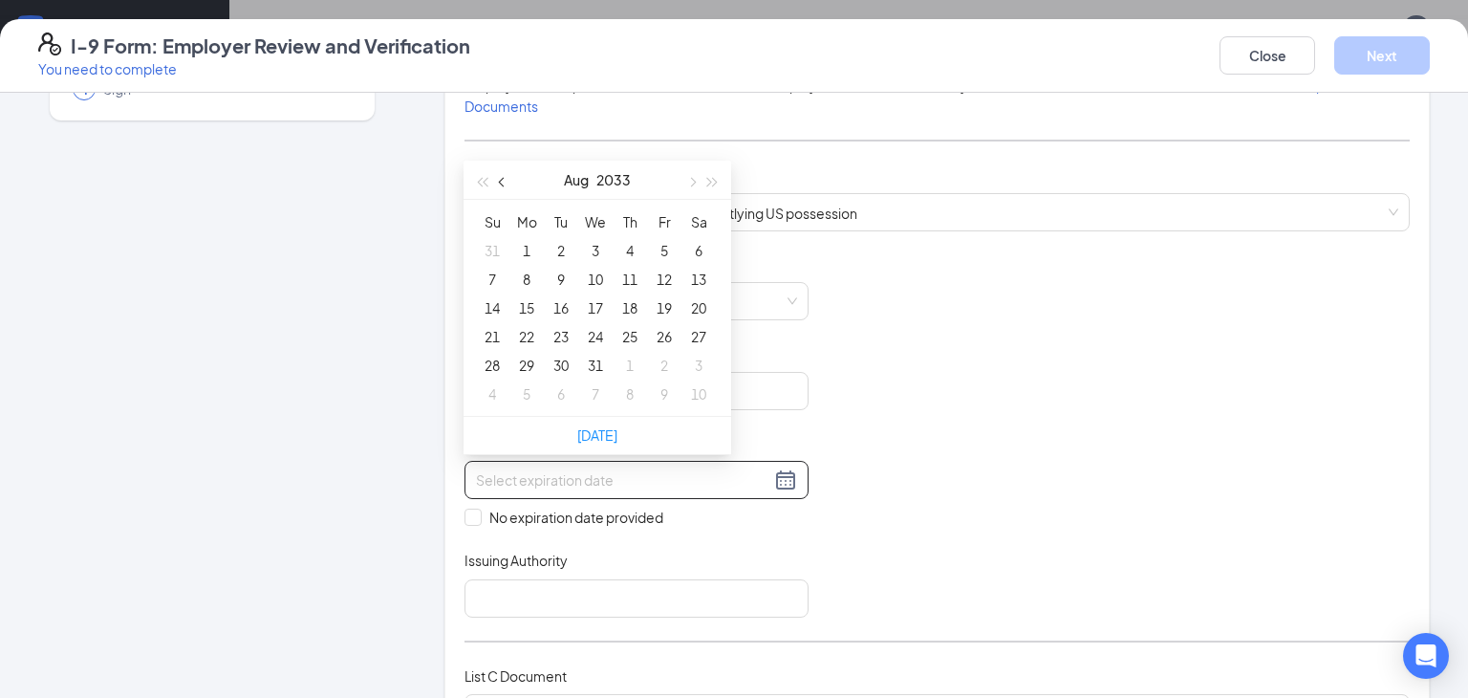
click at [504, 184] on span "button" at bounding box center [504, 182] width 10 height 10
click at [505, 184] on button "button" at bounding box center [502, 180] width 21 height 38
click at [506, 184] on button "button" at bounding box center [502, 180] width 21 height 38
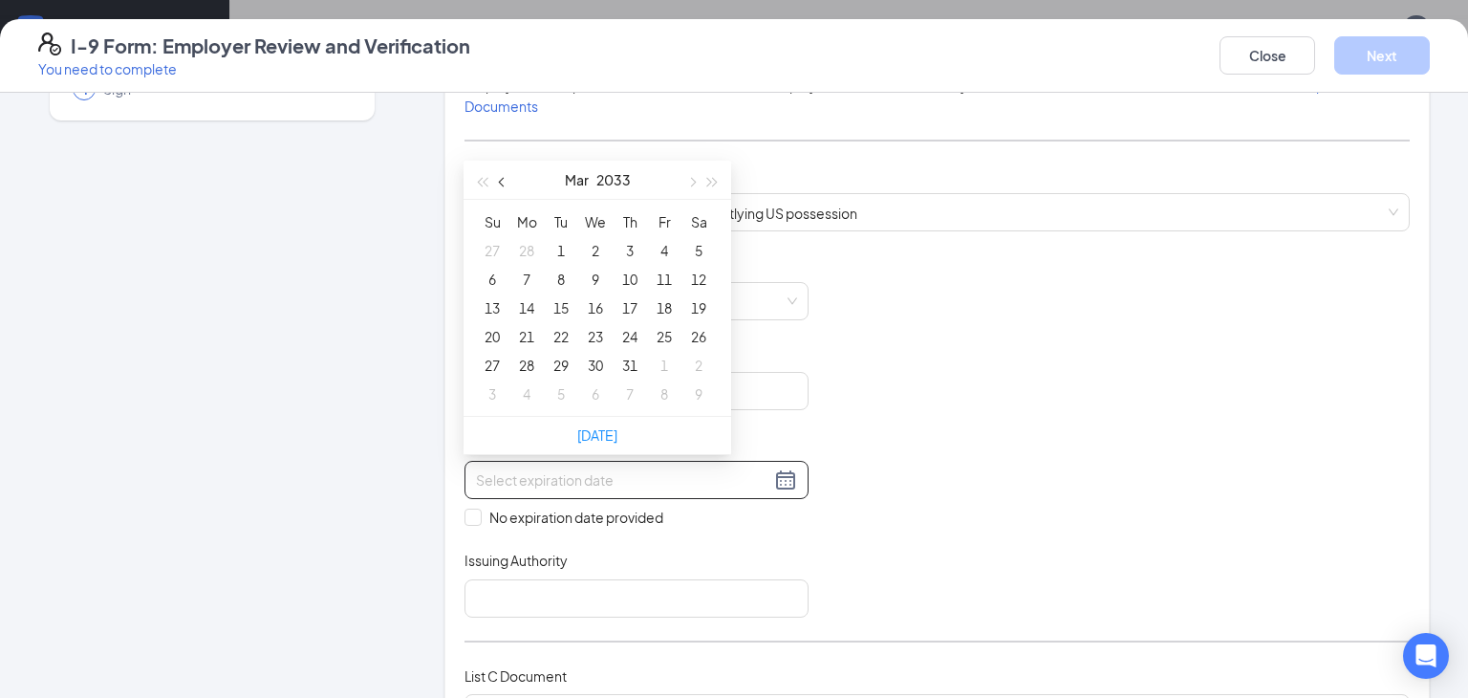
click at [506, 184] on button "button" at bounding box center [502, 180] width 21 height 38
type input "[DATE]"
click at [524, 393] on div "31" at bounding box center [526, 393] width 23 height 23
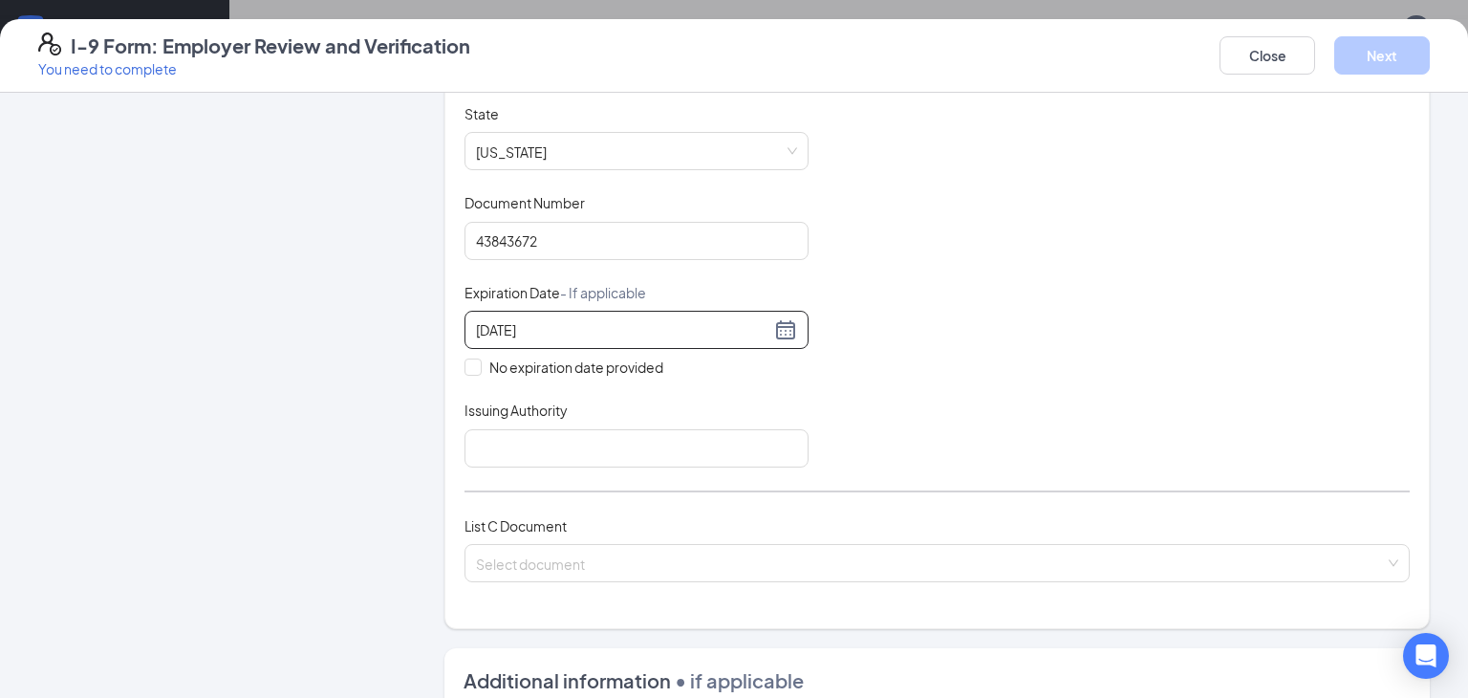
scroll to position [361, 0]
click at [532, 439] on input "Issuing Authority" at bounding box center [637, 446] width 344 height 38
type input "[US_STATE]"
click at [550, 553] on input "search" at bounding box center [930, 557] width 909 height 29
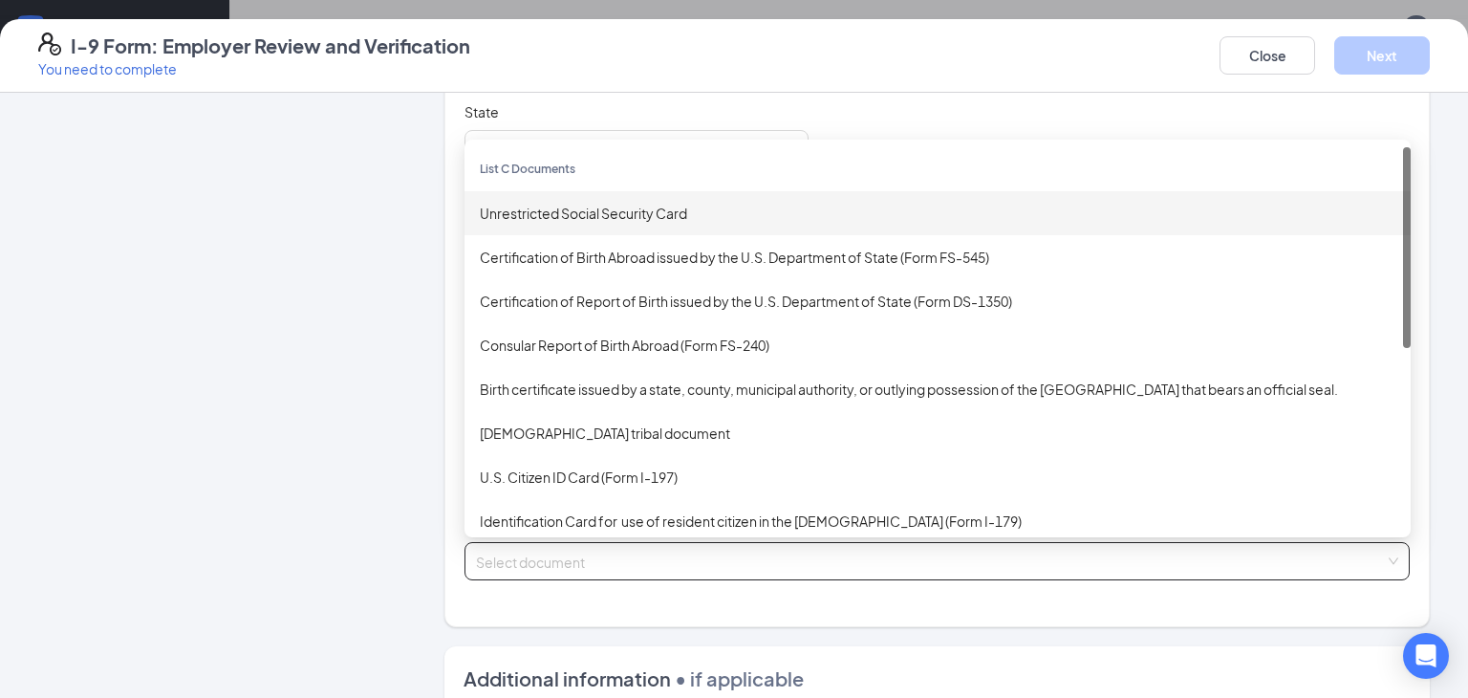
click at [564, 213] on div "Unrestricted Social Security Card" at bounding box center [938, 213] width 916 height 21
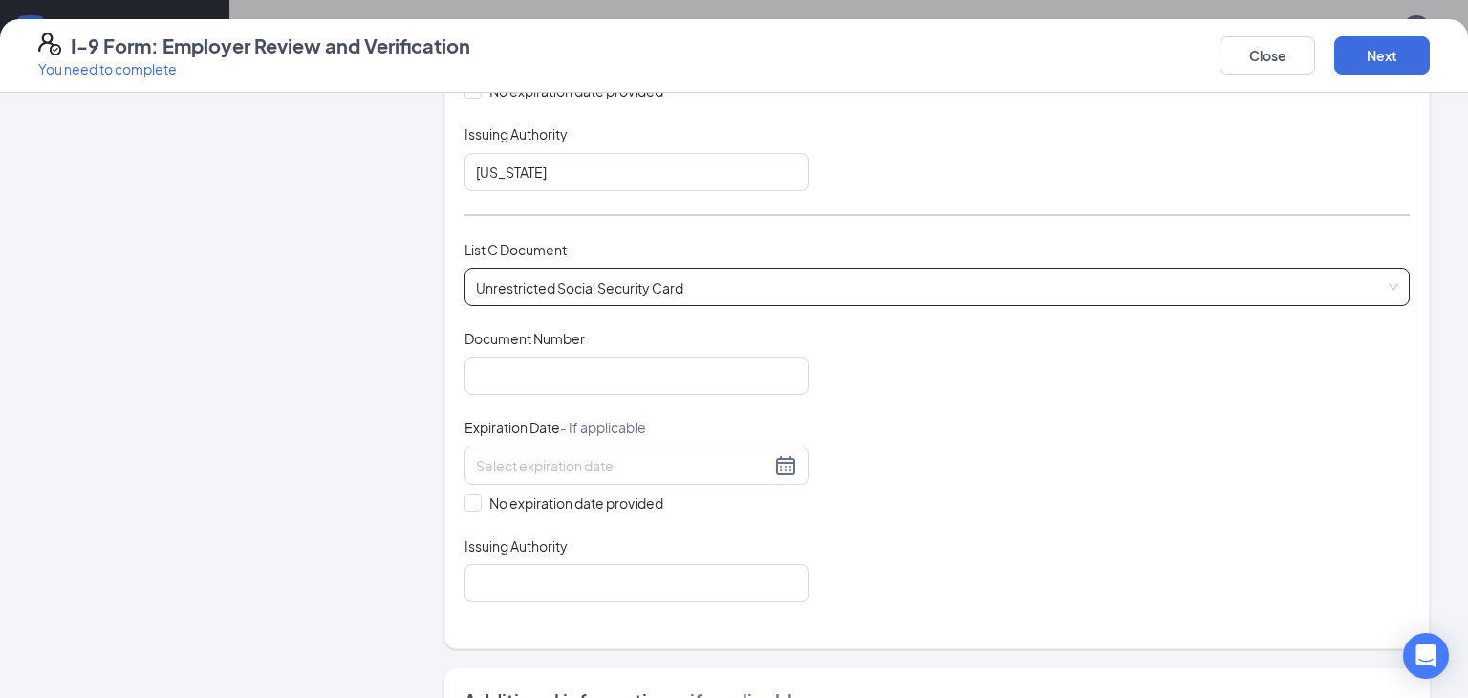
scroll to position [665, 0]
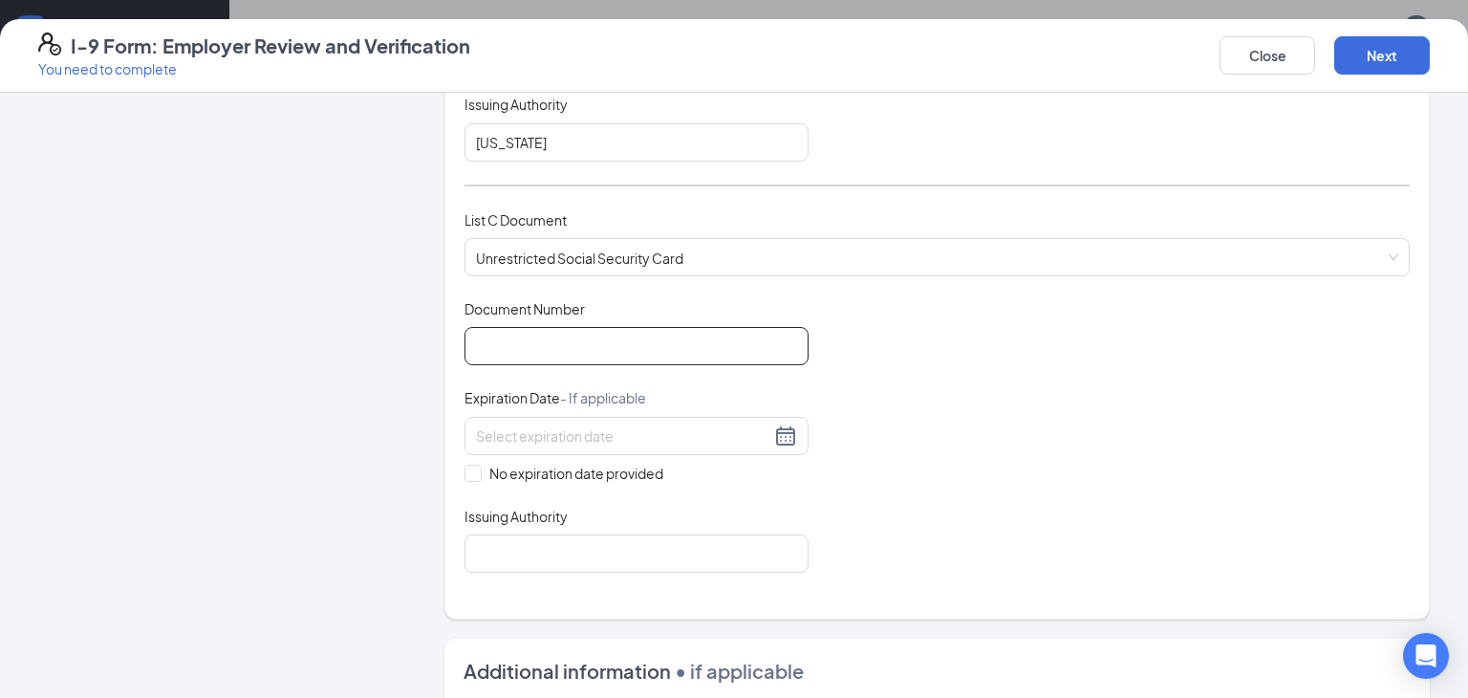
click at [535, 339] on input "Document Number" at bounding box center [637, 346] width 344 height 38
type input "634706592"
click at [483, 468] on span "No expiration date provided" at bounding box center [576, 473] width 189 height 21
click at [478, 468] on input "No expiration date provided" at bounding box center [471, 471] width 13 height 13
checkbox input "true"
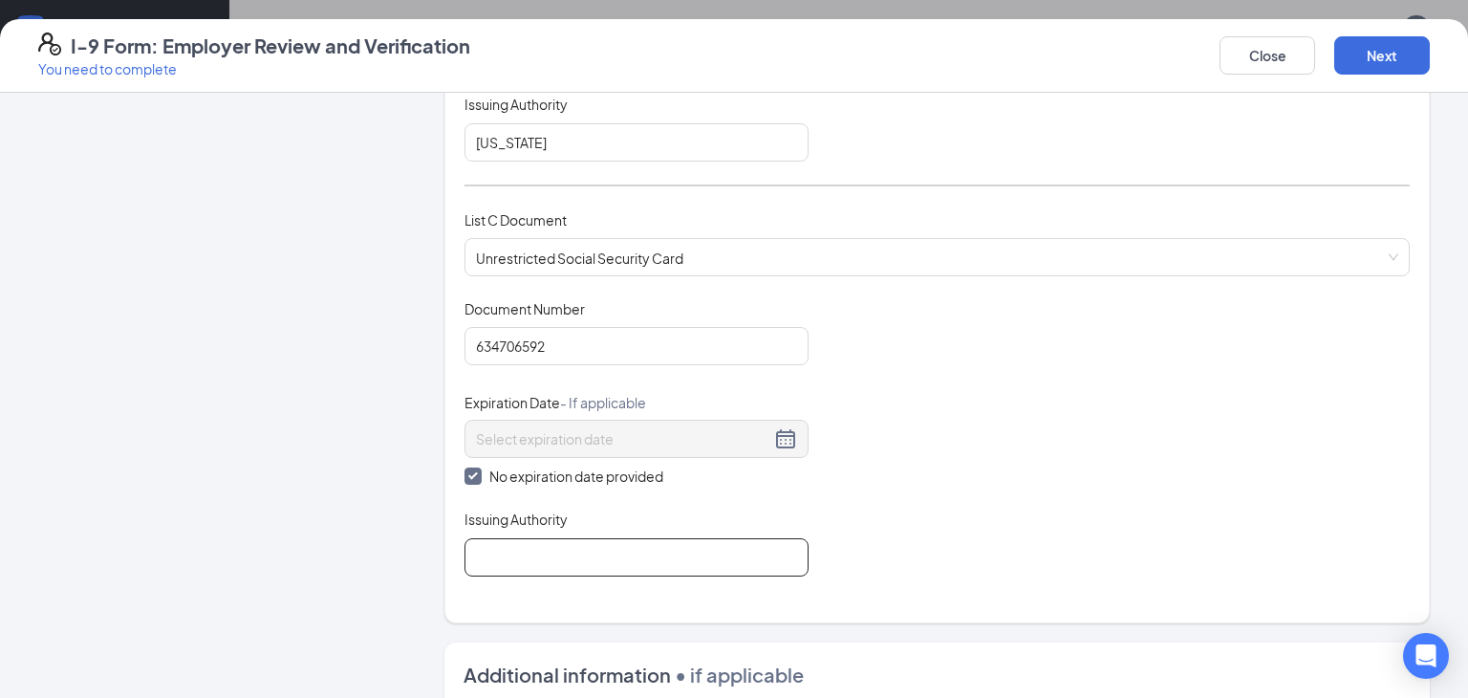
click at [529, 542] on input "Issuing Authority" at bounding box center [637, 557] width 344 height 38
type input "SSA"
click at [1097, 378] on div "Document Title Unrestricted Social Security Card Document Number 634706592 Expi…" at bounding box center [937, 437] width 945 height 277
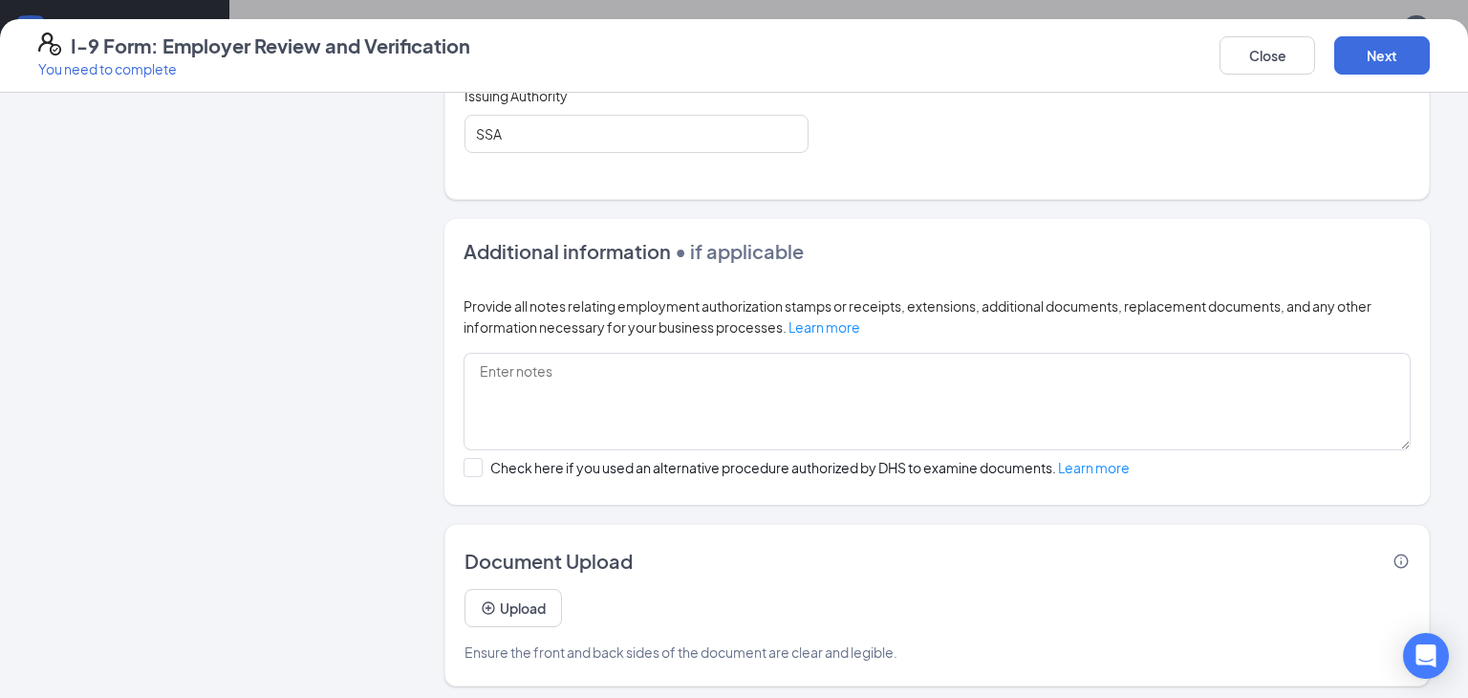
scroll to position [1886, 0]
click at [1390, 56] on button "Next" at bounding box center [1383, 55] width 96 height 38
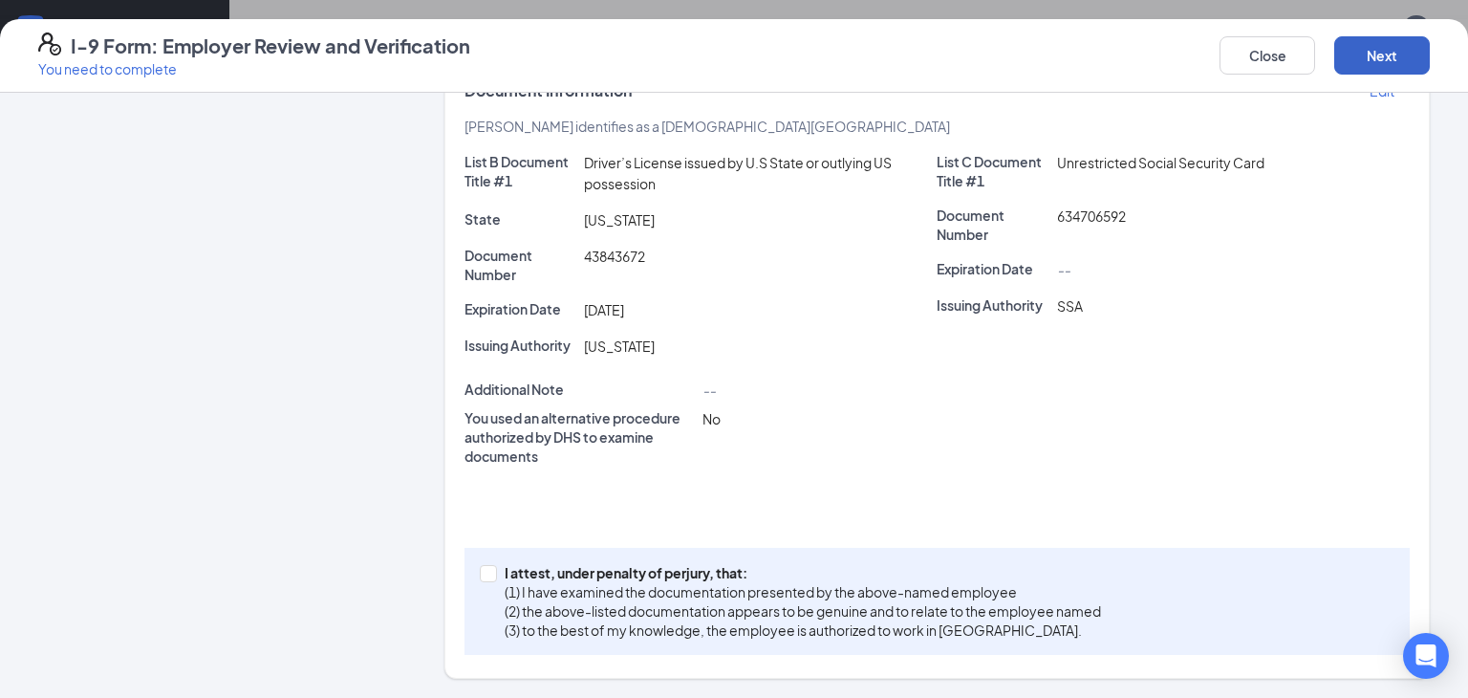
scroll to position [408, 0]
click at [488, 570] on input "I attest, under penalty of [PERSON_NAME], that: (1) I have examined the documen…" at bounding box center [486, 572] width 13 height 13
checkbox input "true"
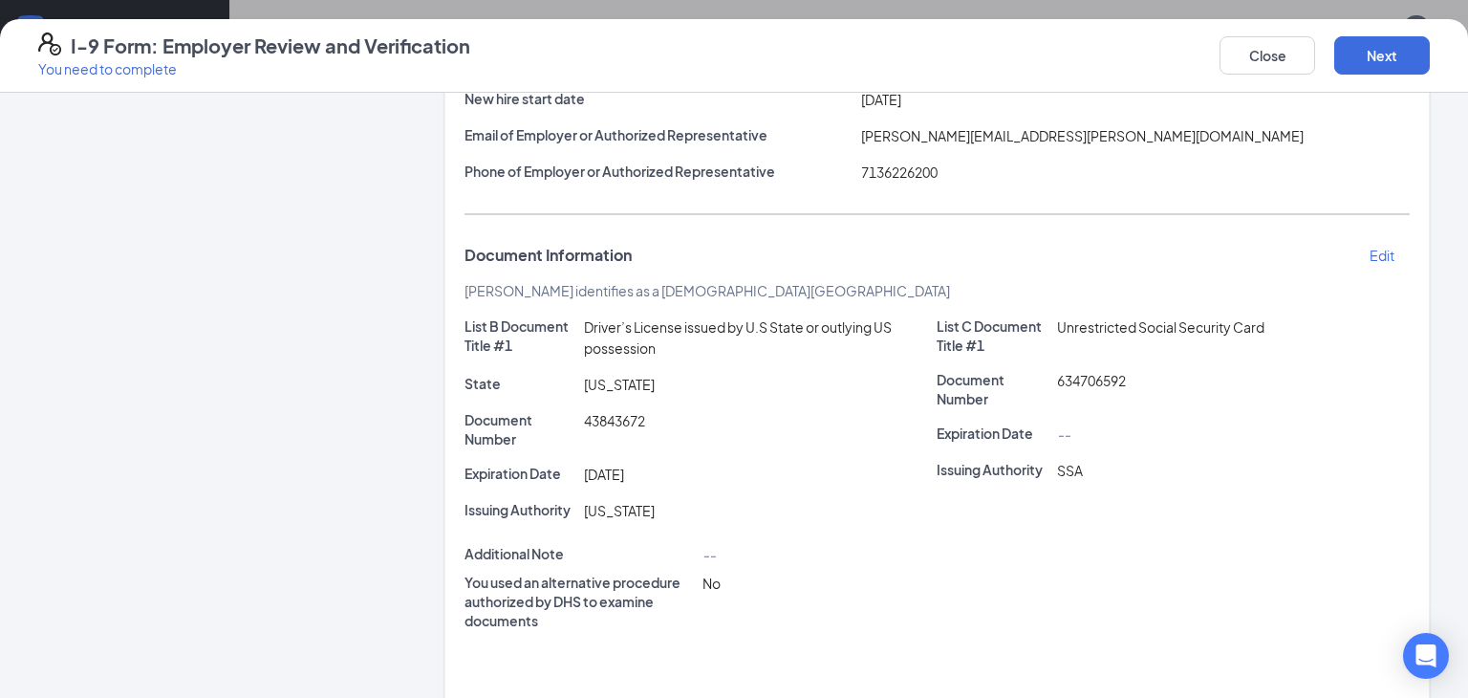
scroll to position [247, 0]
click at [1370, 49] on button "Next" at bounding box center [1383, 55] width 96 height 38
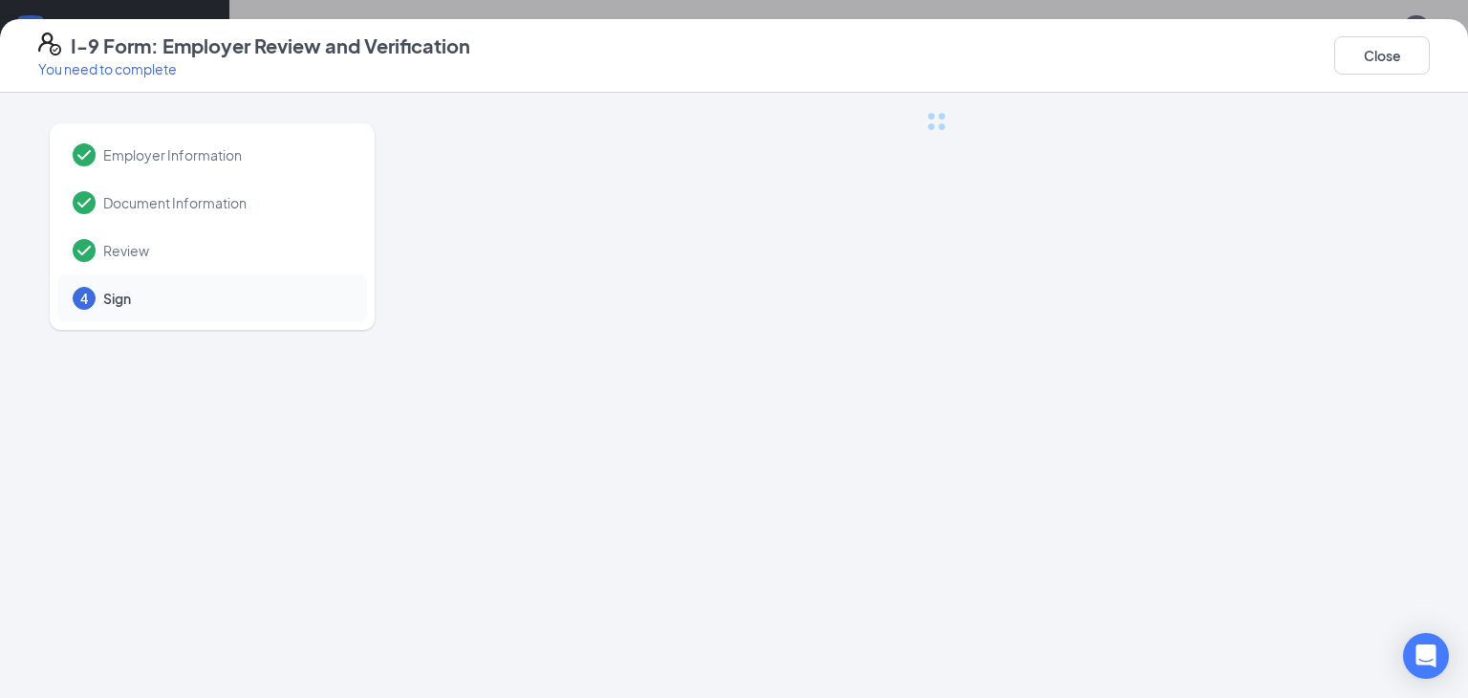
scroll to position [0, 0]
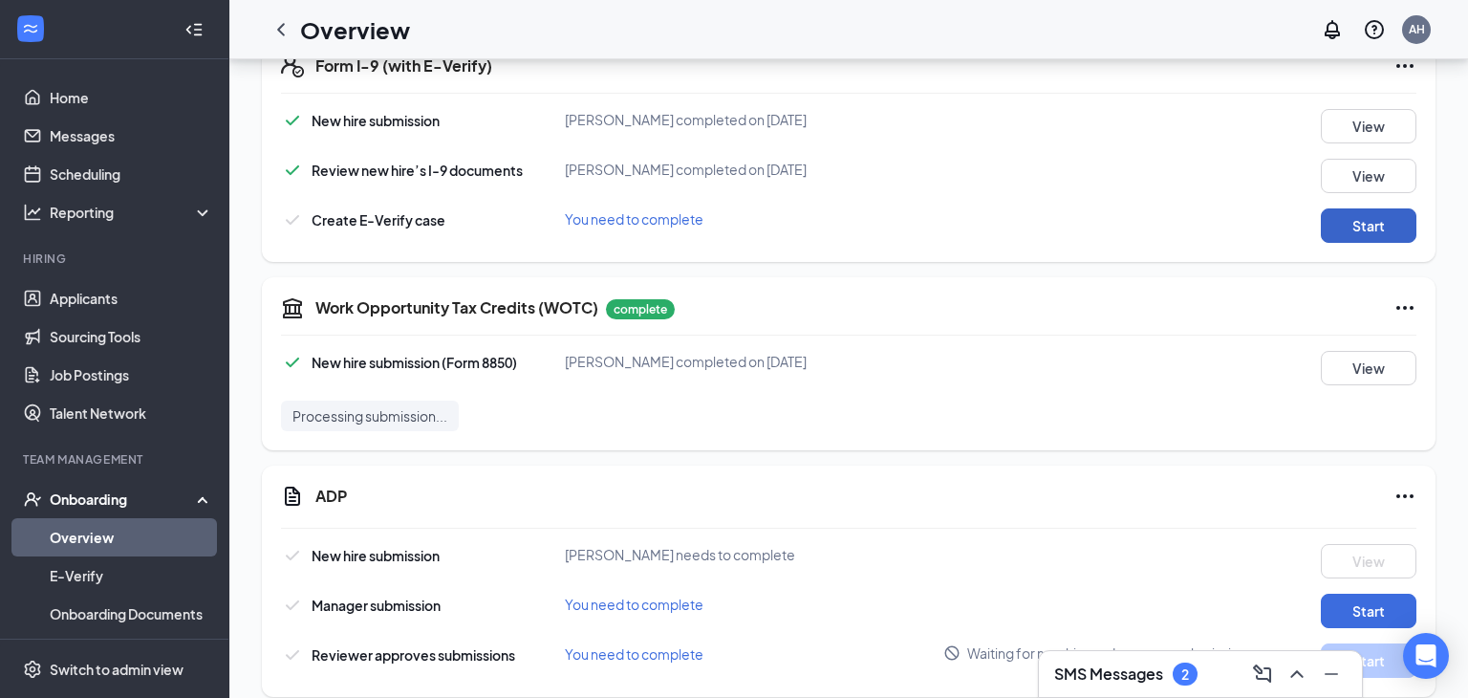
click at [1357, 208] on button "Start" at bounding box center [1369, 225] width 96 height 34
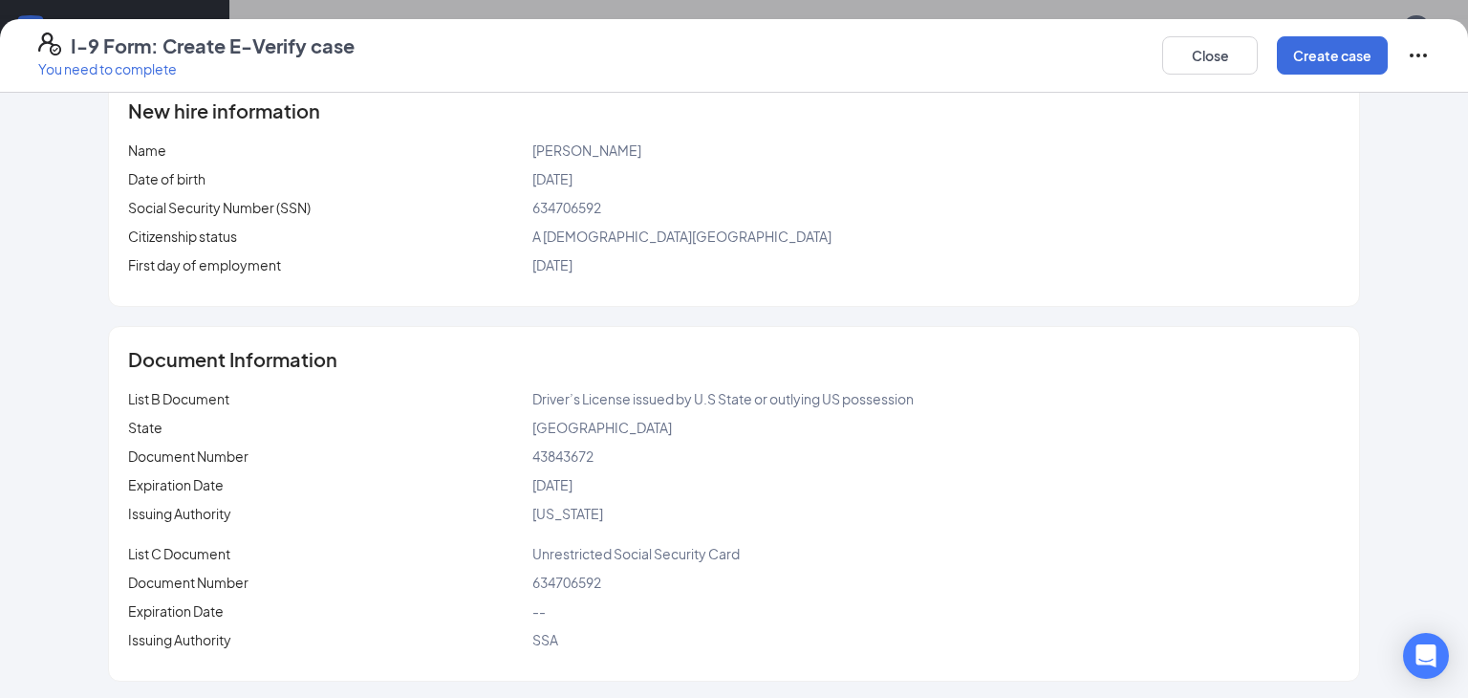
scroll to position [247, 0]
click at [1338, 61] on button "Create case" at bounding box center [1332, 55] width 111 height 38
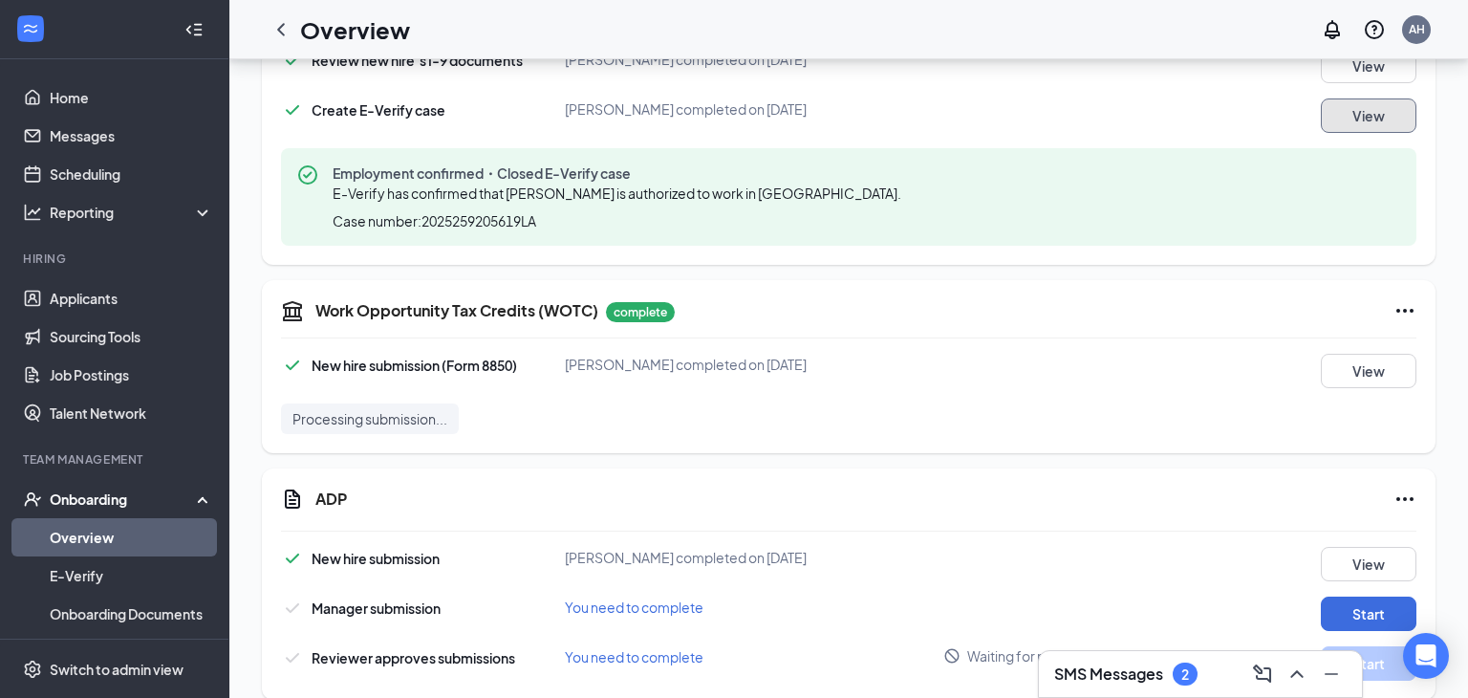
scroll to position [2000, 0]
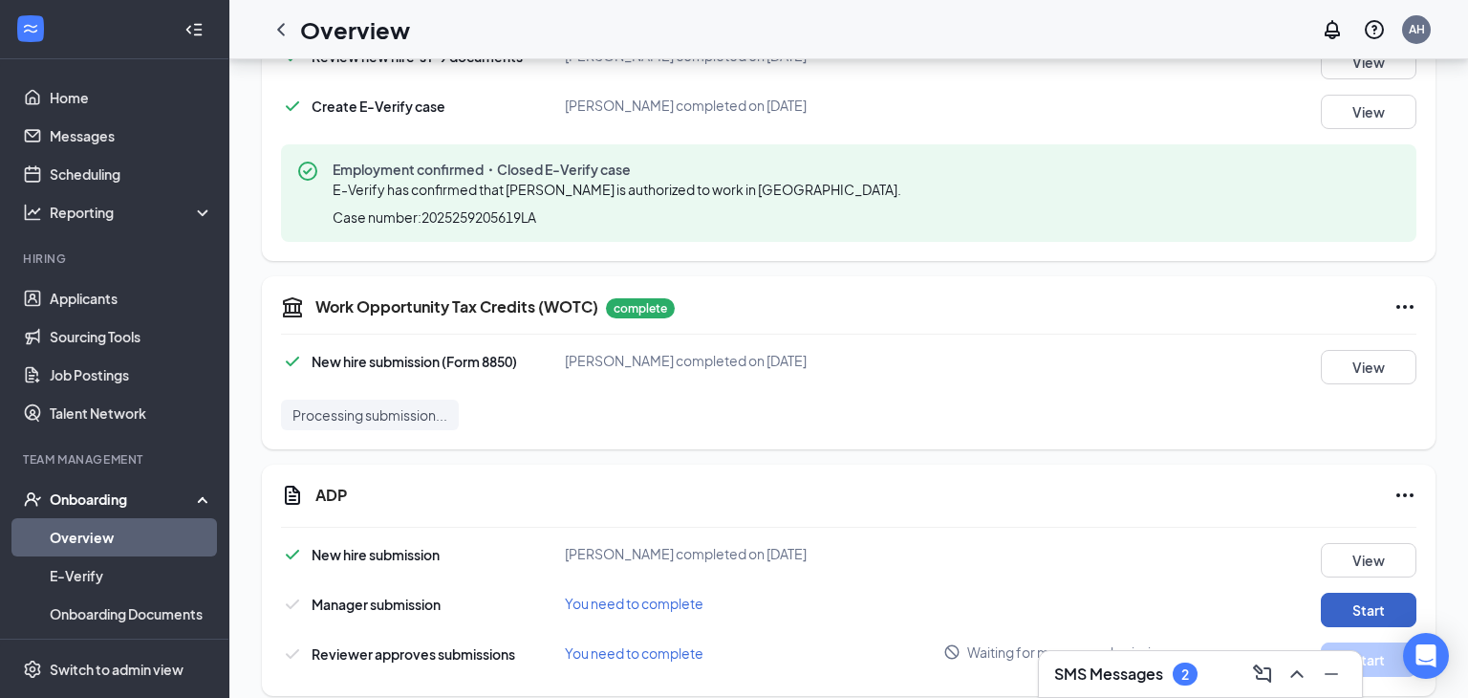
click at [1357, 593] on button "Start" at bounding box center [1369, 610] width 96 height 34
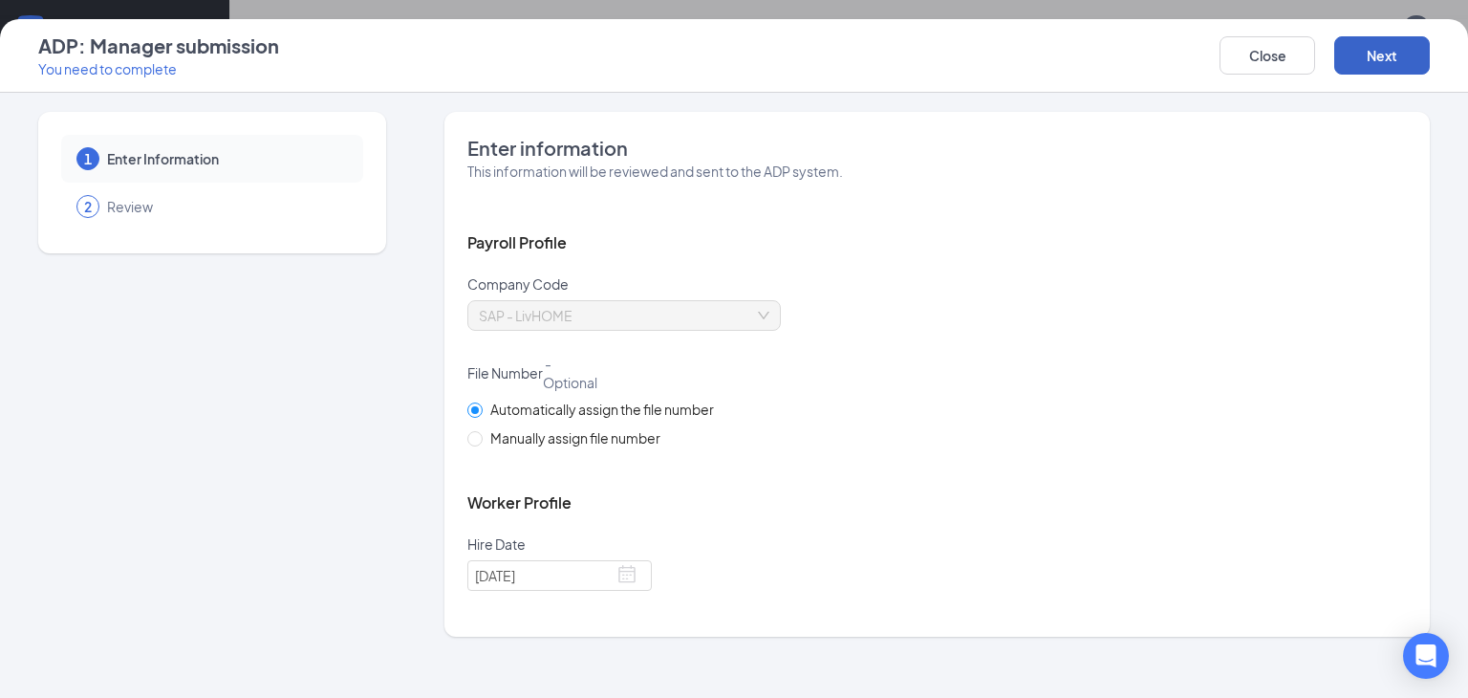
click at [1382, 57] on button "Next" at bounding box center [1383, 55] width 96 height 38
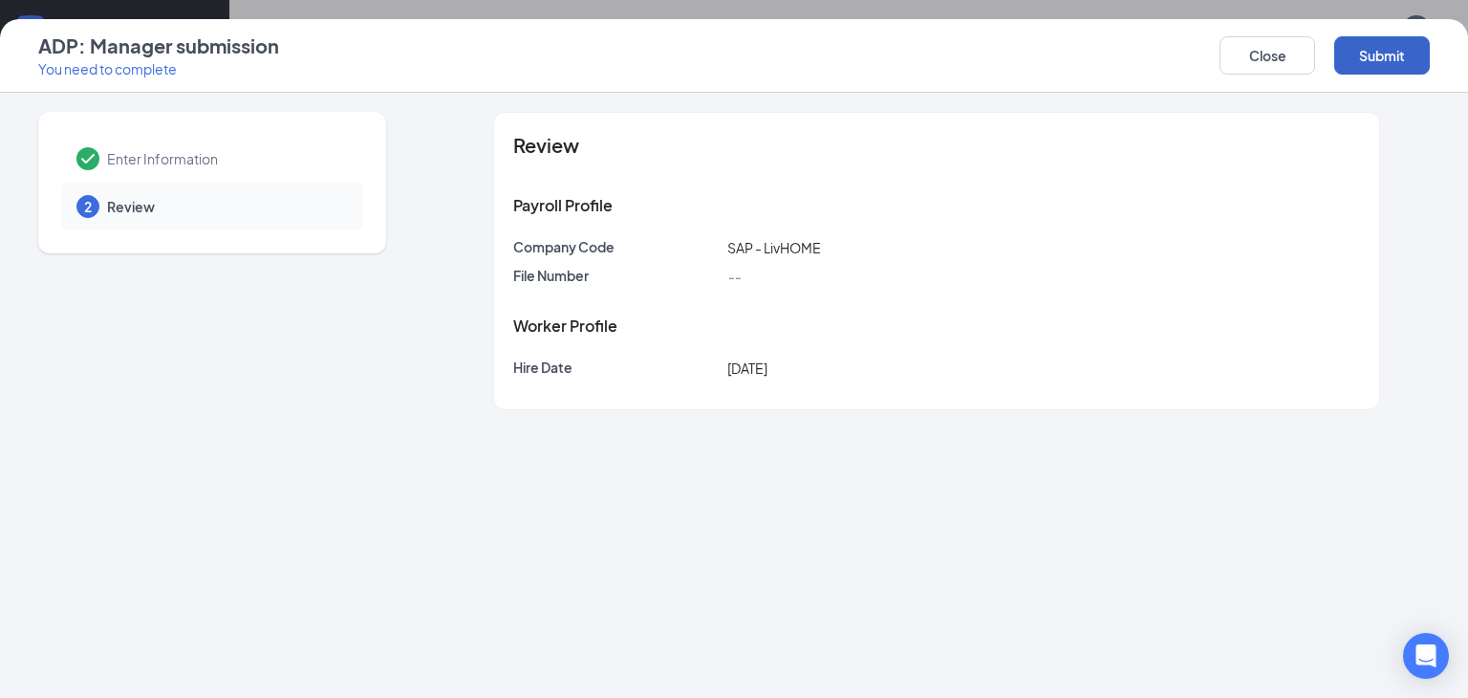
click at [1385, 56] on button "Submit" at bounding box center [1383, 55] width 96 height 38
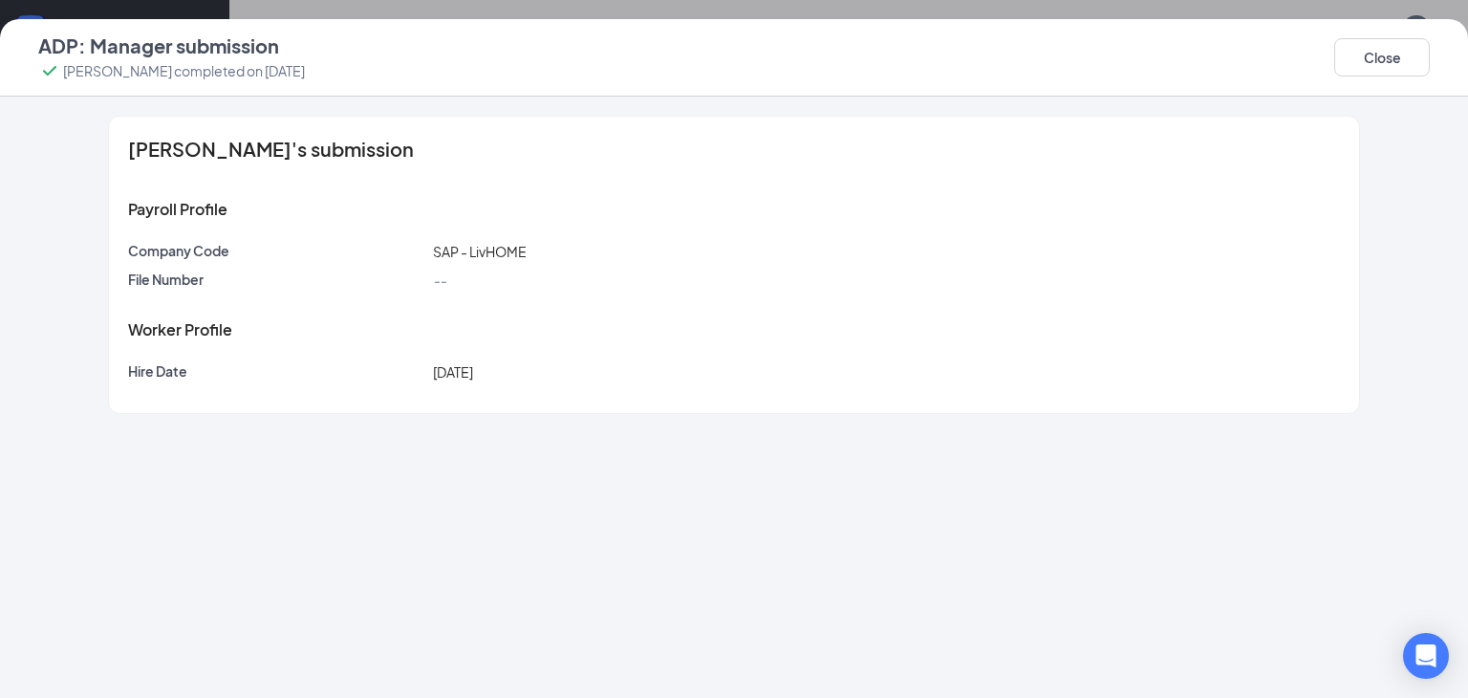
scroll to position [2008, 0]
click at [1385, 55] on button "Close" at bounding box center [1383, 57] width 96 height 38
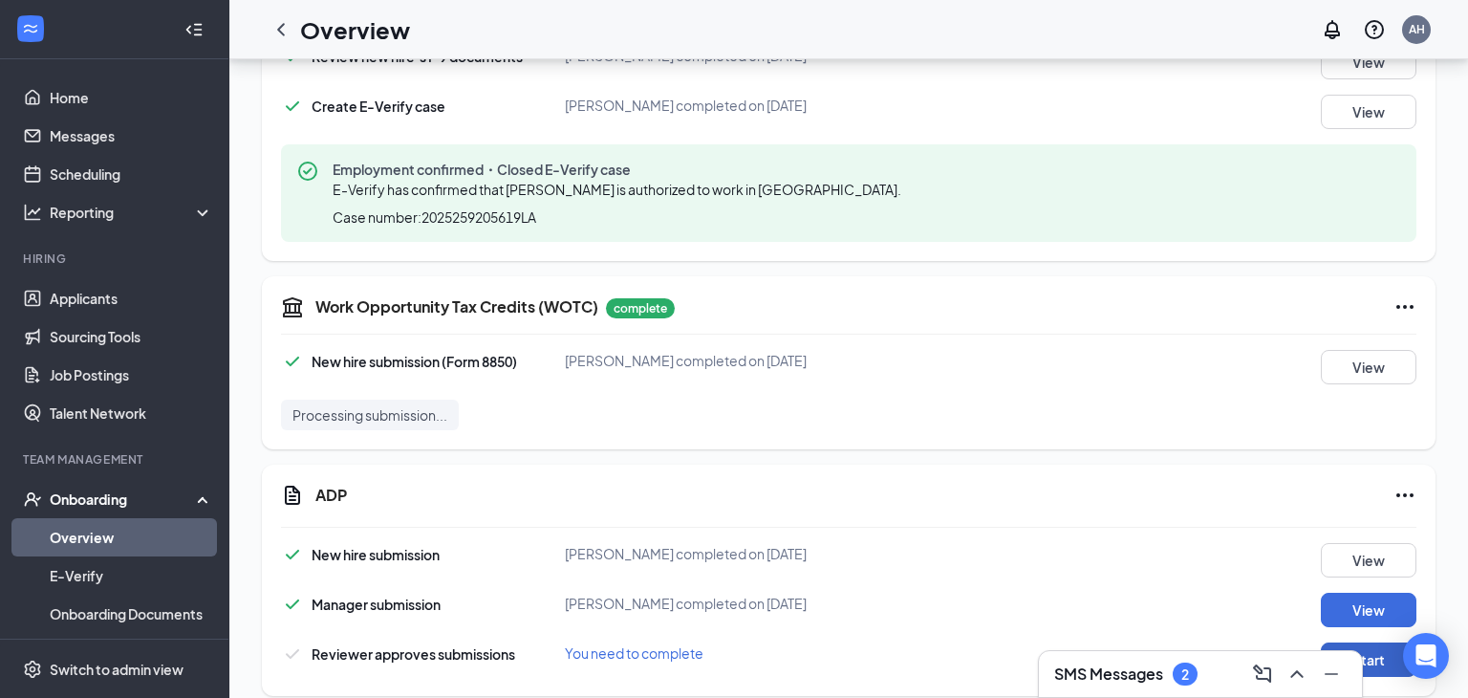
click at [1372, 642] on button "Start" at bounding box center [1369, 659] width 96 height 34
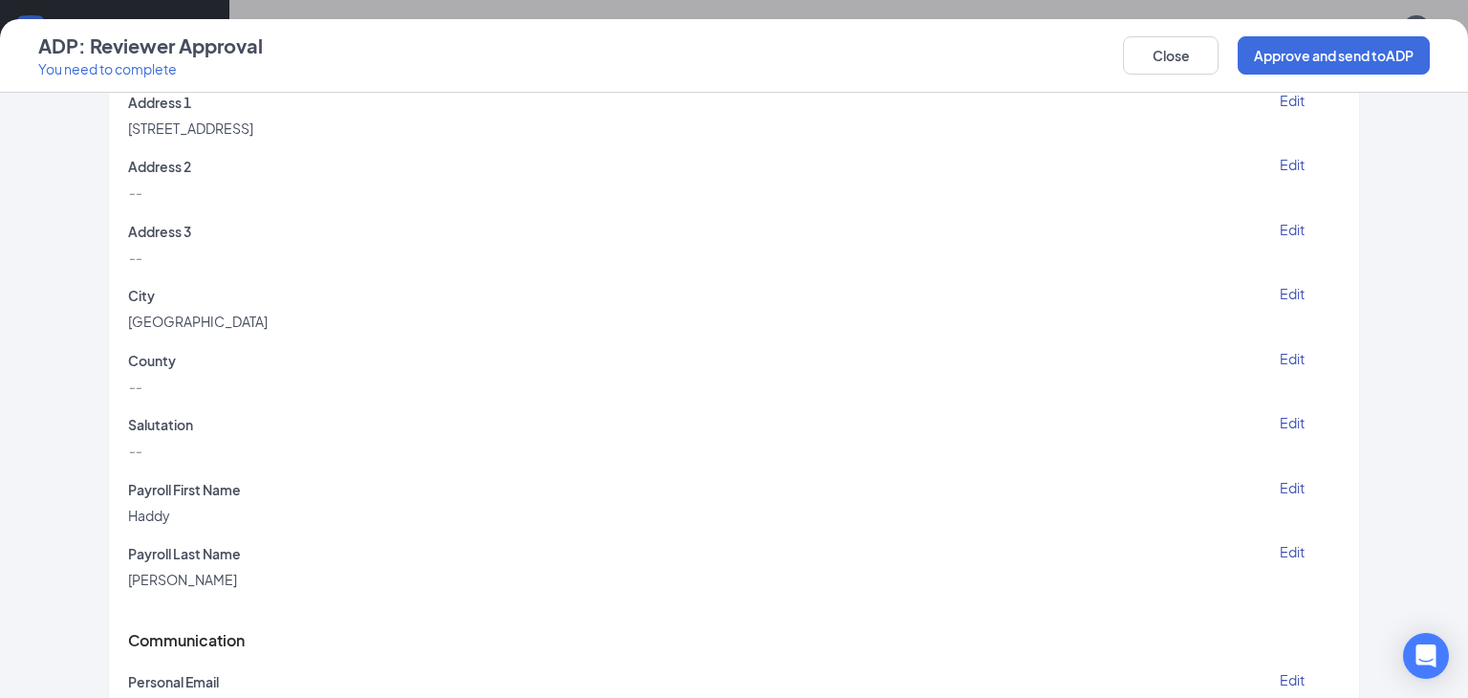
scroll to position [1662, 0]
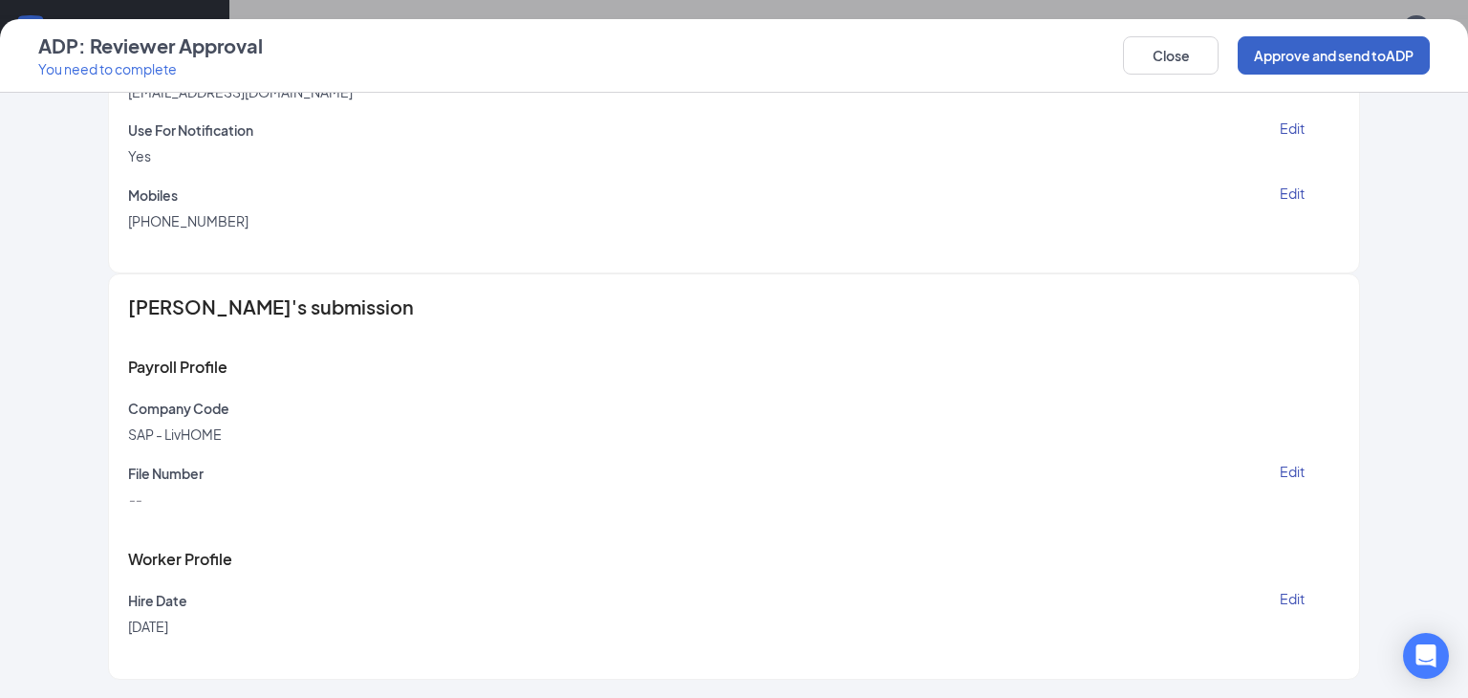
click at [1346, 60] on button "Approve and send to ADP" at bounding box center [1334, 55] width 192 height 38
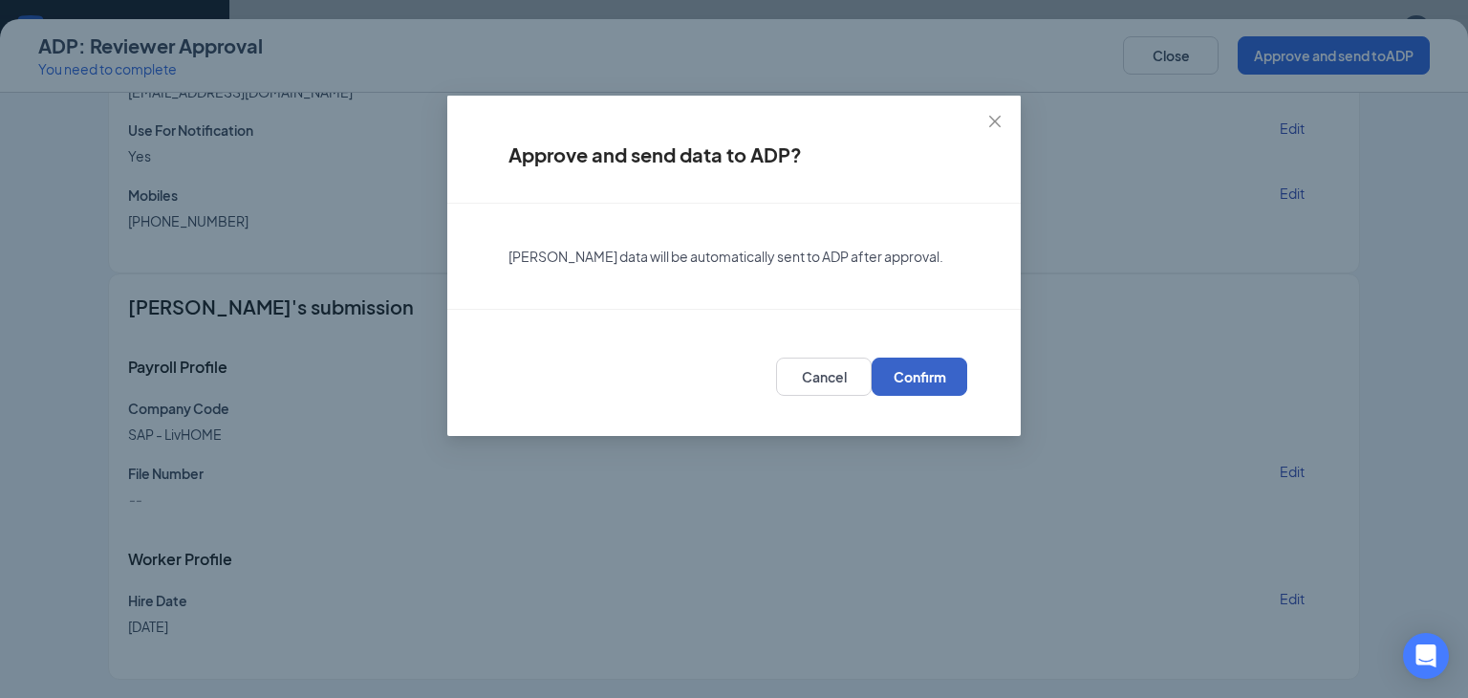
click at [938, 379] on span "Confirm" at bounding box center [920, 376] width 53 height 19
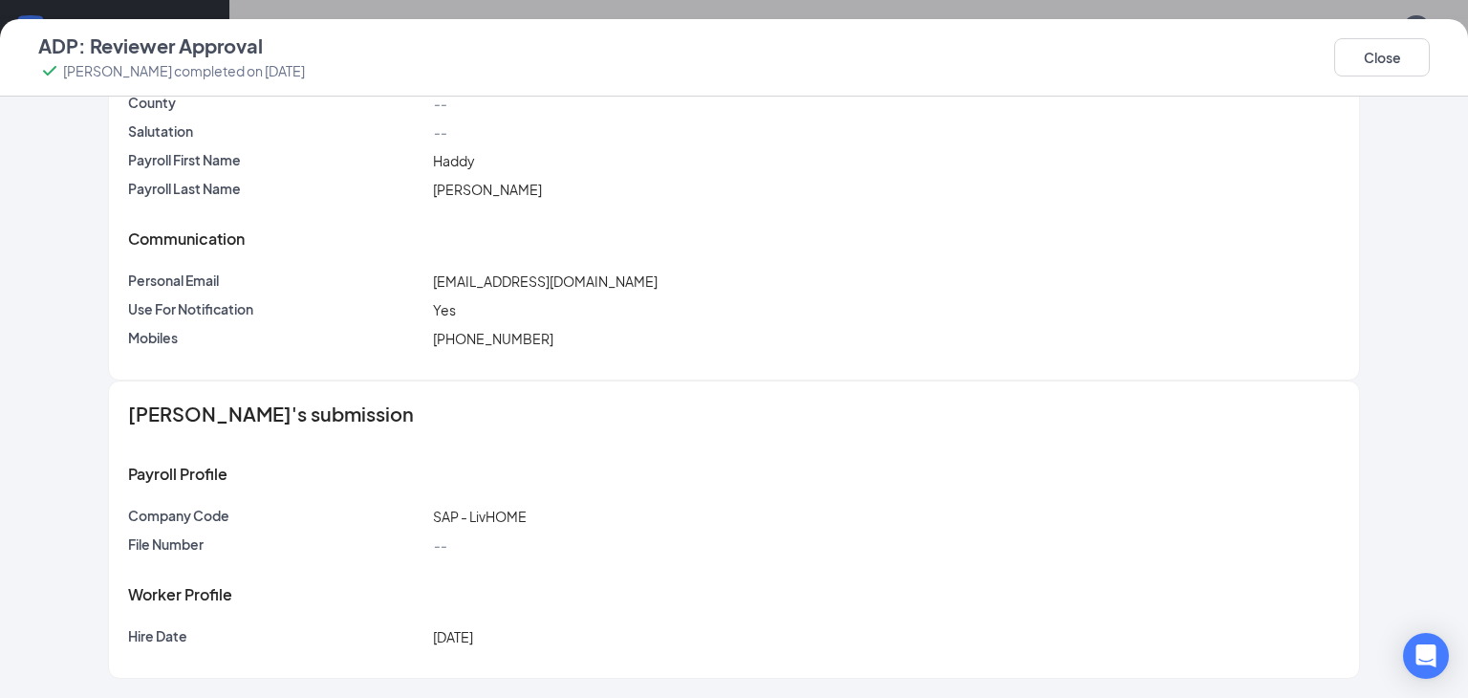
scroll to position [698, 0]
click at [1417, 47] on button "Close" at bounding box center [1383, 57] width 96 height 38
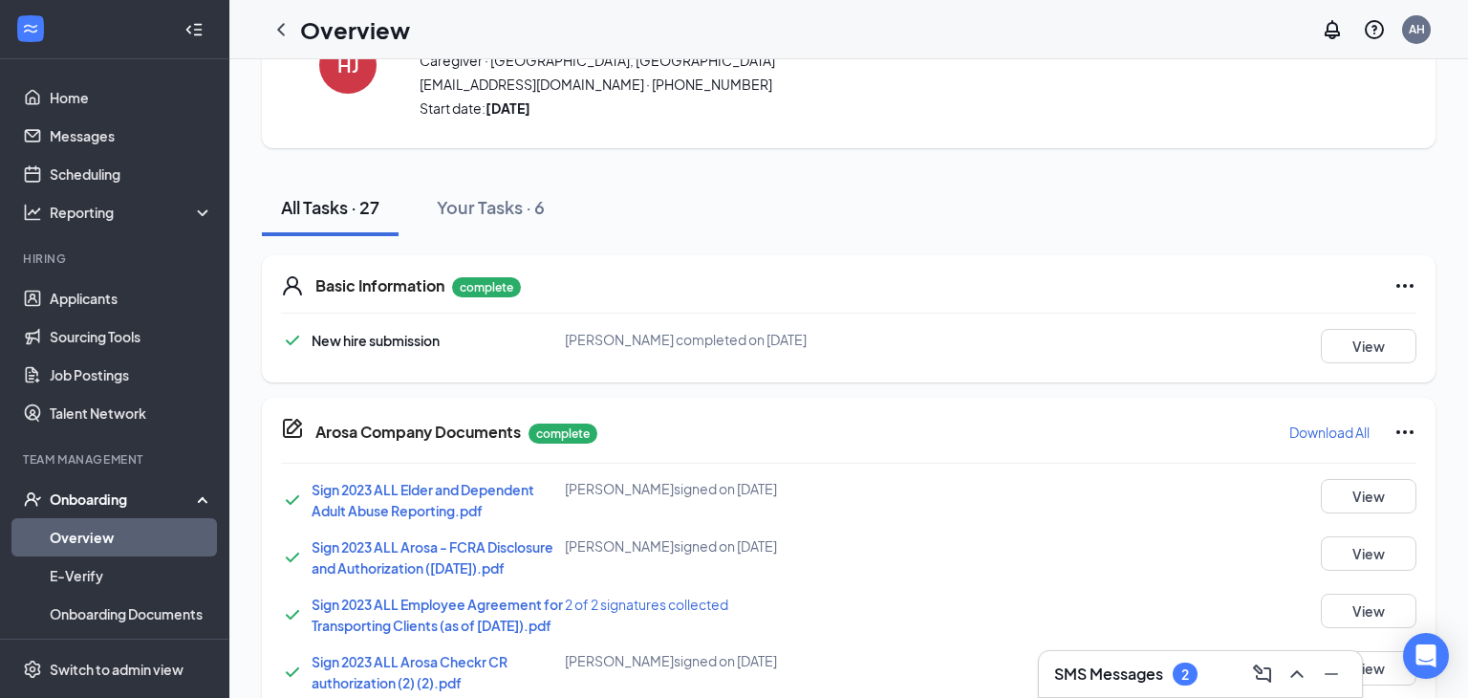
scroll to position [0, 0]
